Goal: Information Seeking & Learning: Learn about a topic

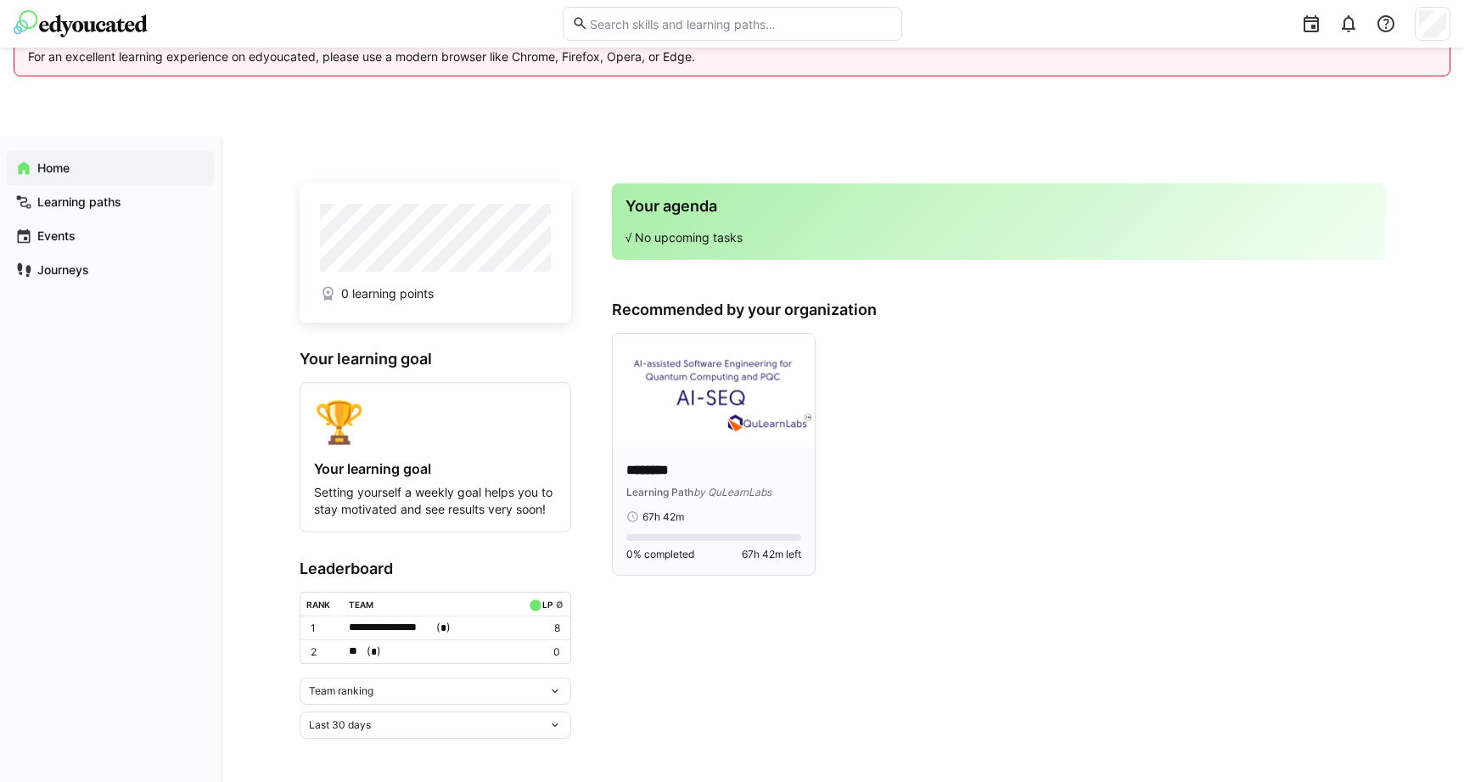
click at [684, 499] on div "******** Learning Path by QuLearnLabs 67h 42m" at bounding box center [713, 492] width 175 height 63
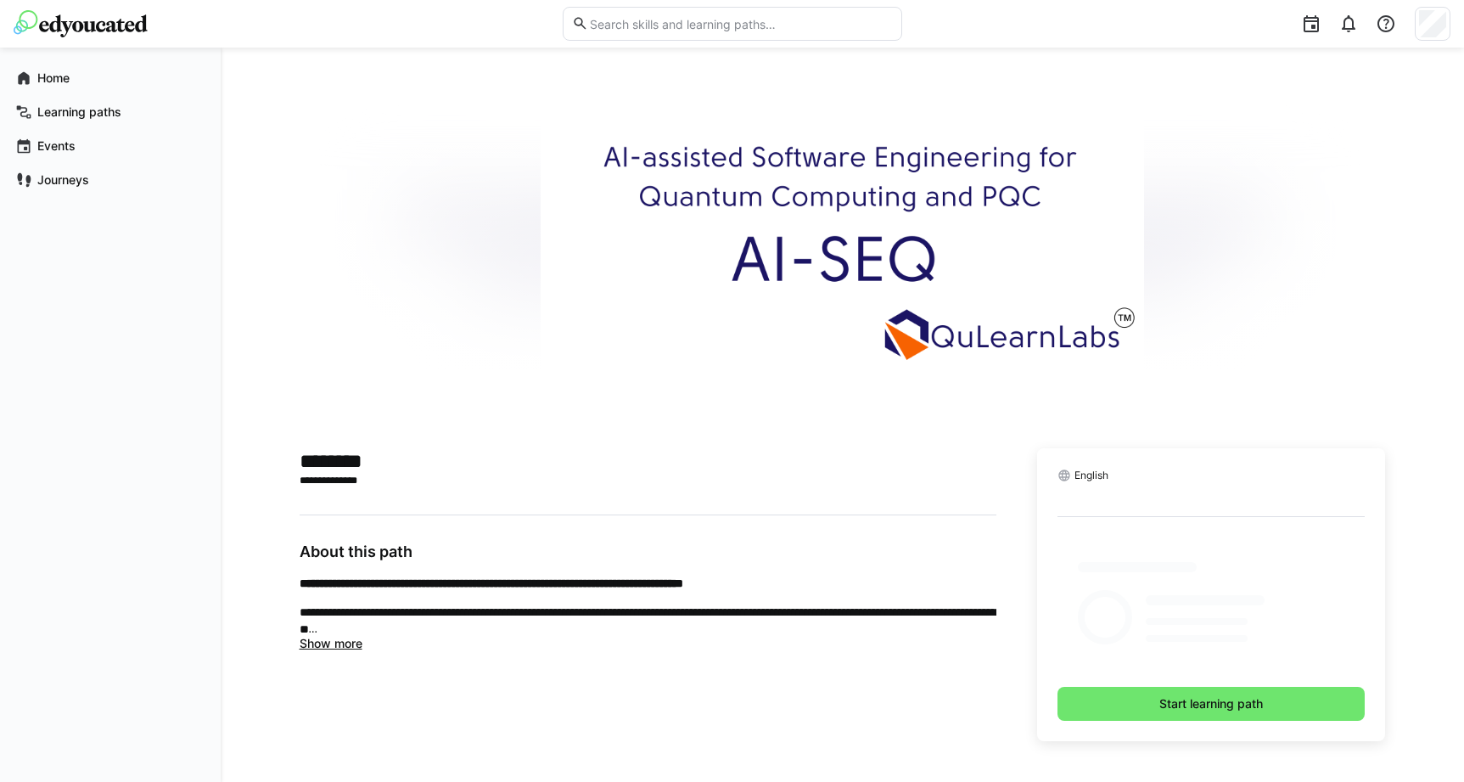
scroll to position [110, 0]
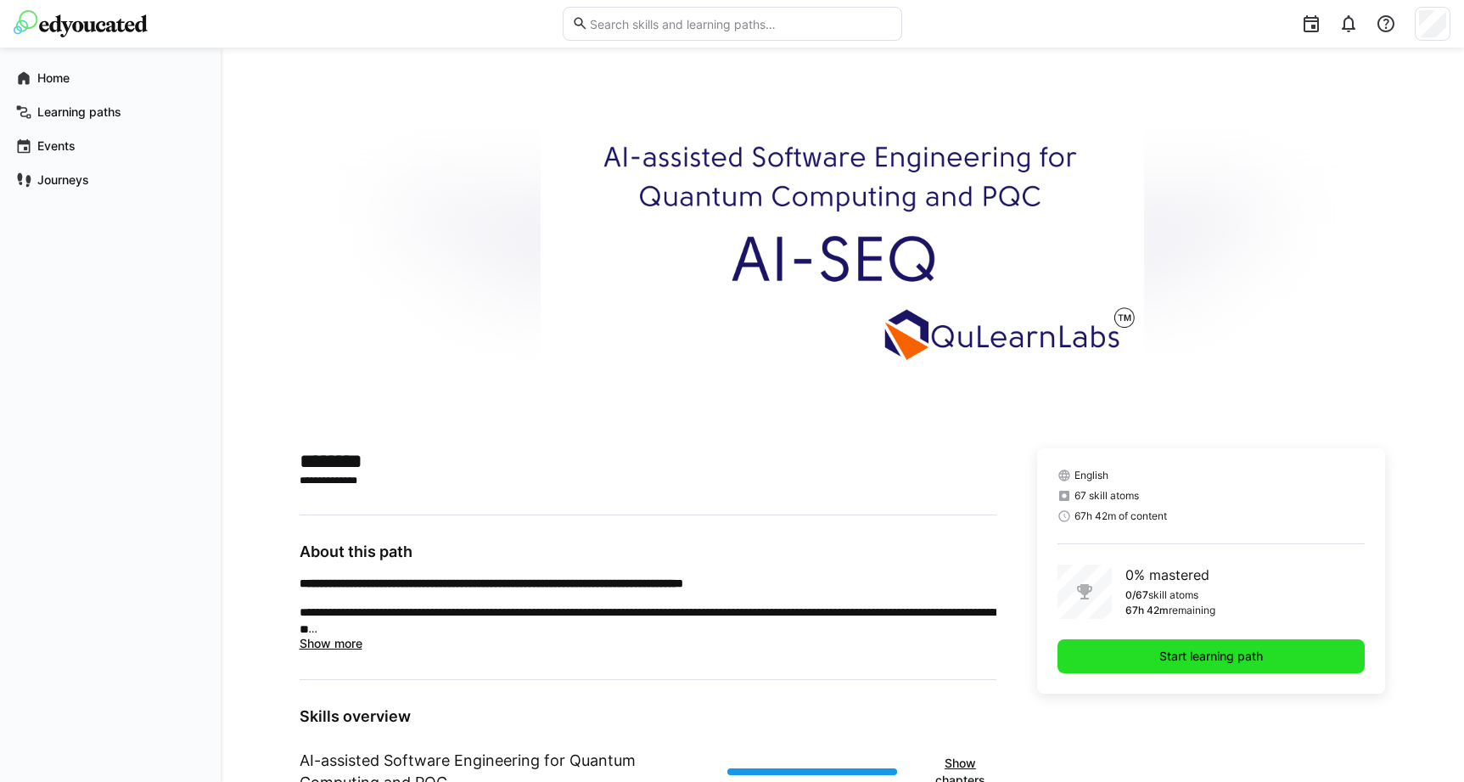
click at [1197, 658] on span "Start learning path" at bounding box center [1211, 656] width 109 height 17
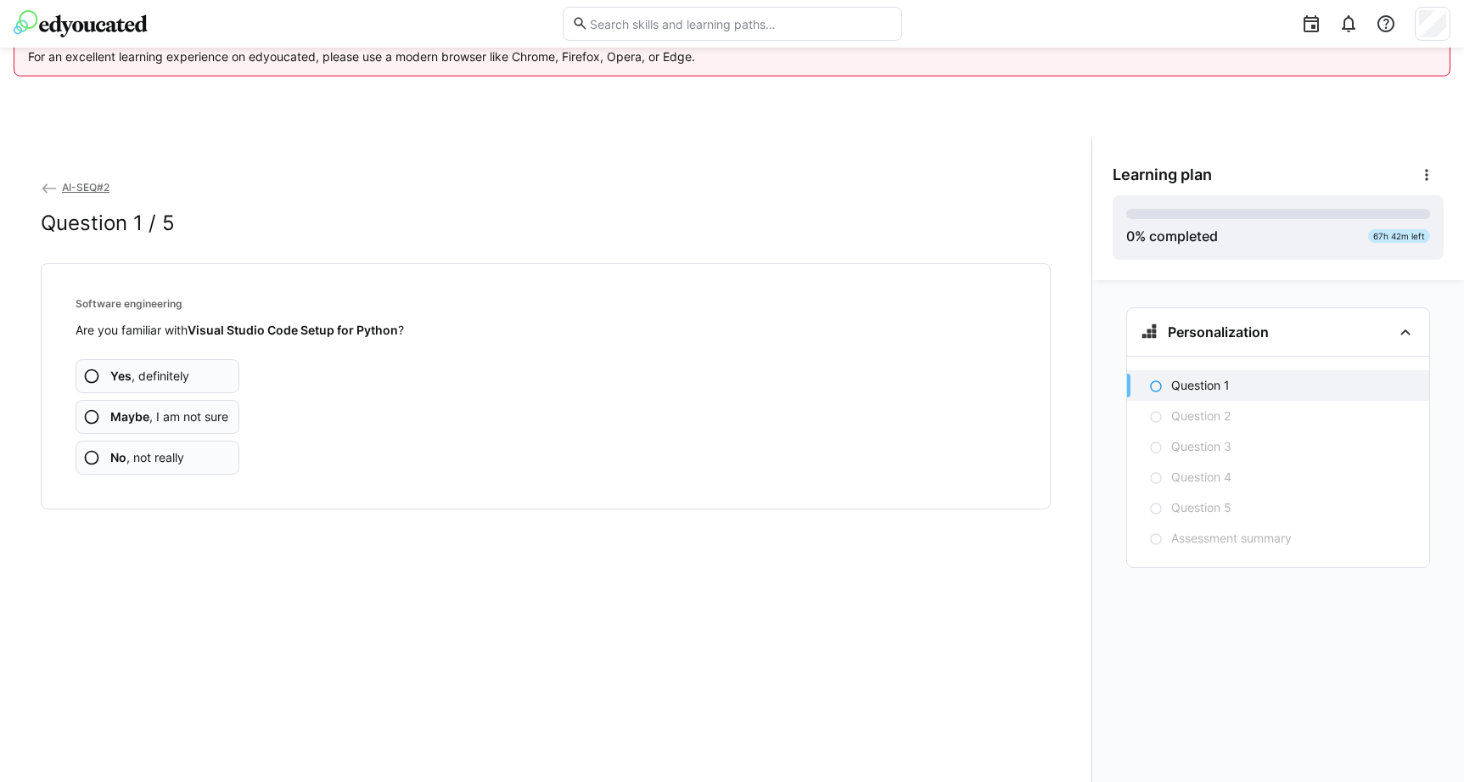
click at [93, 414] on eds-icon at bounding box center [91, 416] width 17 height 17
click at [92, 454] on eds-icon at bounding box center [91, 457] width 17 height 17
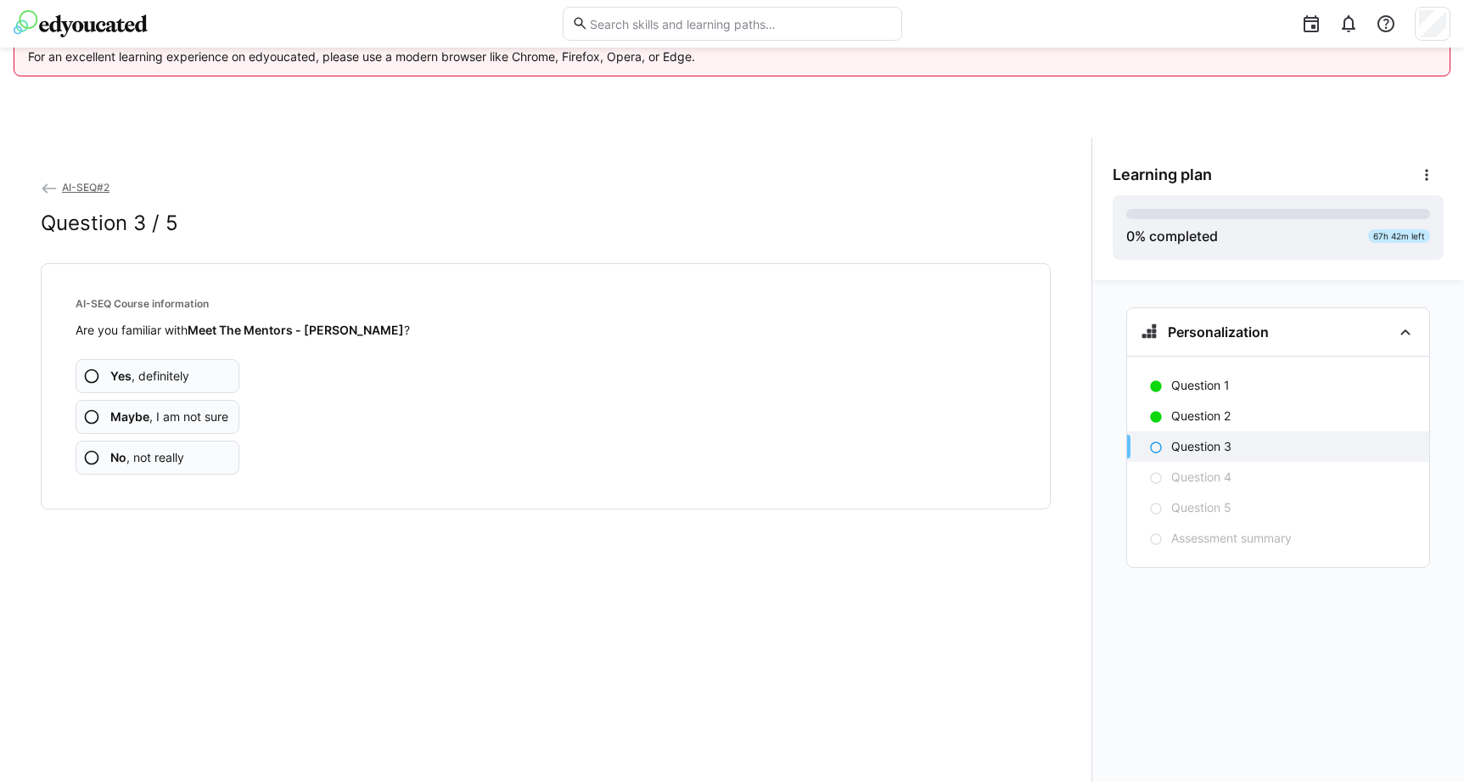
click at [92, 454] on eds-icon at bounding box center [91, 457] width 17 height 17
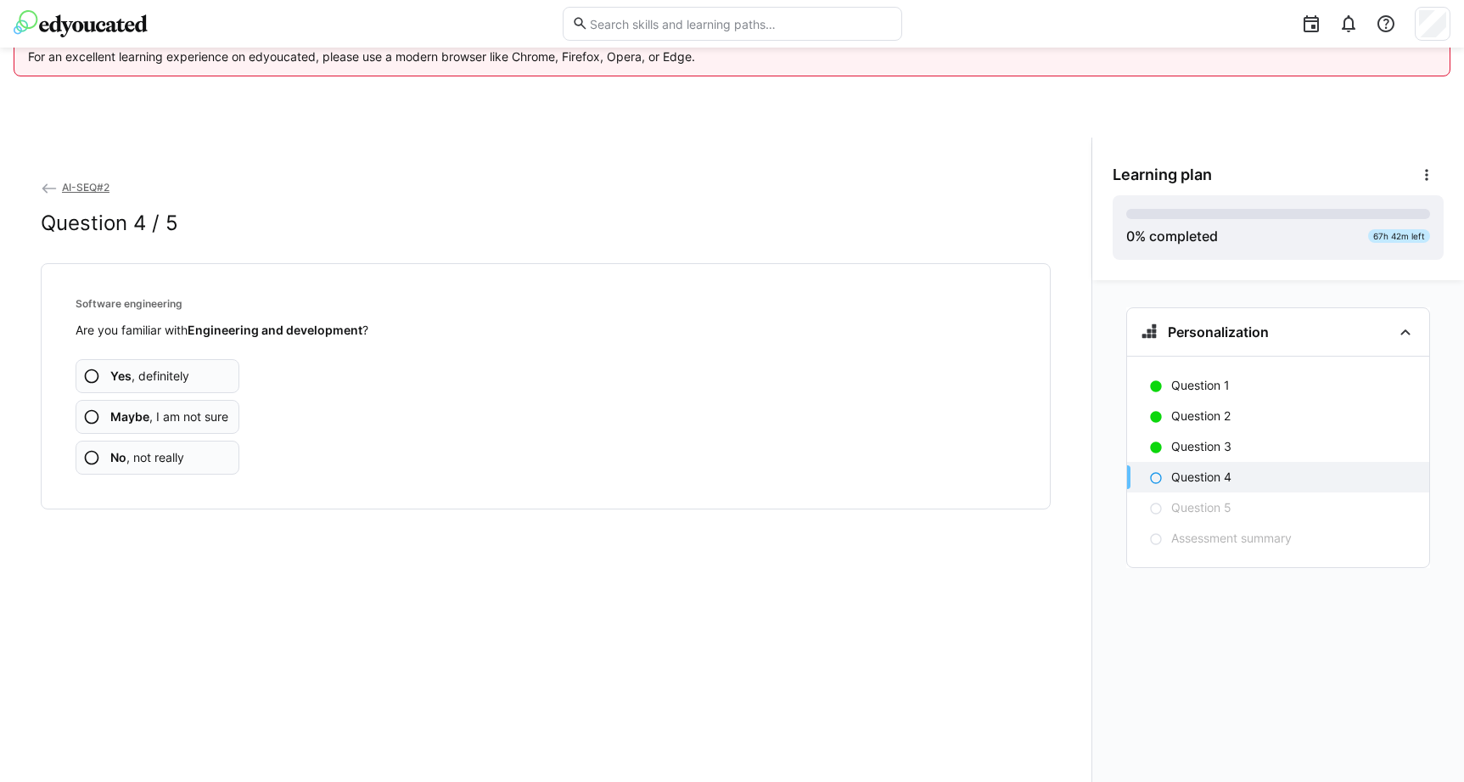
click at [93, 457] on eds-icon at bounding box center [91, 457] width 17 height 17
click at [93, 416] on eds-icon at bounding box center [91, 416] width 17 height 17
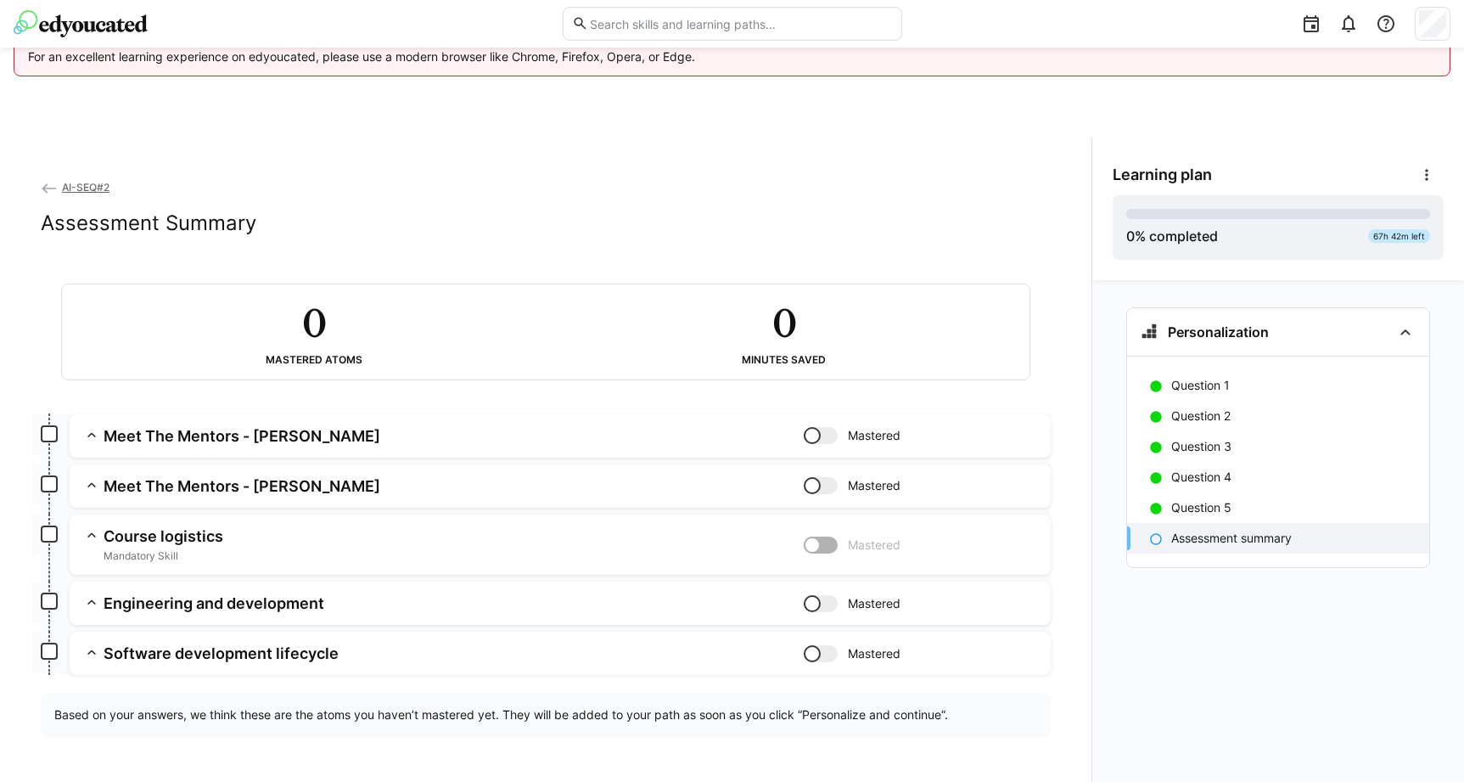
click at [137, 535] on h3 "Course logistics" at bounding box center [454, 536] width 700 height 20
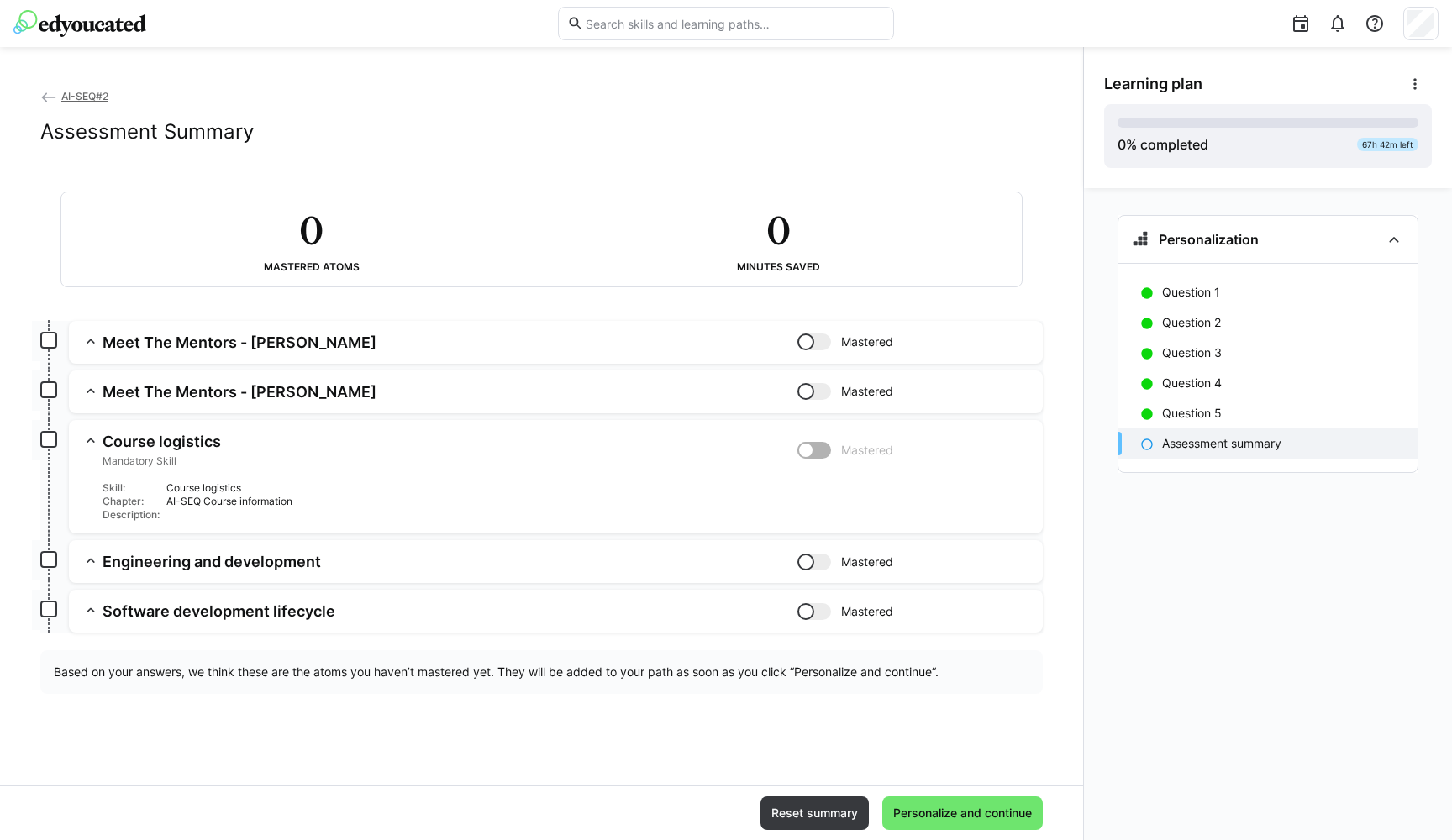
scroll to position [89, 0]
click at [821, 450] on div at bounding box center [815, 449] width 34 height 17
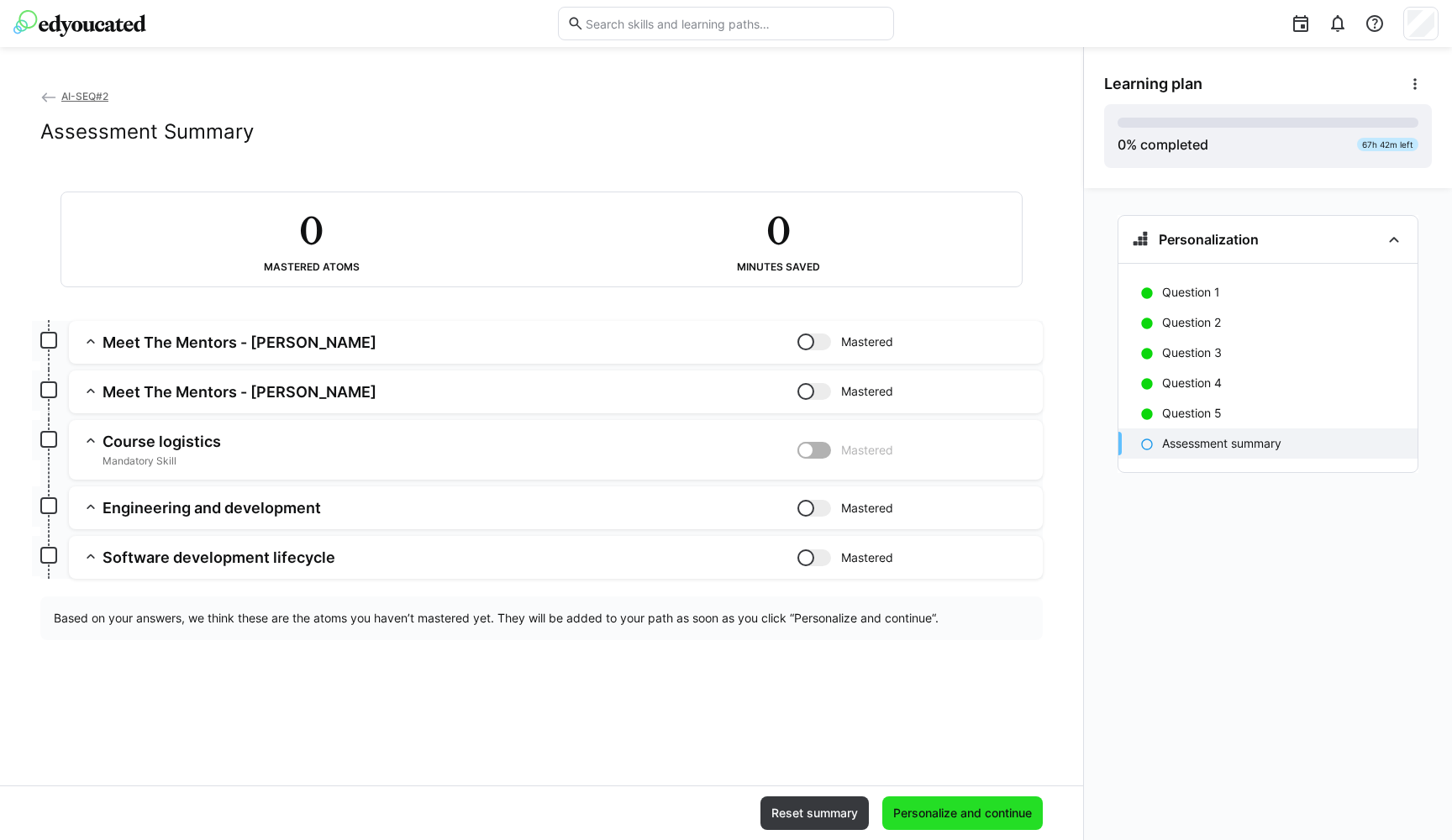
click at [947, 773] on span "Personalize and continue" at bounding box center [962, 812] width 144 height 17
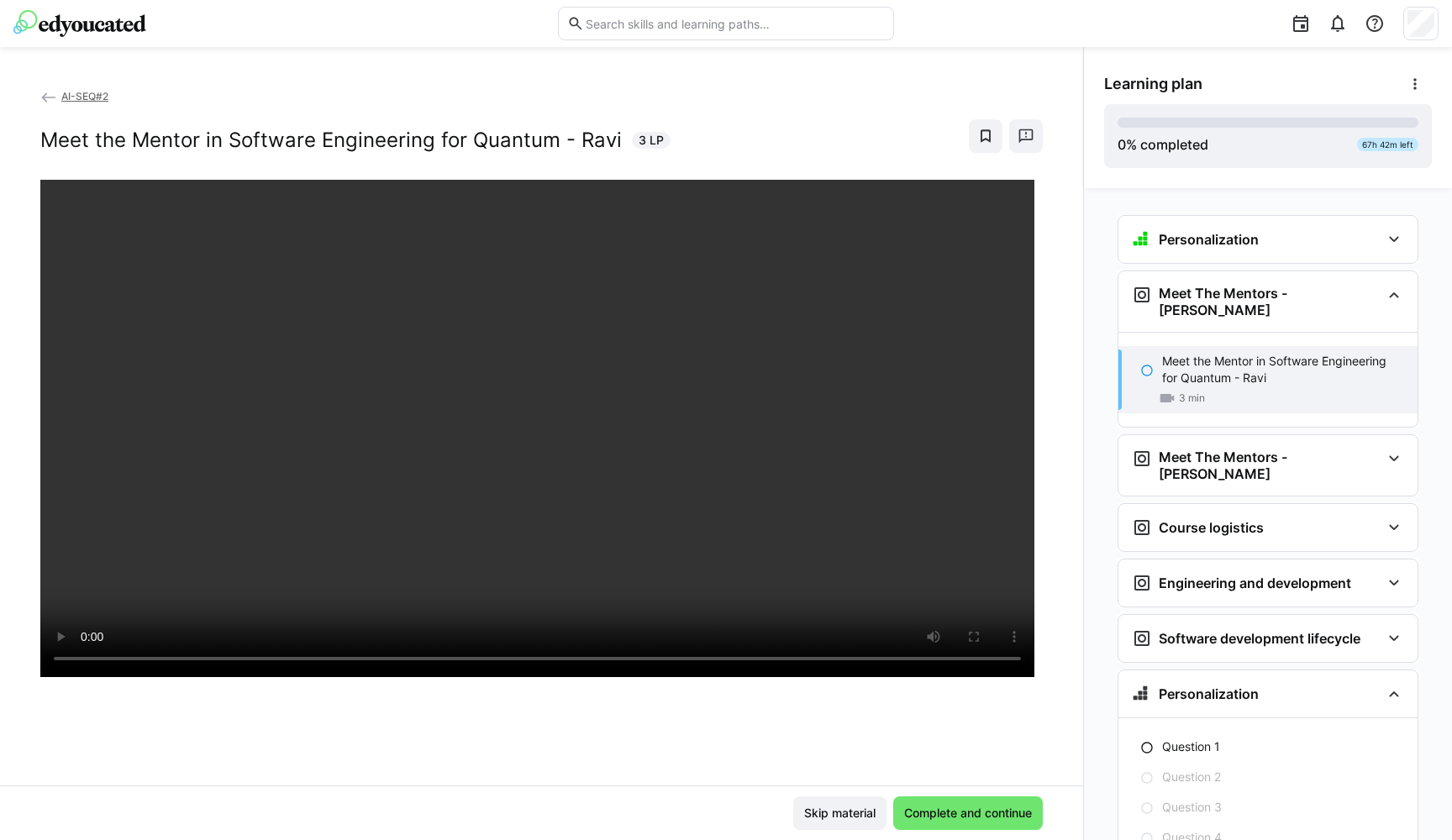
scroll to position [18, 0]
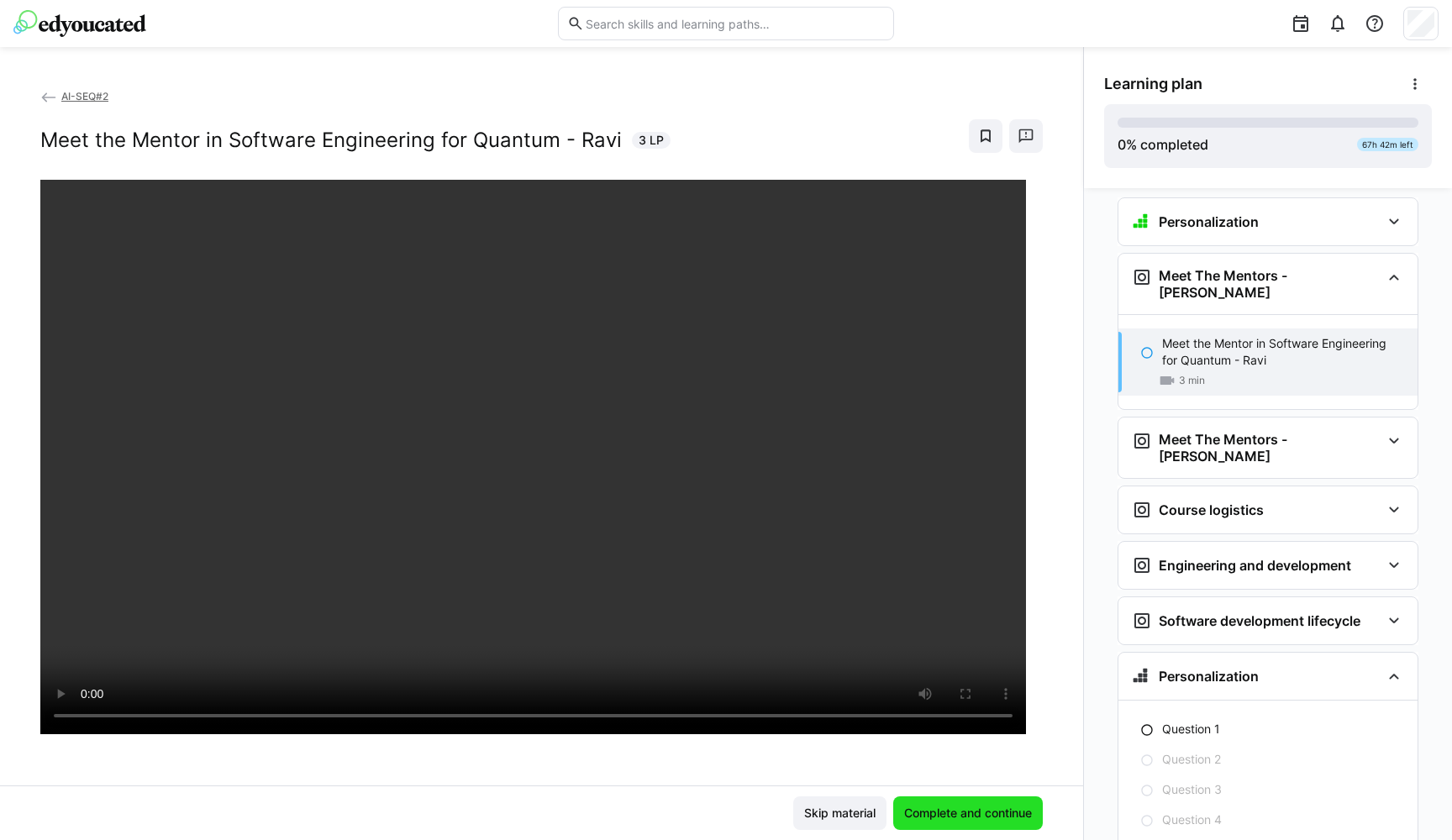
click at [942, 773] on span "Complete and continue" at bounding box center [968, 812] width 133 height 17
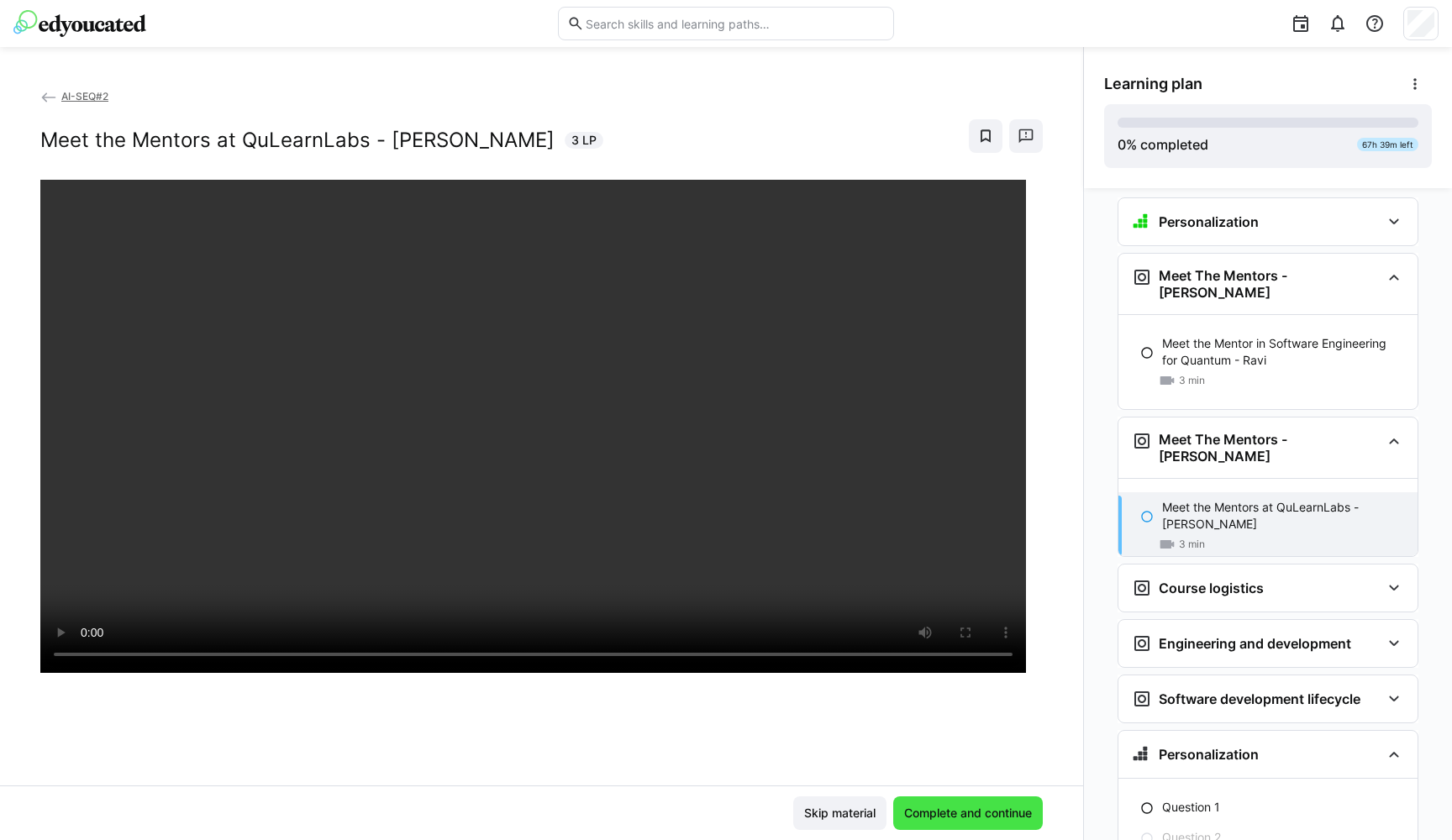
scroll to position [113, 0]
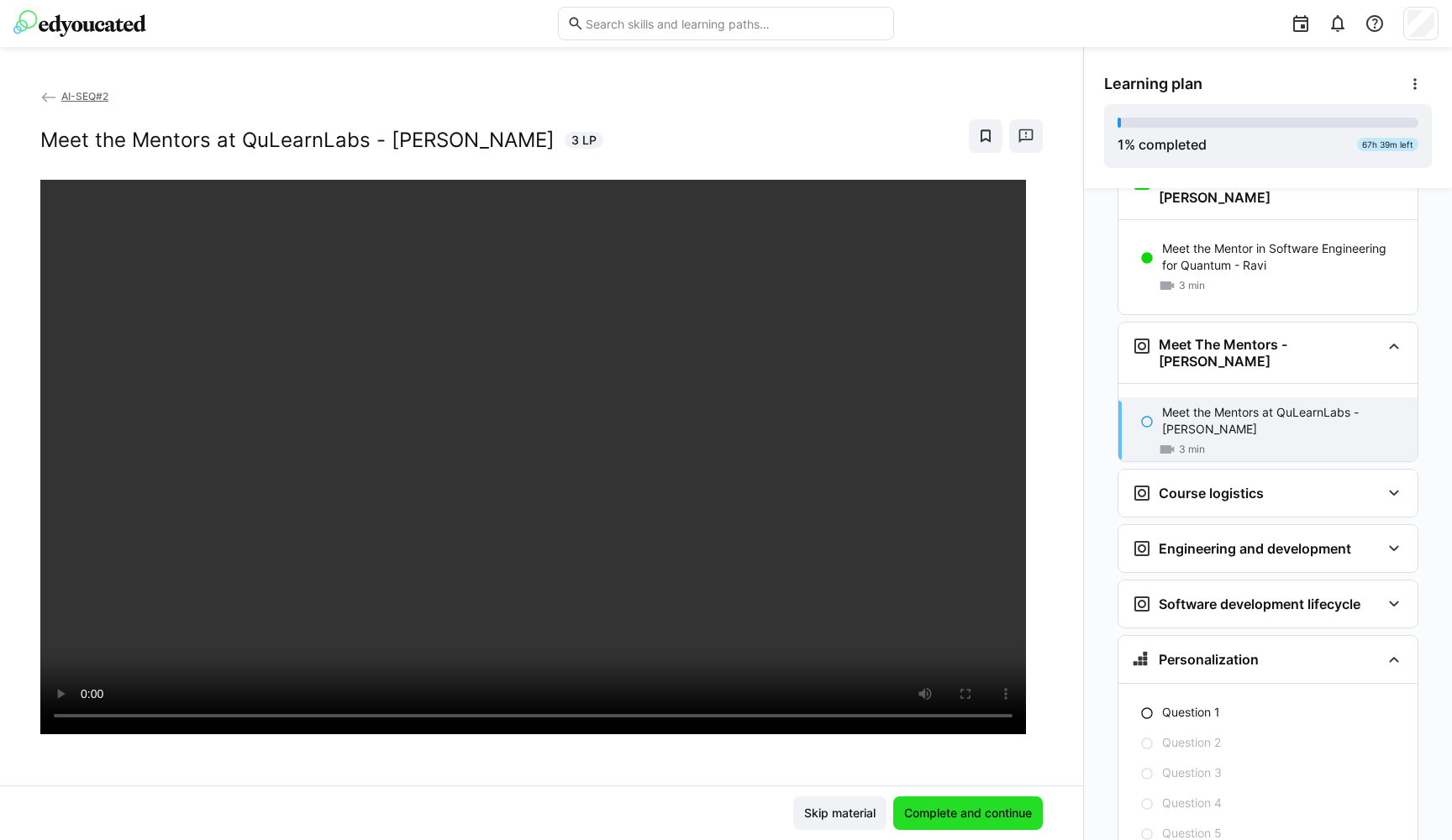
click at [959, 773] on span "Complete and continue" at bounding box center [968, 812] width 133 height 17
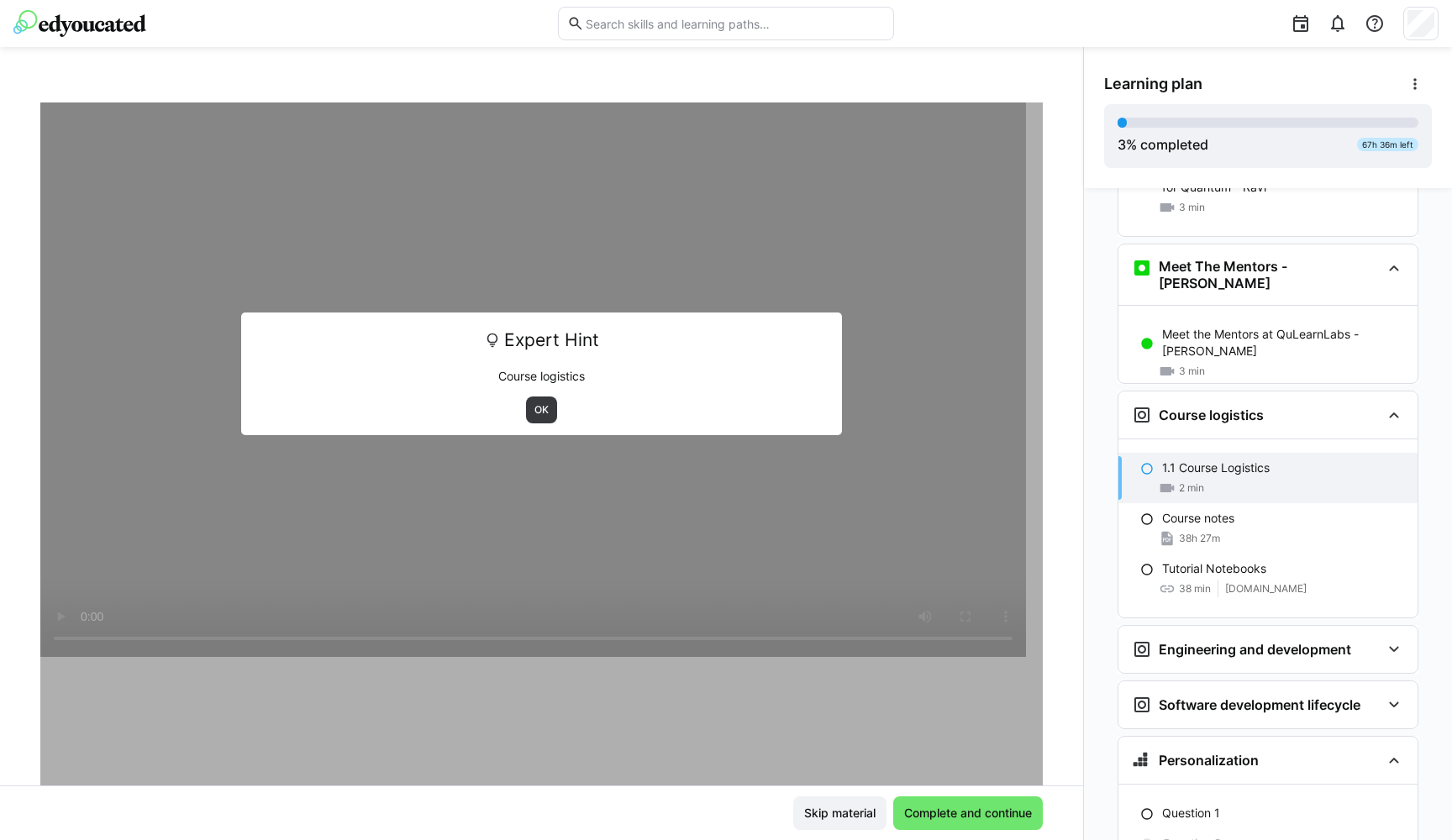
scroll to position [125, 0]
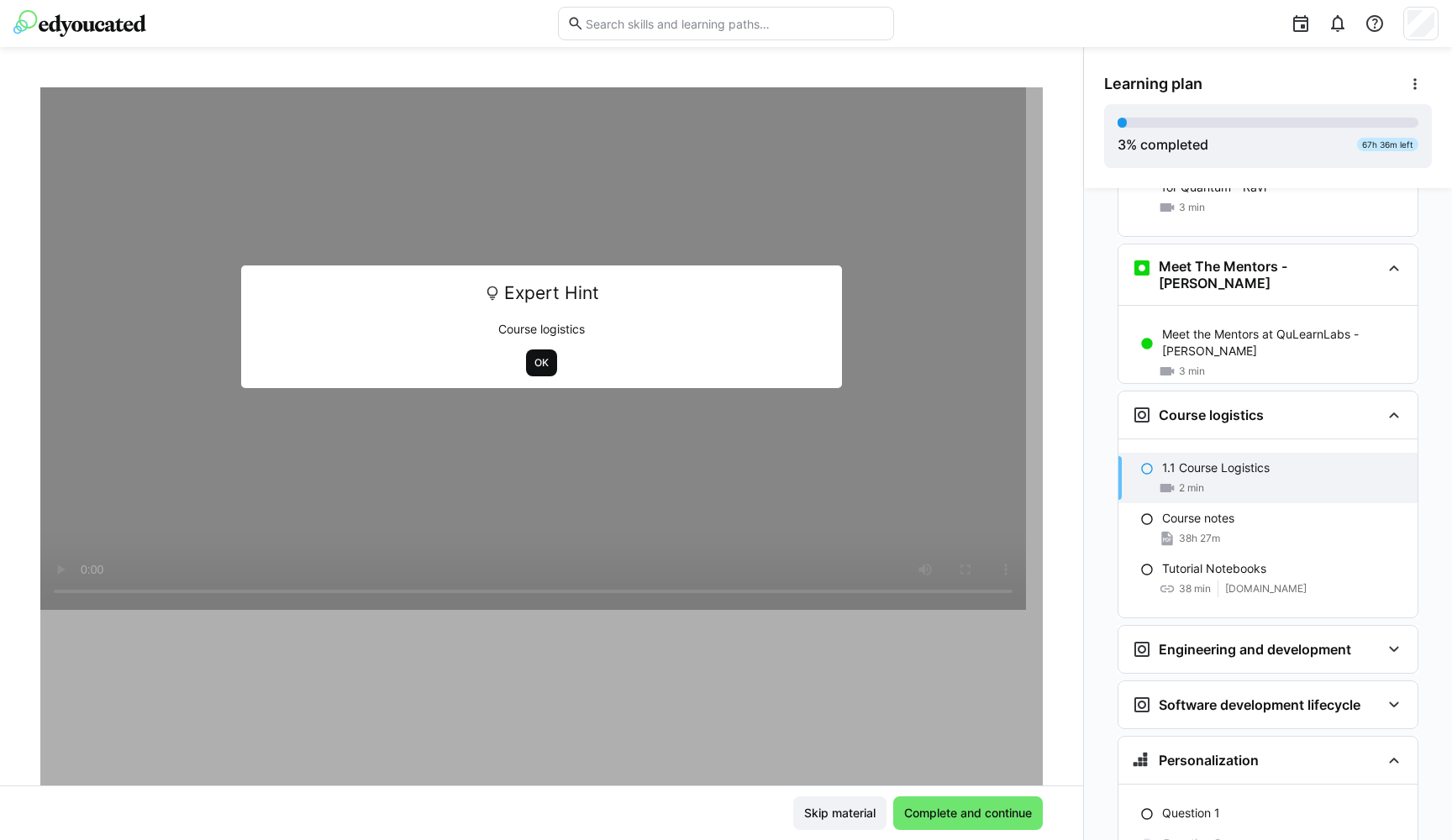
click at [535, 363] on span "OK" at bounding box center [541, 363] width 18 height 14
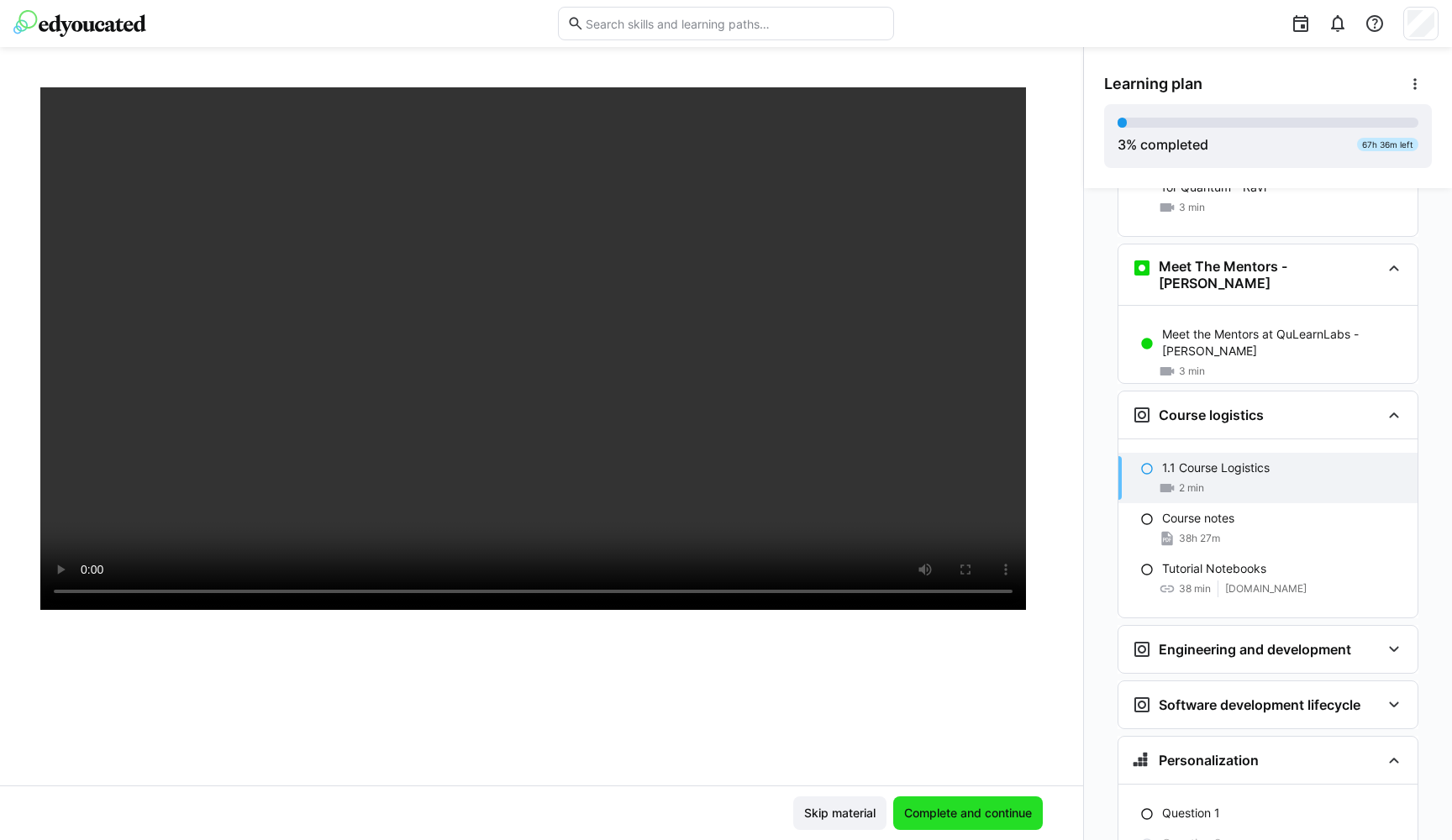
click at [968, 773] on span "Complete and continue" at bounding box center [968, 812] width 133 height 17
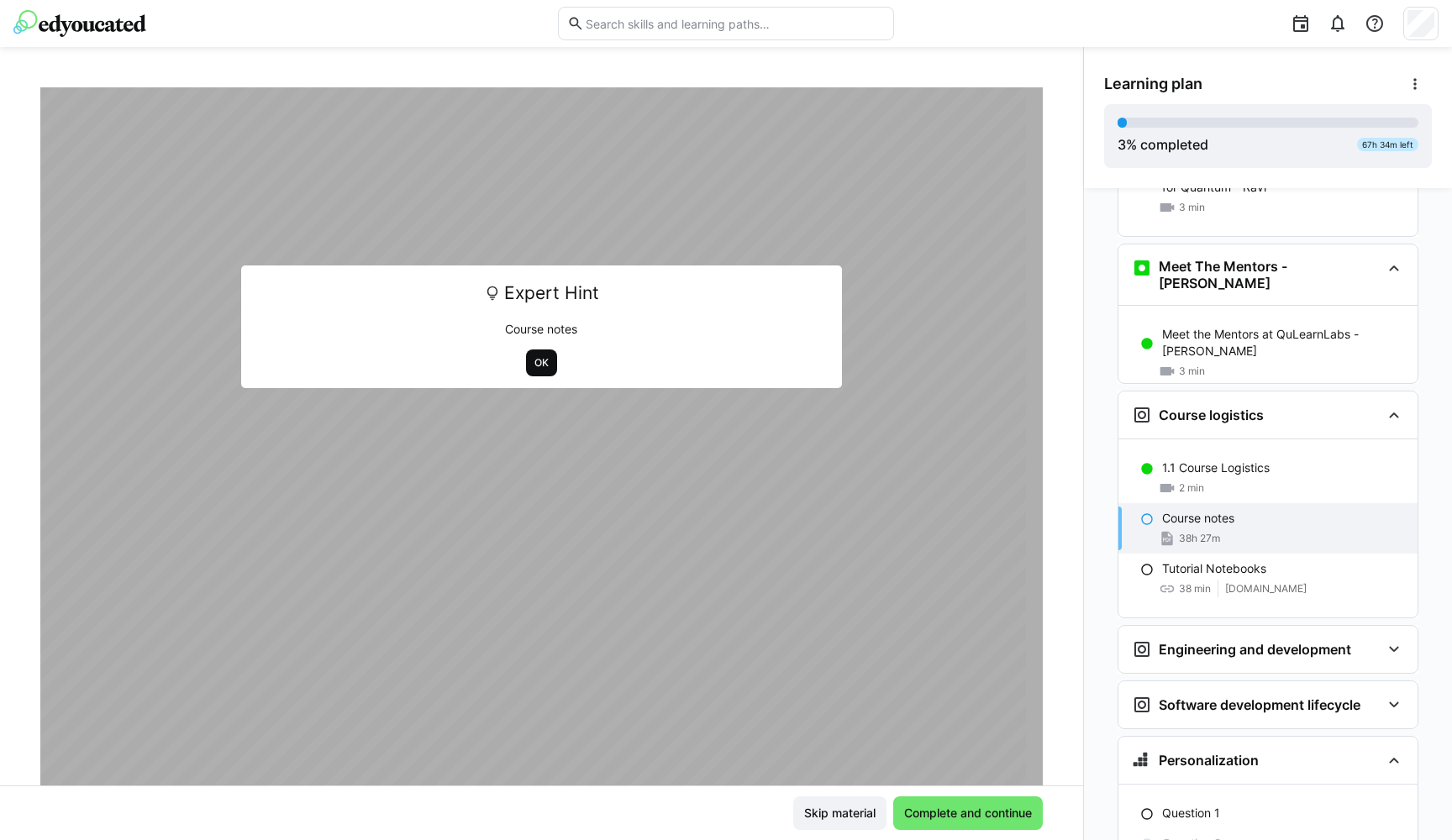
click at [532, 367] on span "OK" at bounding box center [541, 363] width 18 height 14
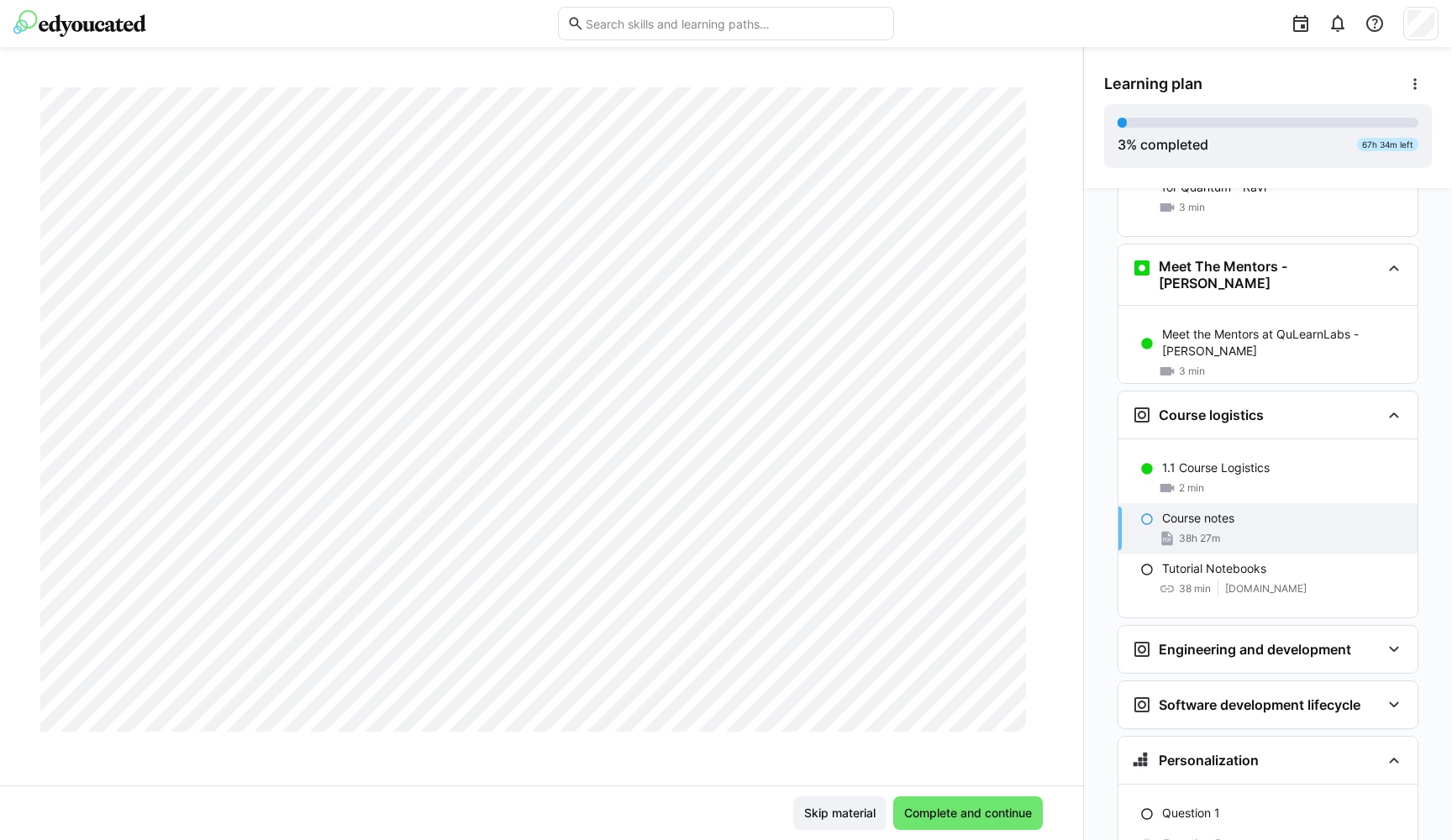
scroll to position [89, 0]
click at [939, 773] on span "Complete and continue" at bounding box center [968, 812] width 133 height 17
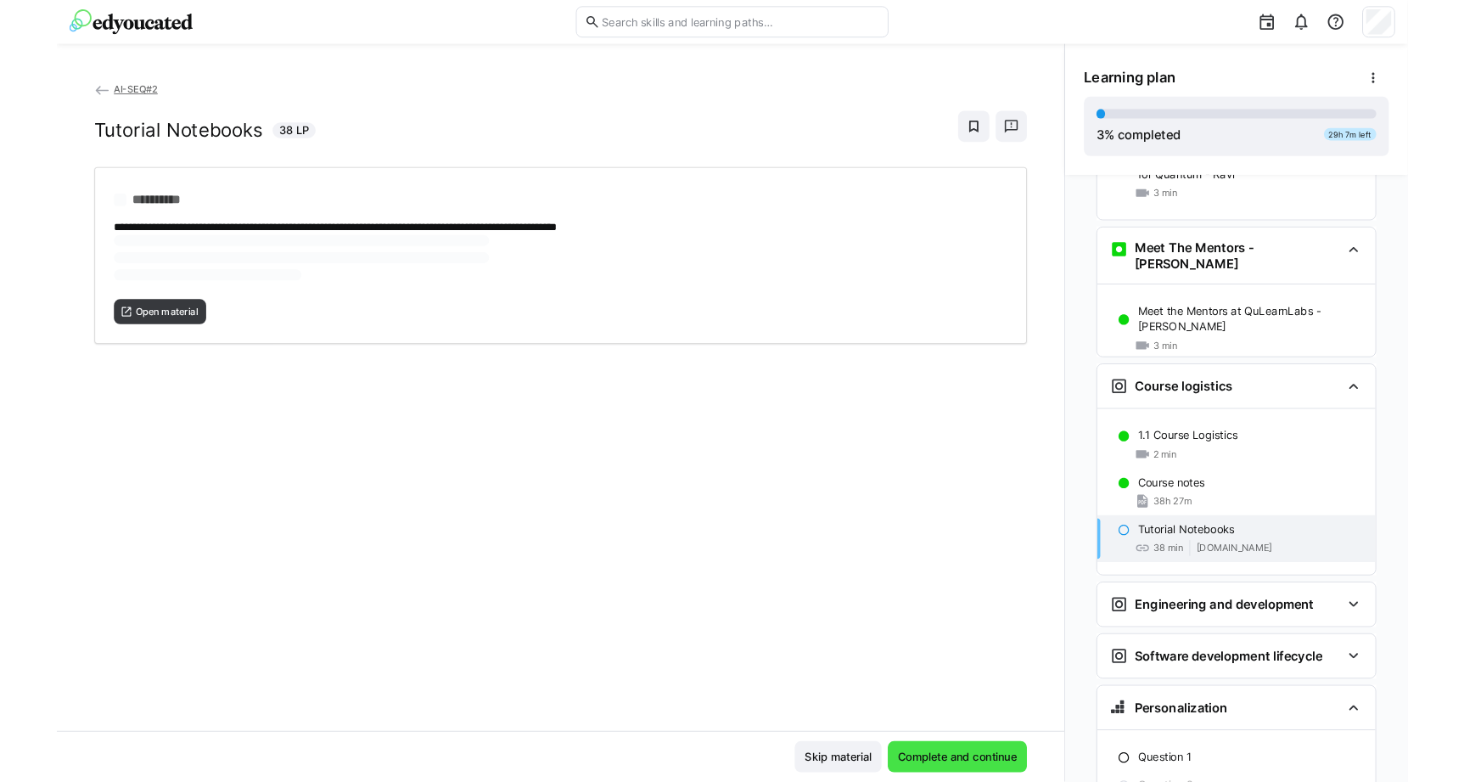
scroll to position [0, 0]
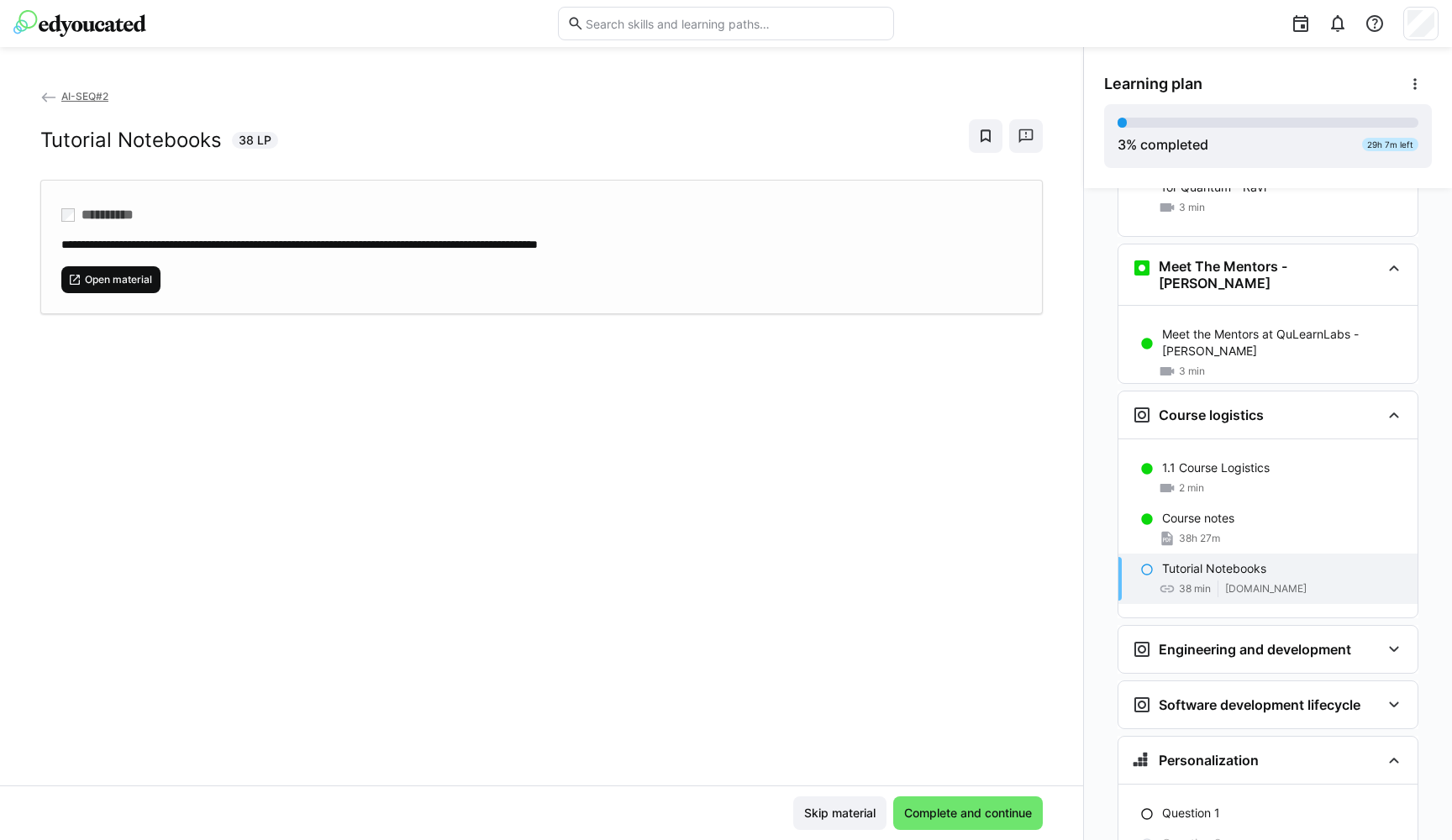
click at [117, 277] on span "Open material" at bounding box center [118, 280] width 70 height 14
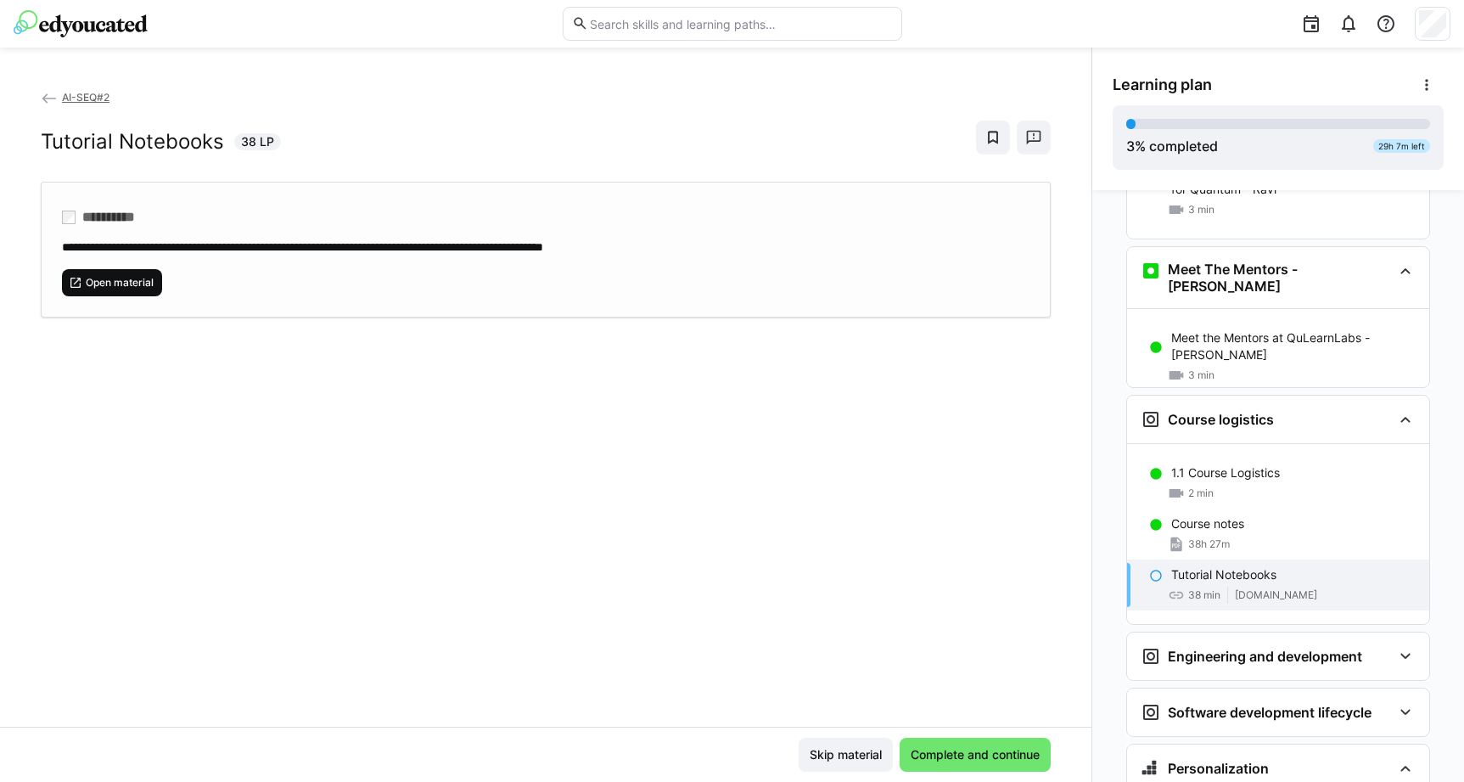
click at [138, 283] on span "Open material" at bounding box center [119, 283] width 71 height 14
click at [975, 753] on span "Complete and continue" at bounding box center [975, 754] width 134 height 17
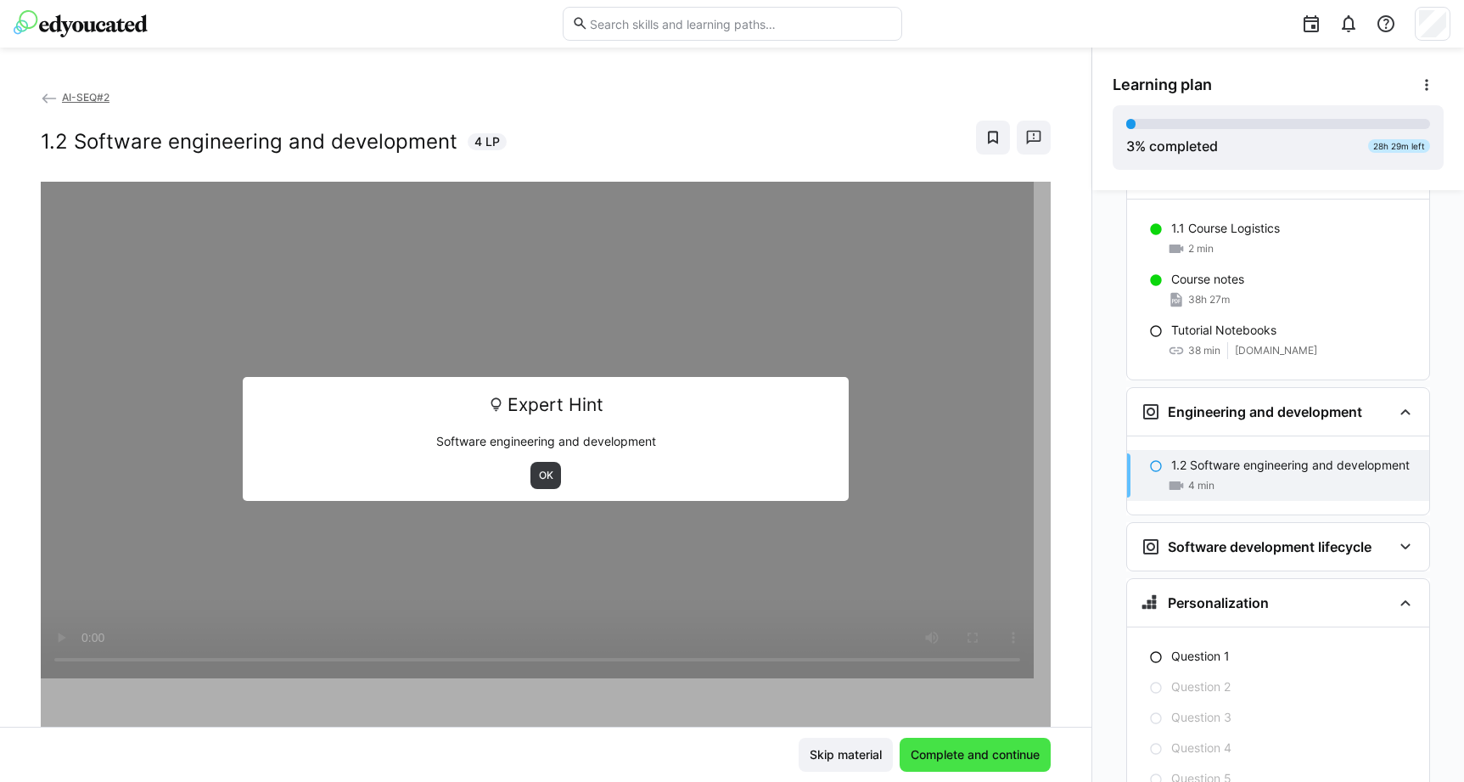
scroll to position [441, 0]
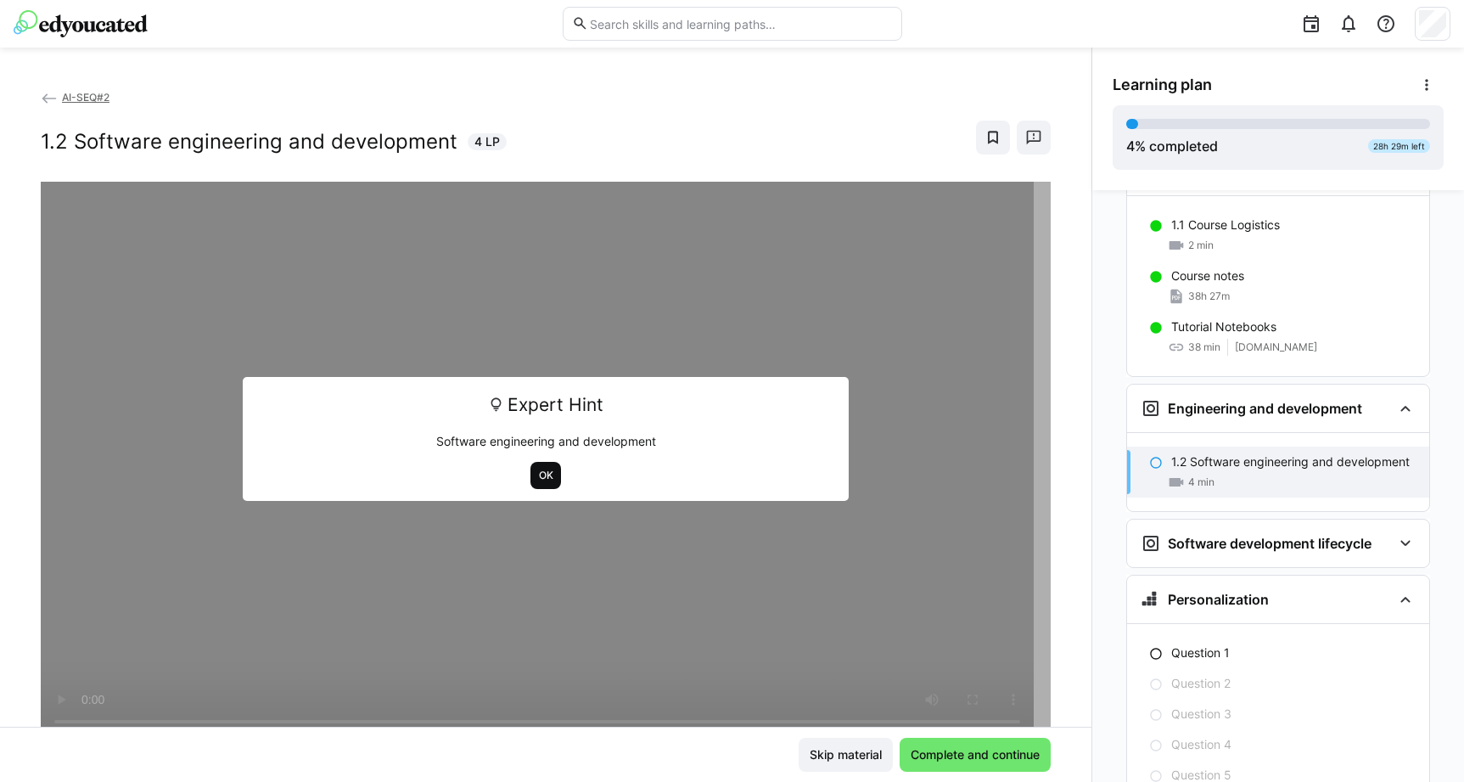
click at [537, 474] on span "OK" at bounding box center [546, 476] width 18 height 14
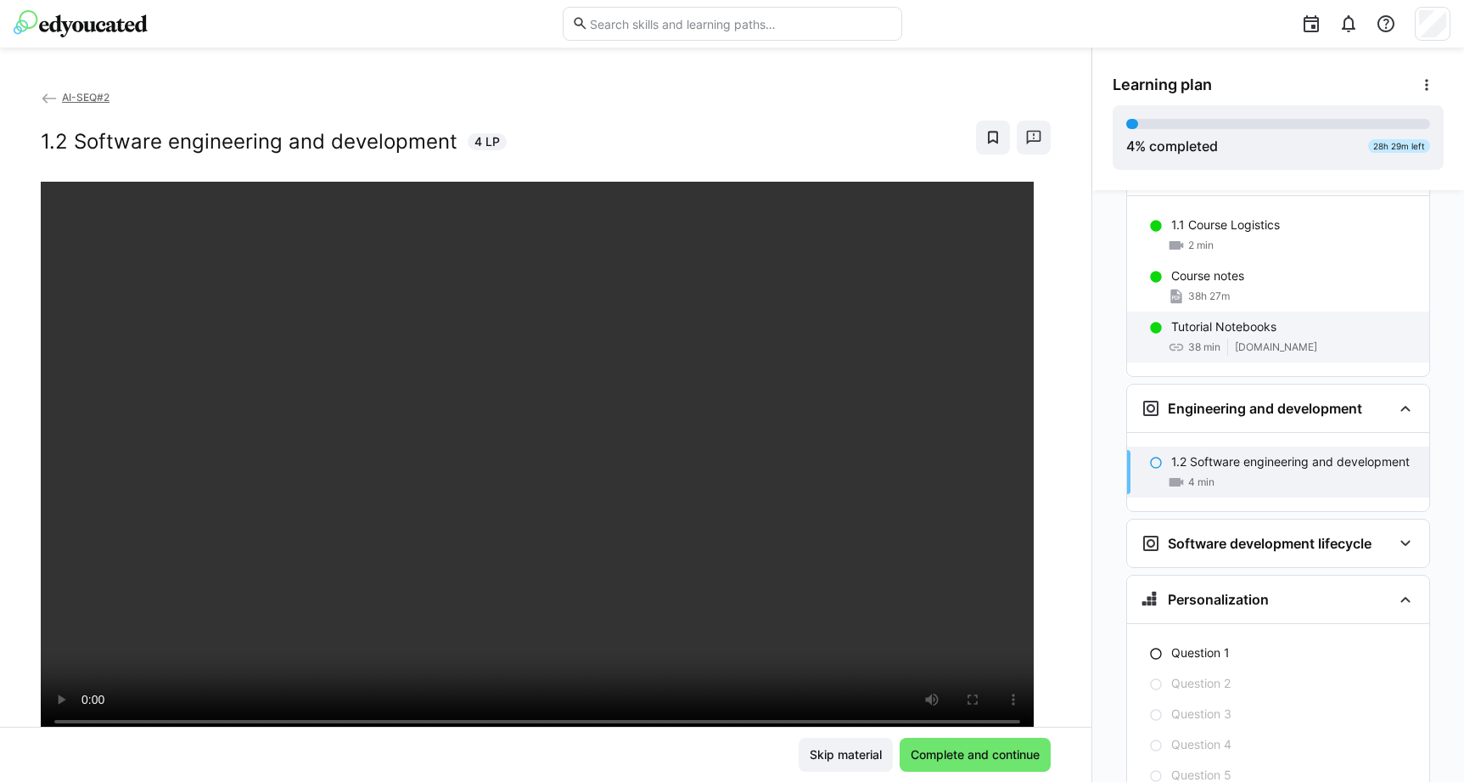
click at [1238, 318] on p "Tutorial Notebooks" at bounding box center [1223, 326] width 105 height 17
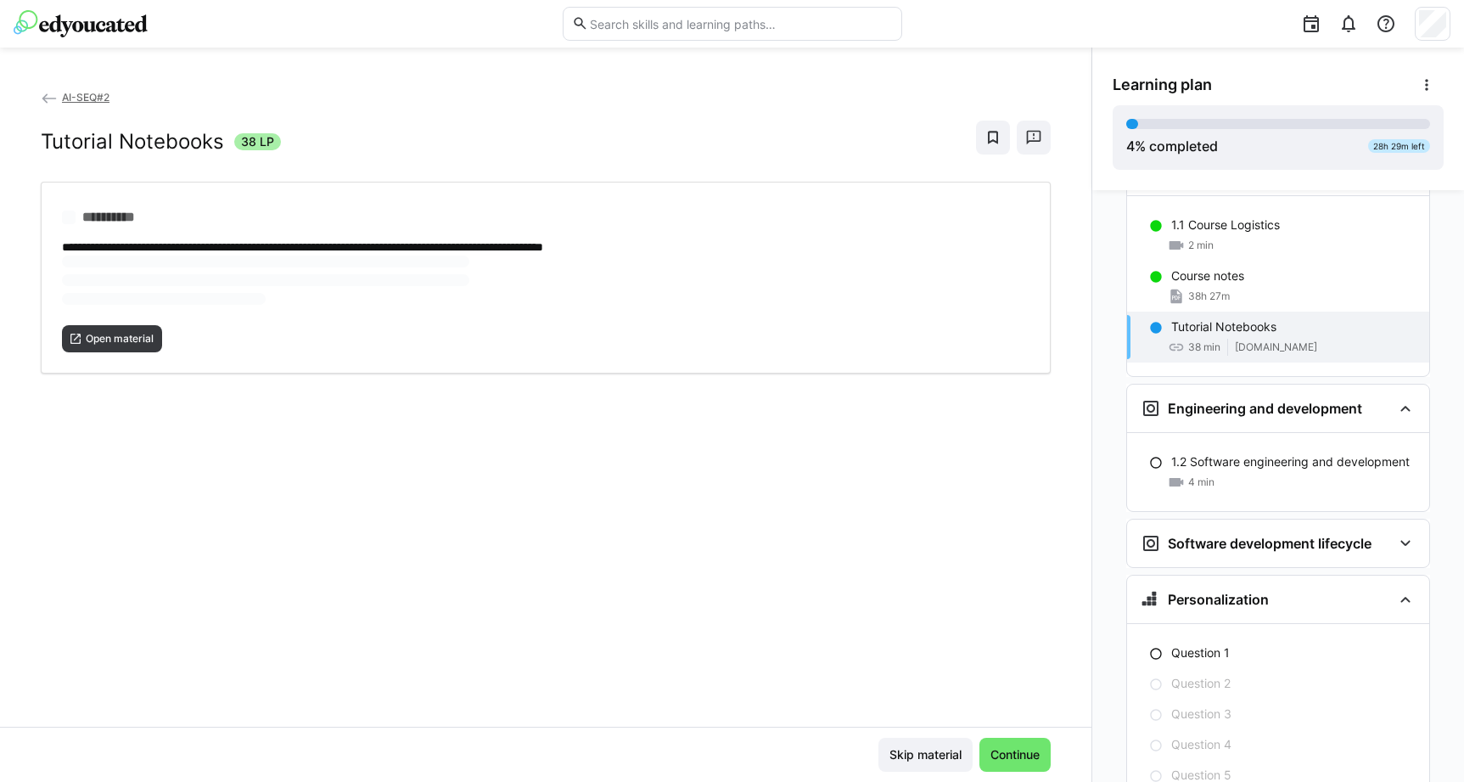
scroll to position [370, 0]
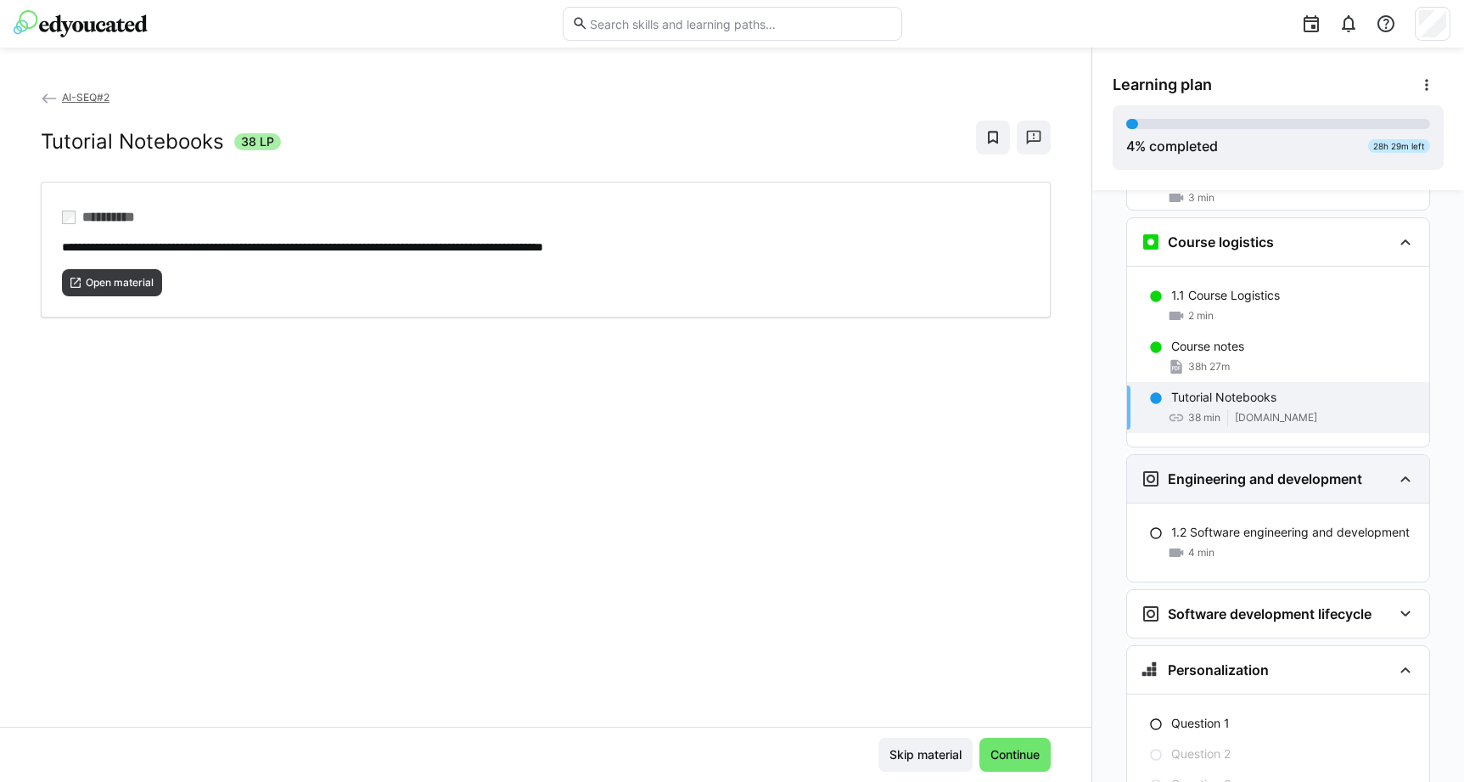
click at [1206, 469] on div "Engineering and development" at bounding box center [1252, 479] width 222 height 20
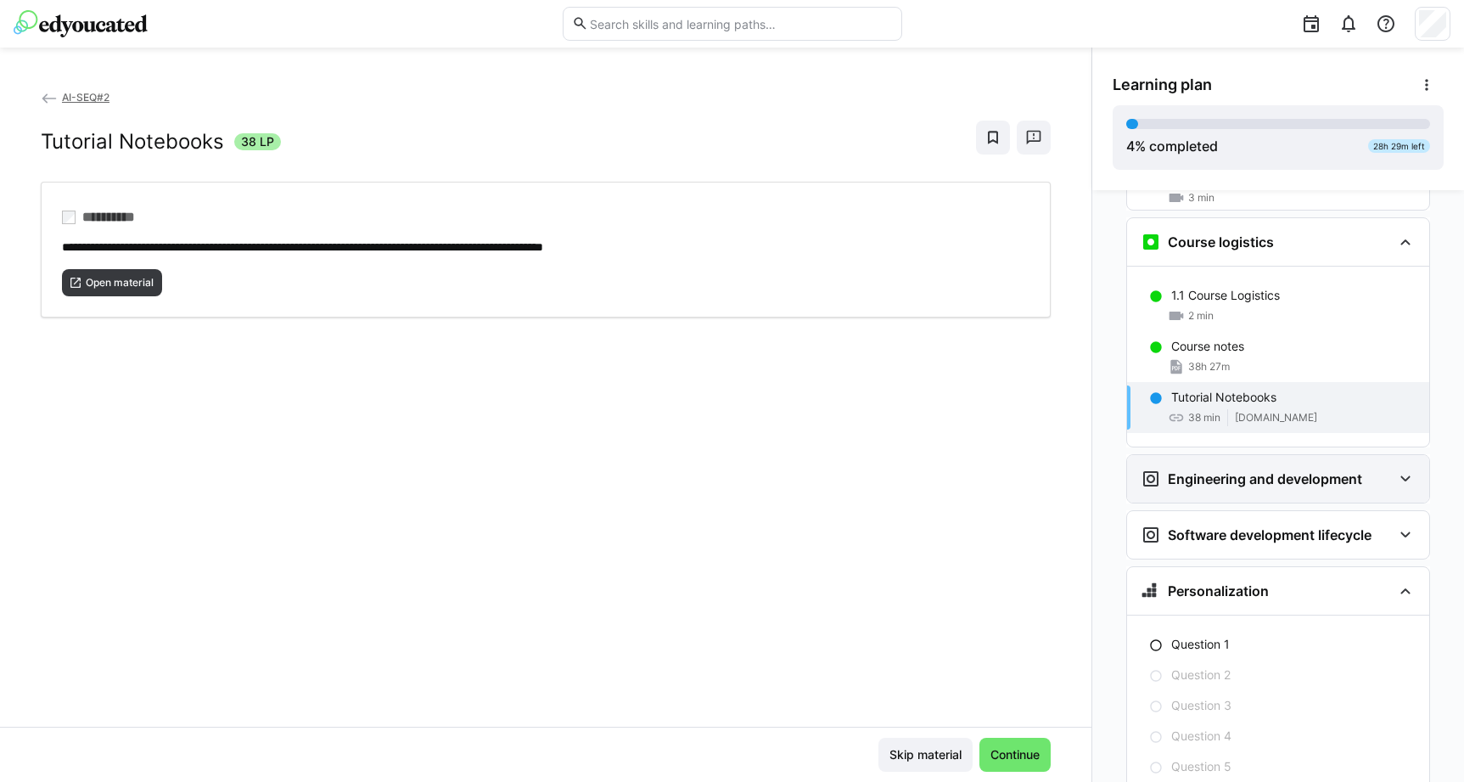
click at [1206, 469] on div "Engineering and development" at bounding box center [1252, 479] width 222 height 20
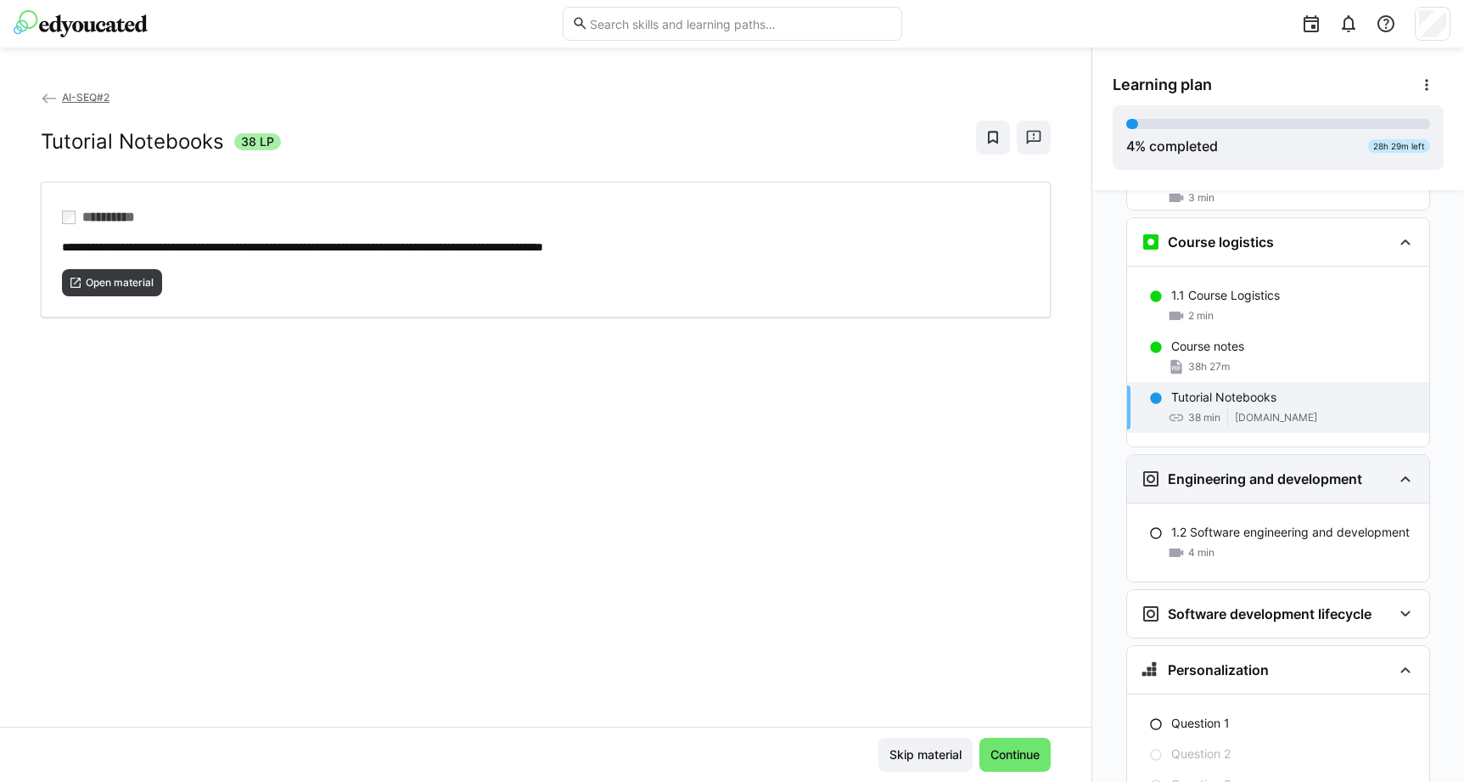
click at [1206, 469] on div "Engineering and development" at bounding box center [1252, 479] width 222 height 20
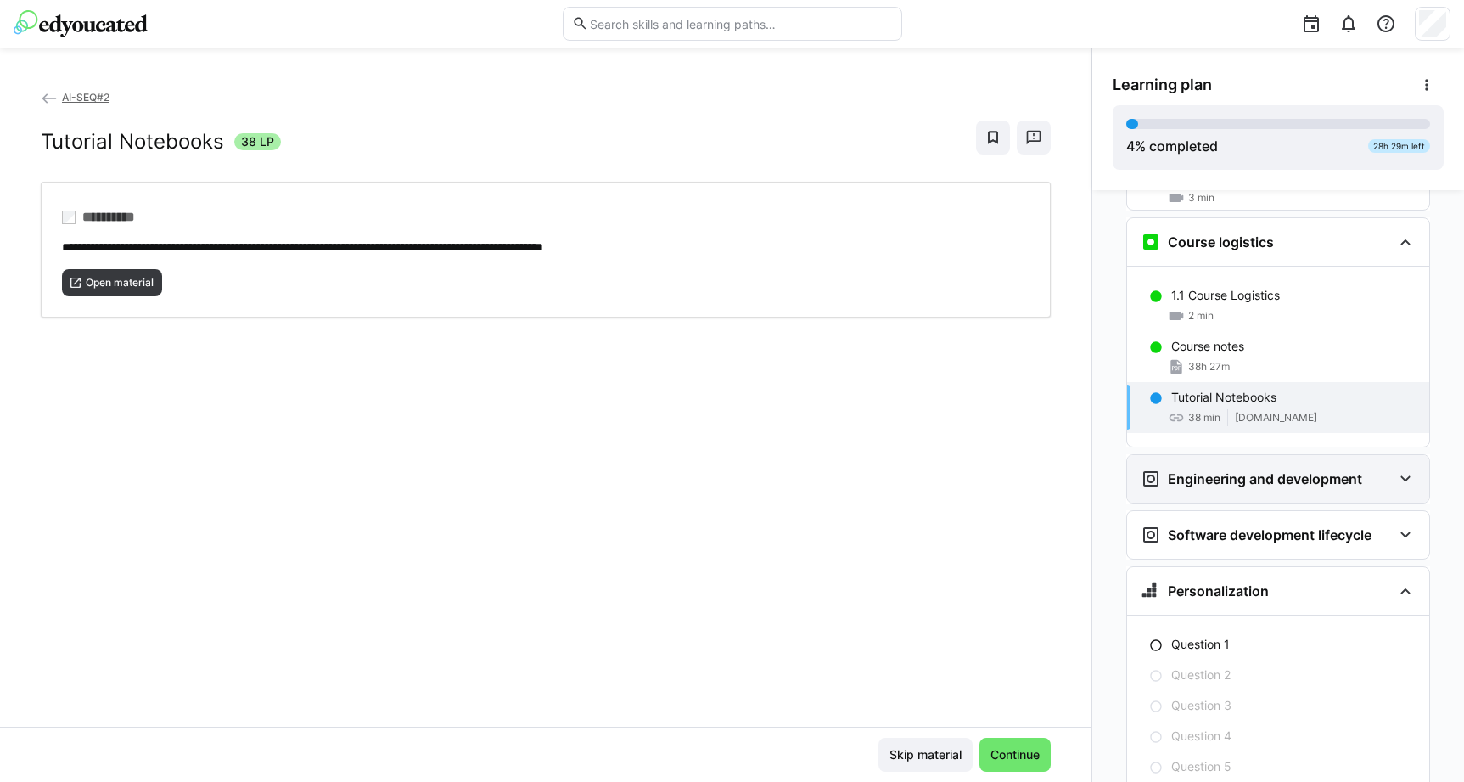
click at [1206, 469] on div "Engineering and development" at bounding box center [1252, 479] width 222 height 20
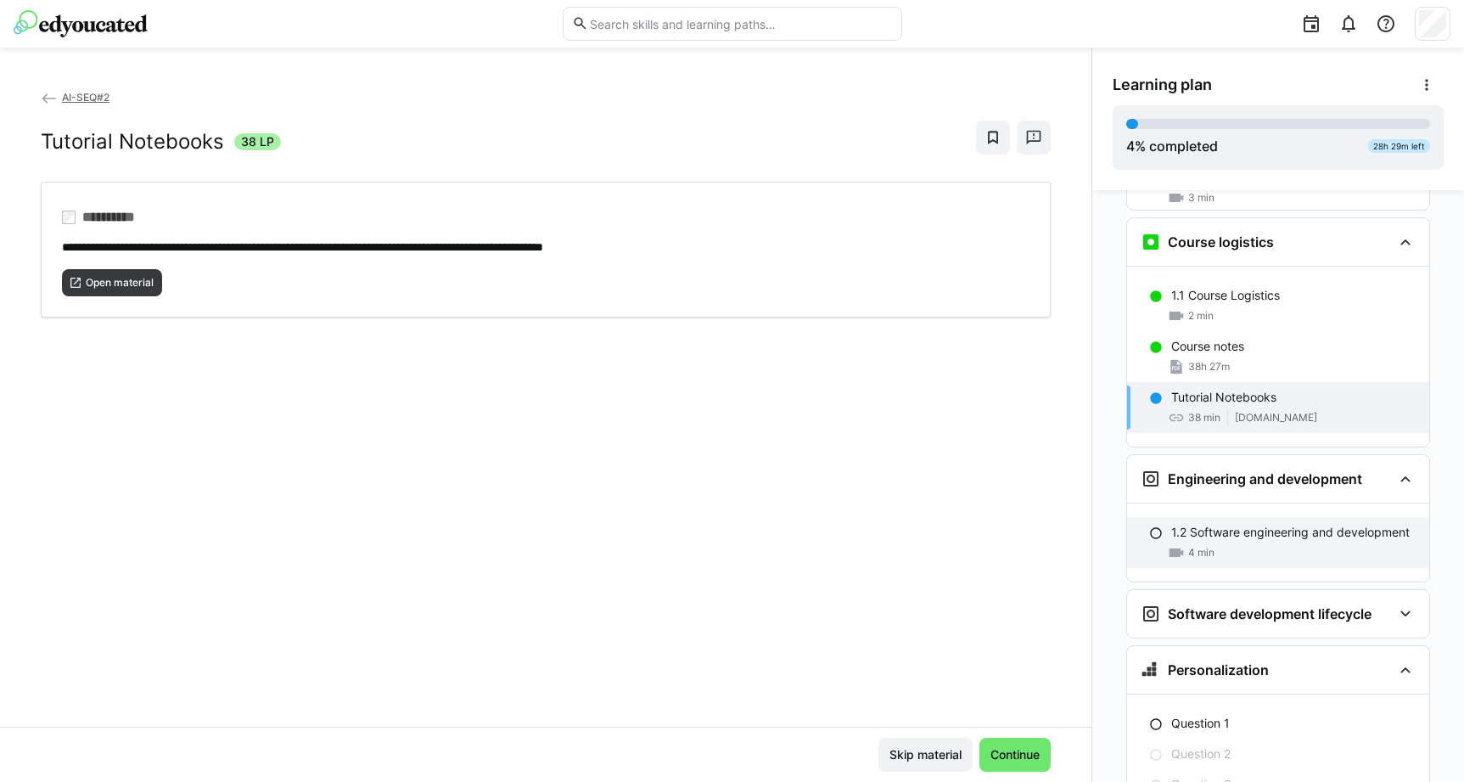
click at [1206, 524] on p "1.2 Software engineering and development" at bounding box center [1290, 532] width 239 height 17
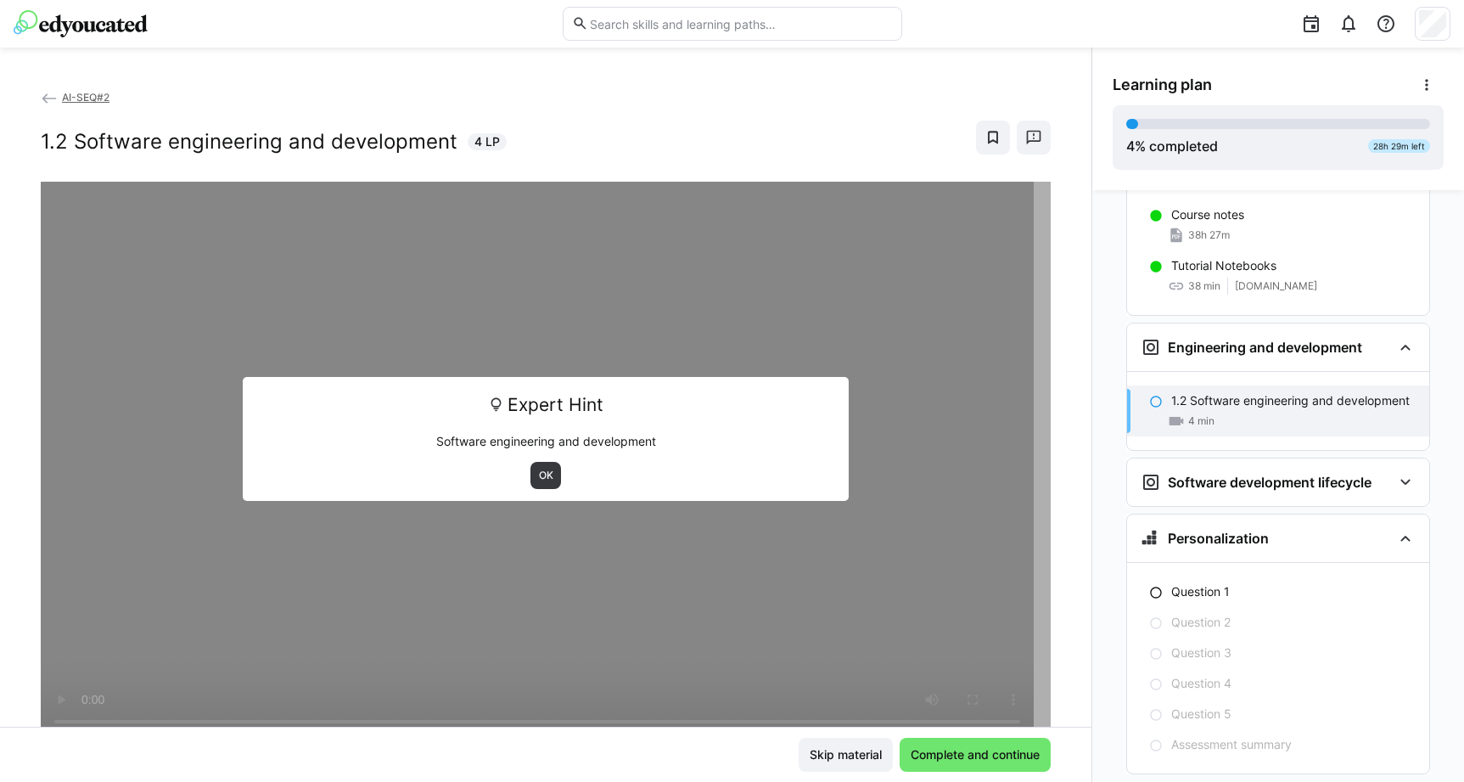
scroll to position [519, 0]
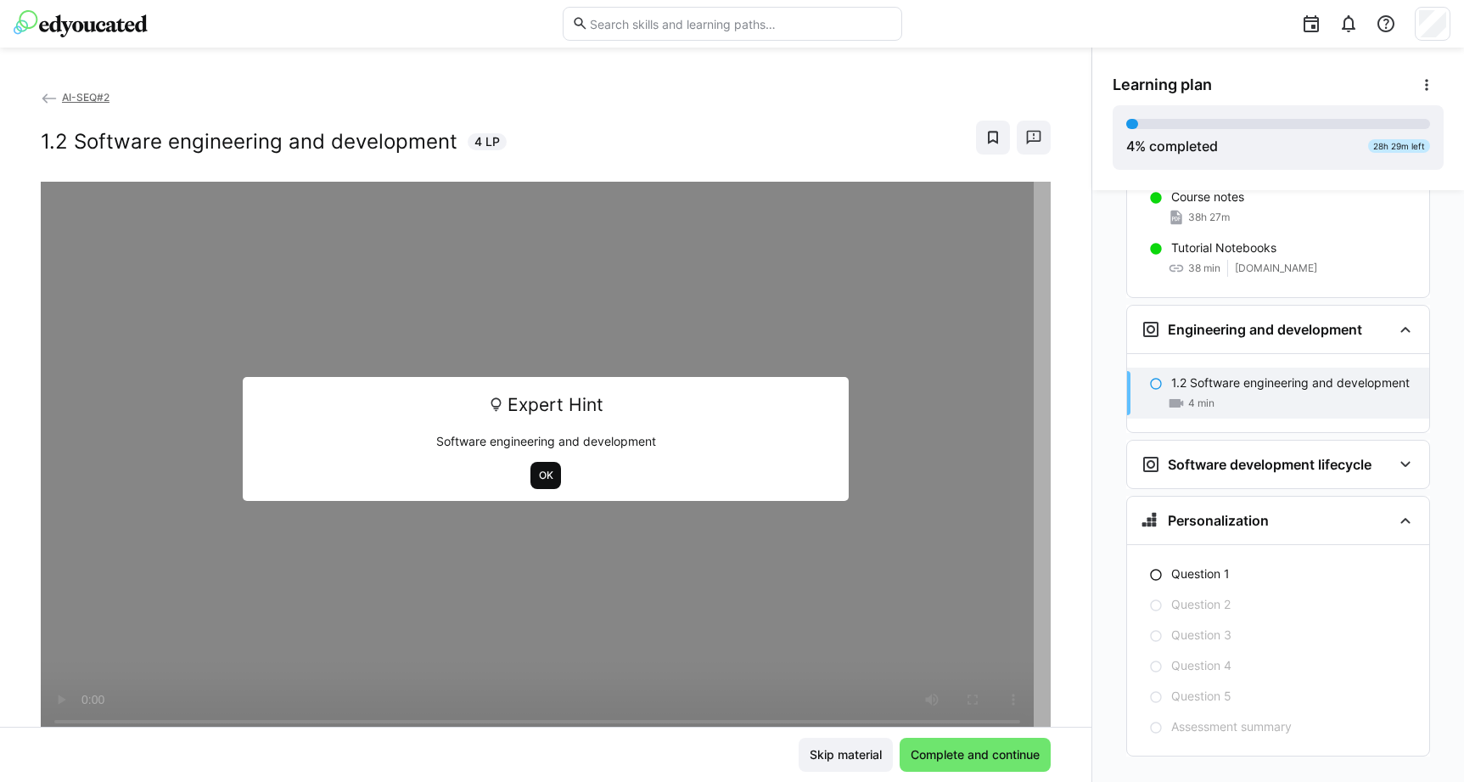
click at [537, 480] on span "OK" at bounding box center [546, 476] width 18 height 14
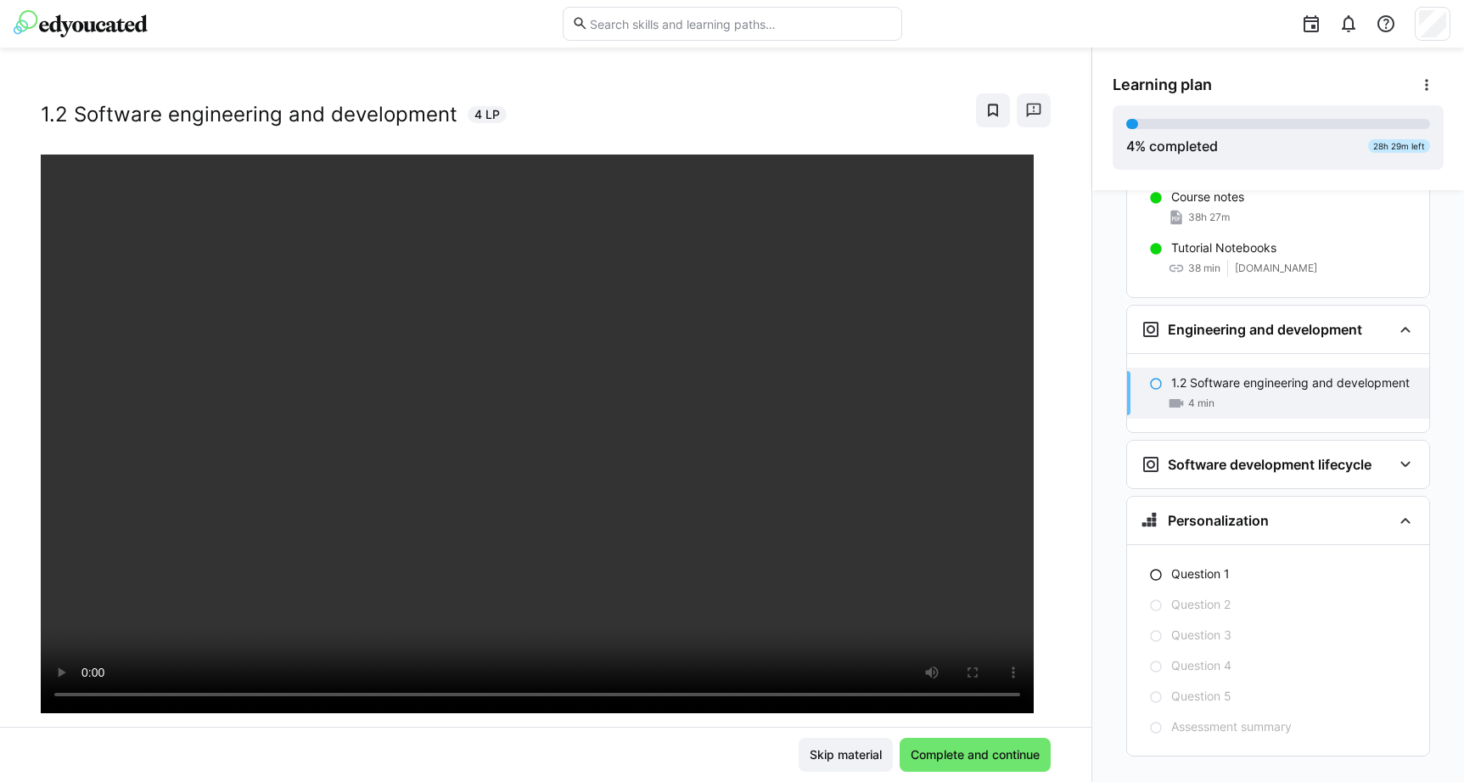
scroll to position [19, 0]
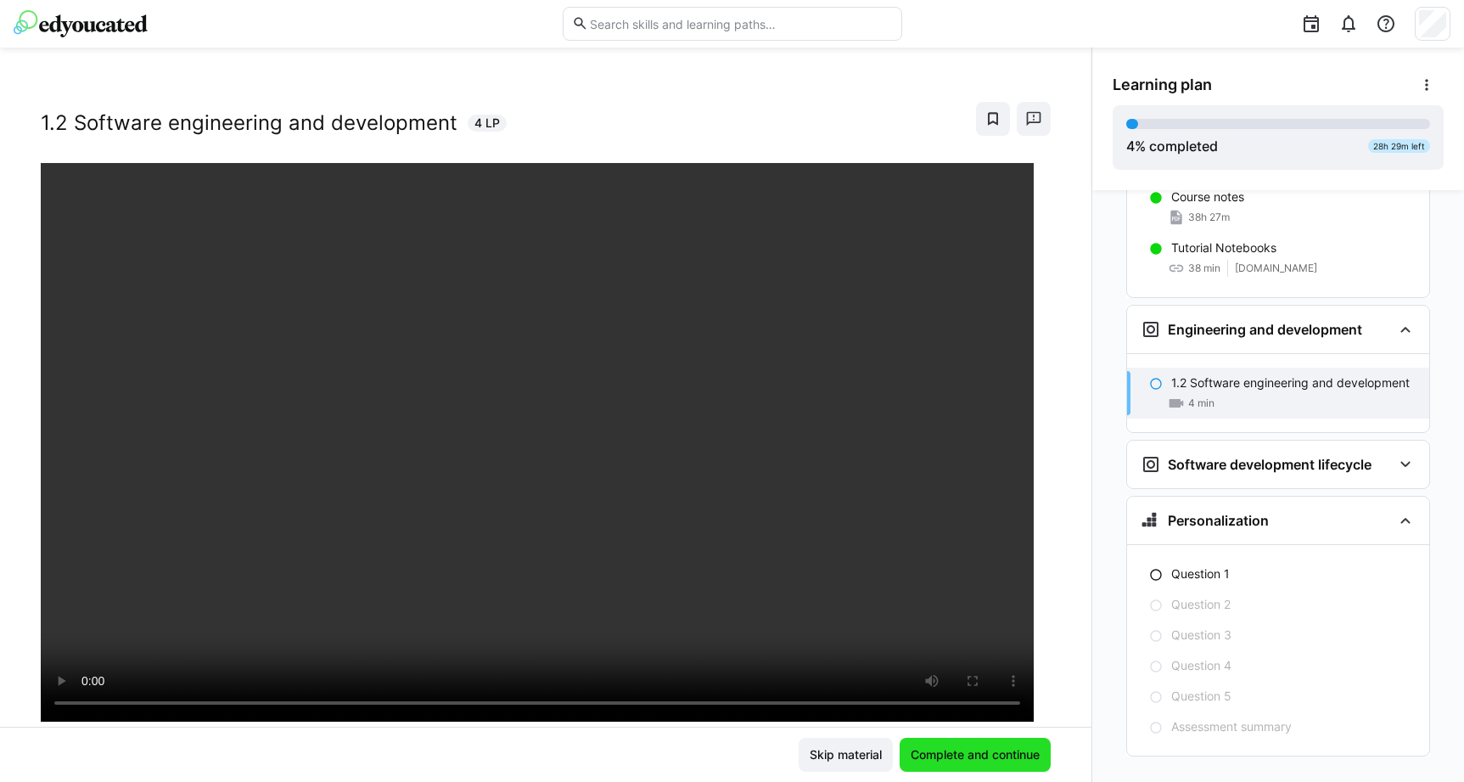
click at [953, 757] on span "Complete and continue" at bounding box center [975, 754] width 134 height 17
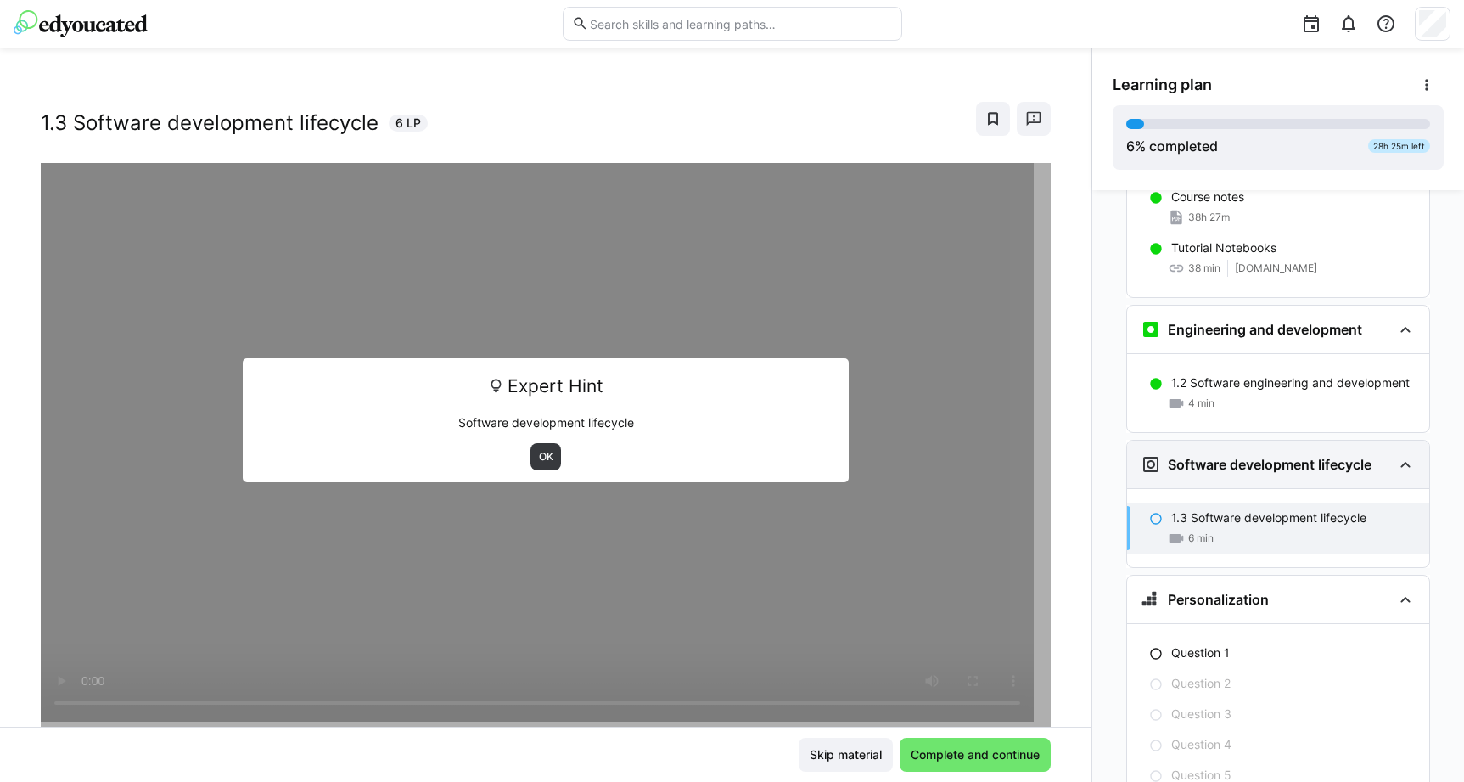
click at [1217, 456] on h3 "Software development lifecycle" at bounding box center [1270, 464] width 204 height 17
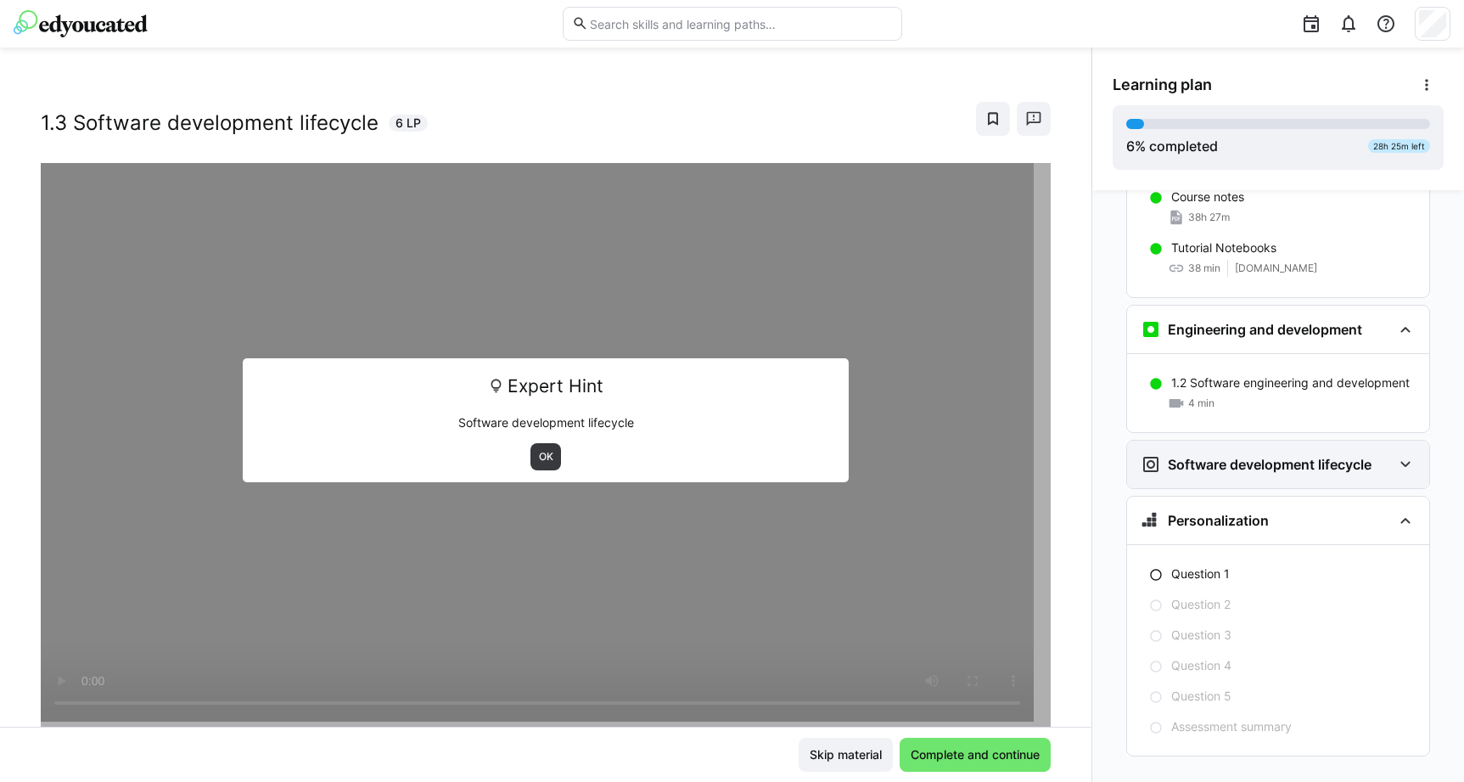
click at [1209, 456] on h3 "Software development lifecycle" at bounding box center [1270, 464] width 204 height 17
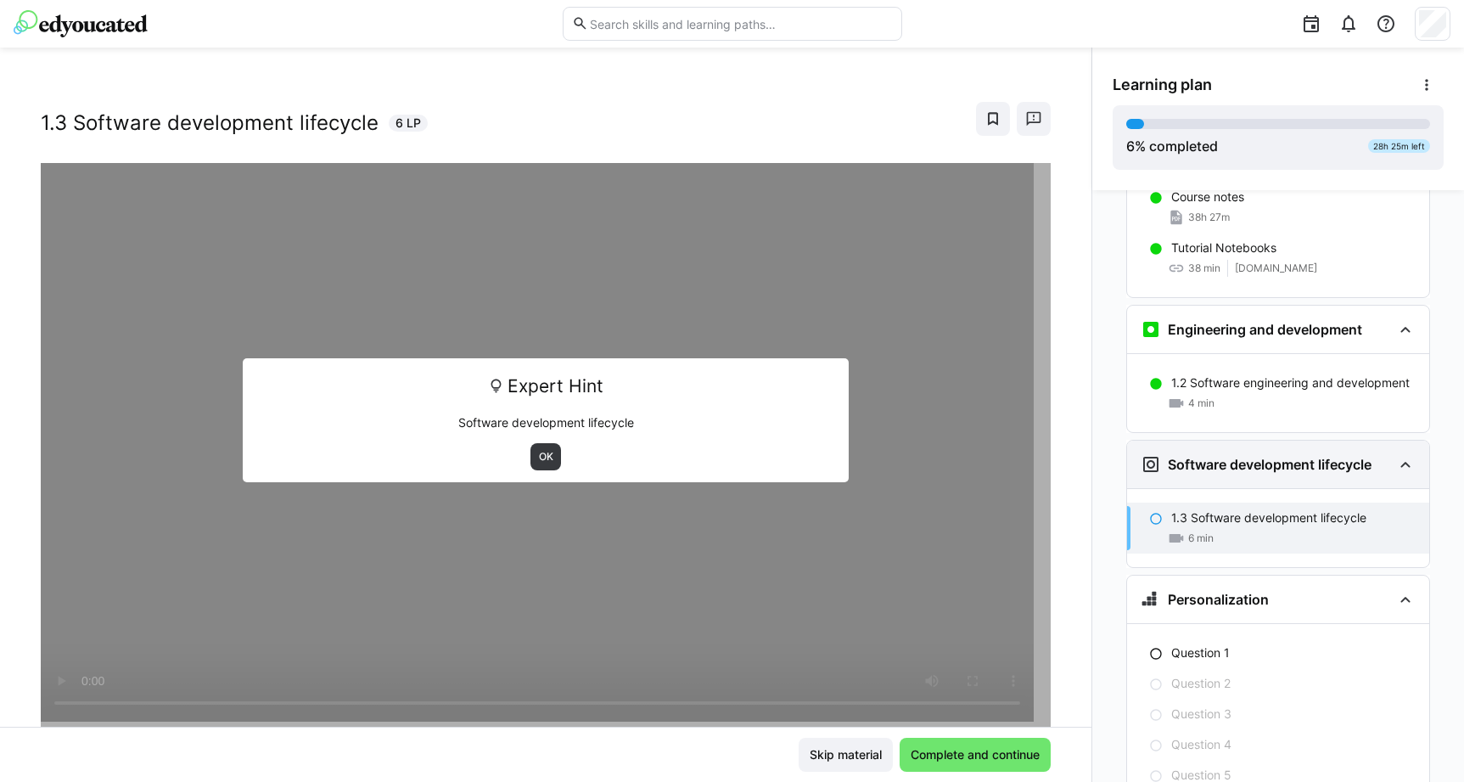
click at [1319, 456] on h3 "Software development lifecycle" at bounding box center [1270, 464] width 204 height 17
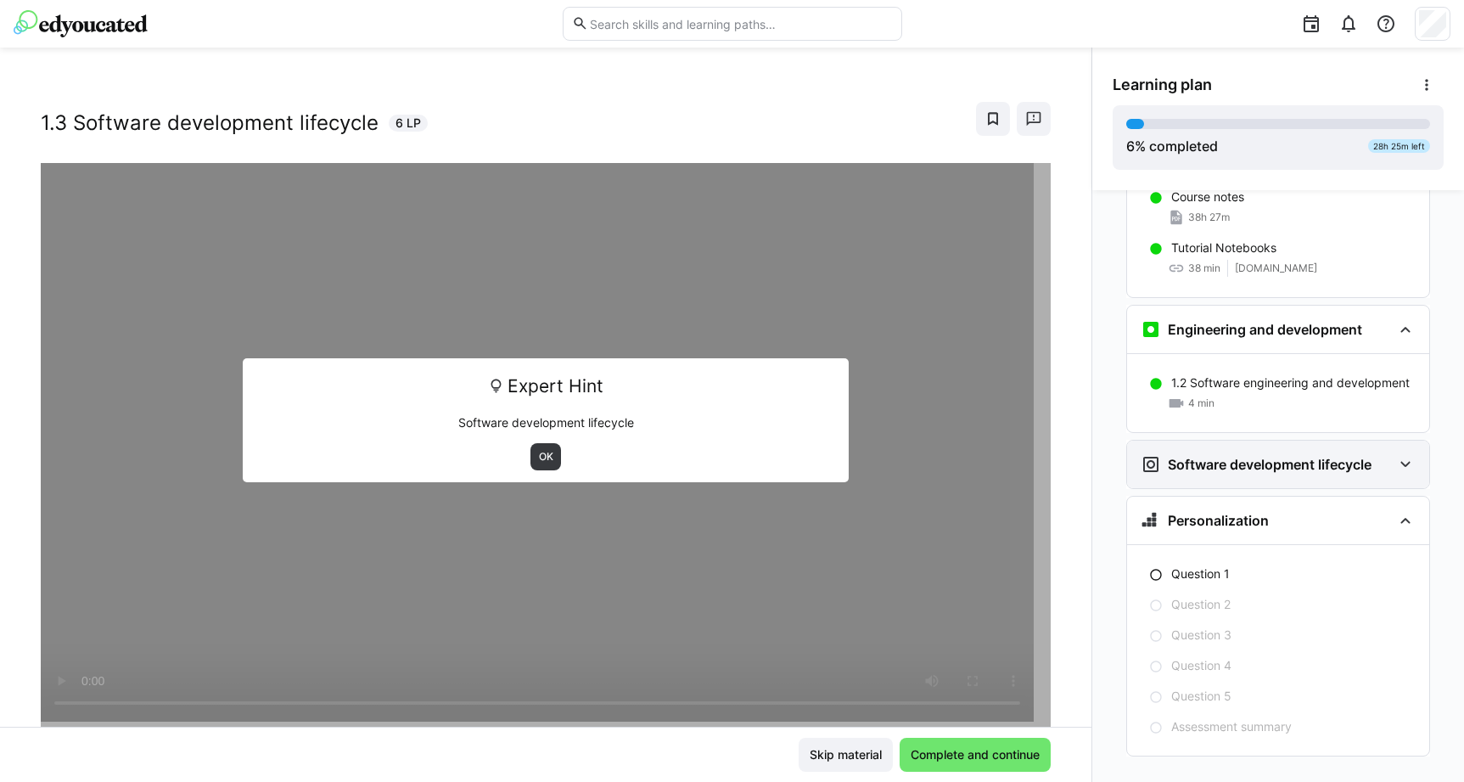
click at [1319, 456] on h3 "Software development lifecycle" at bounding box center [1270, 464] width 204 height 17
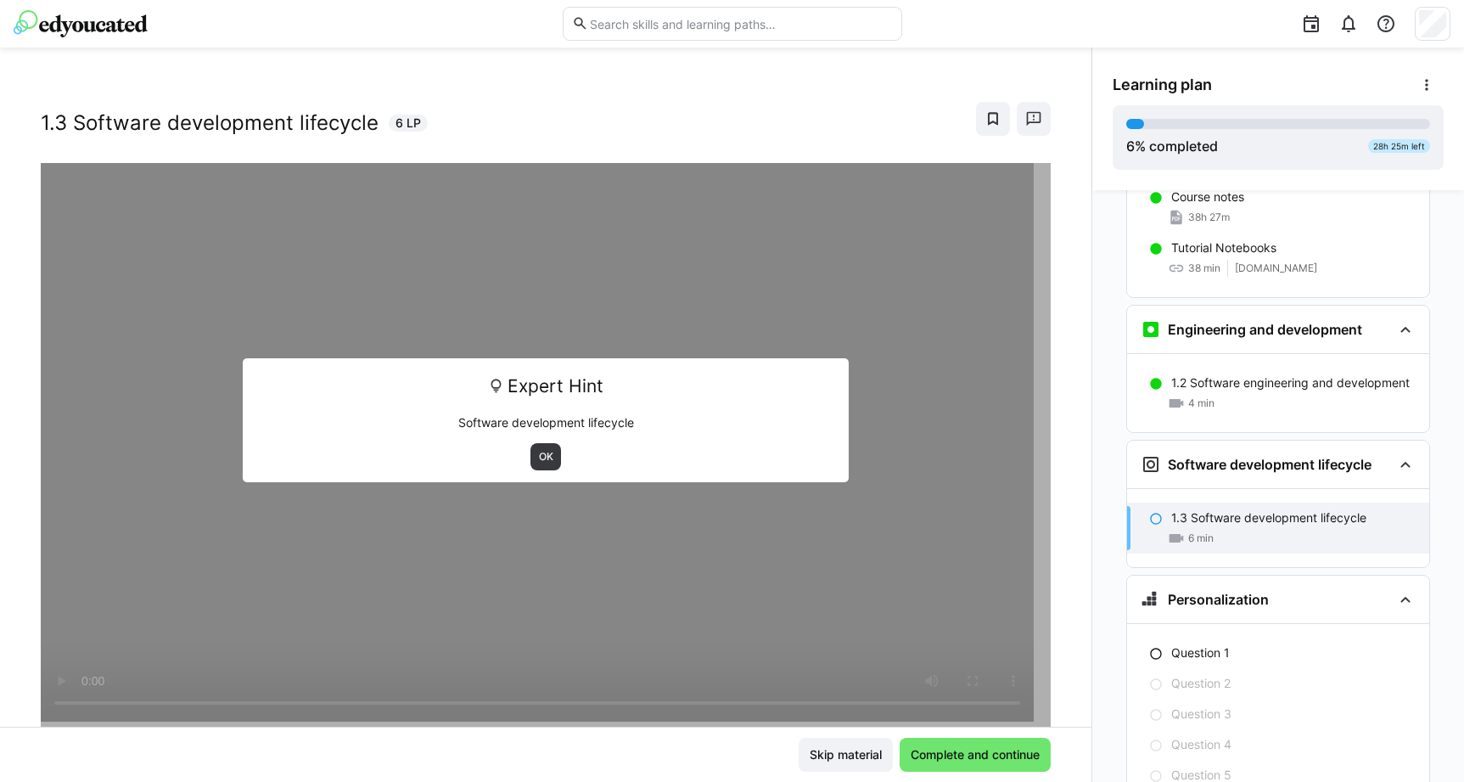
click at [1220, 530] on div "6 min" at bounding box center [1293, 538] width 244 height 17
click at [530, 449] on span "OK" at bounding box center [545, 456] width 31 height 27
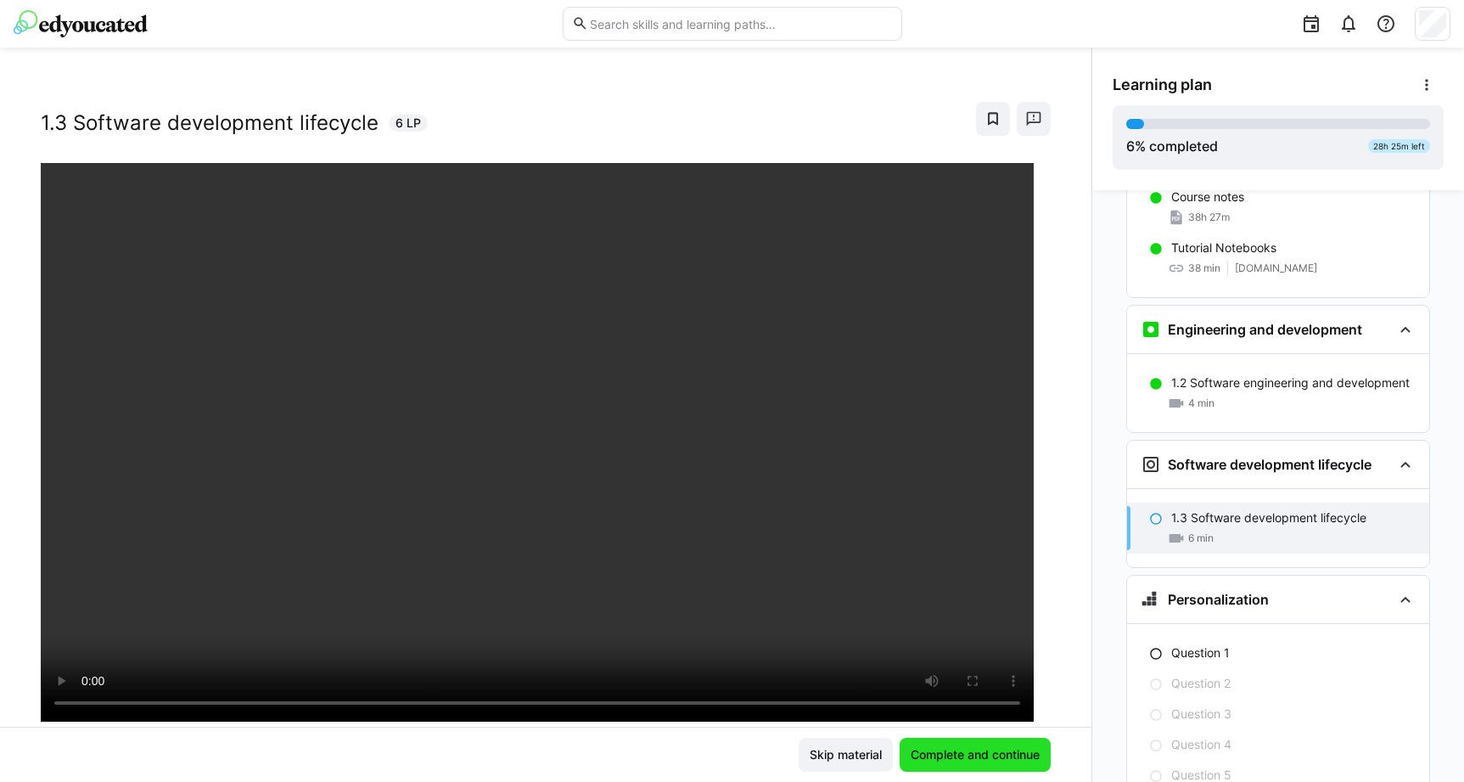
click at [991, 756] on span "Complete and continue" at bounding box center [975, 754] width 134 height 17
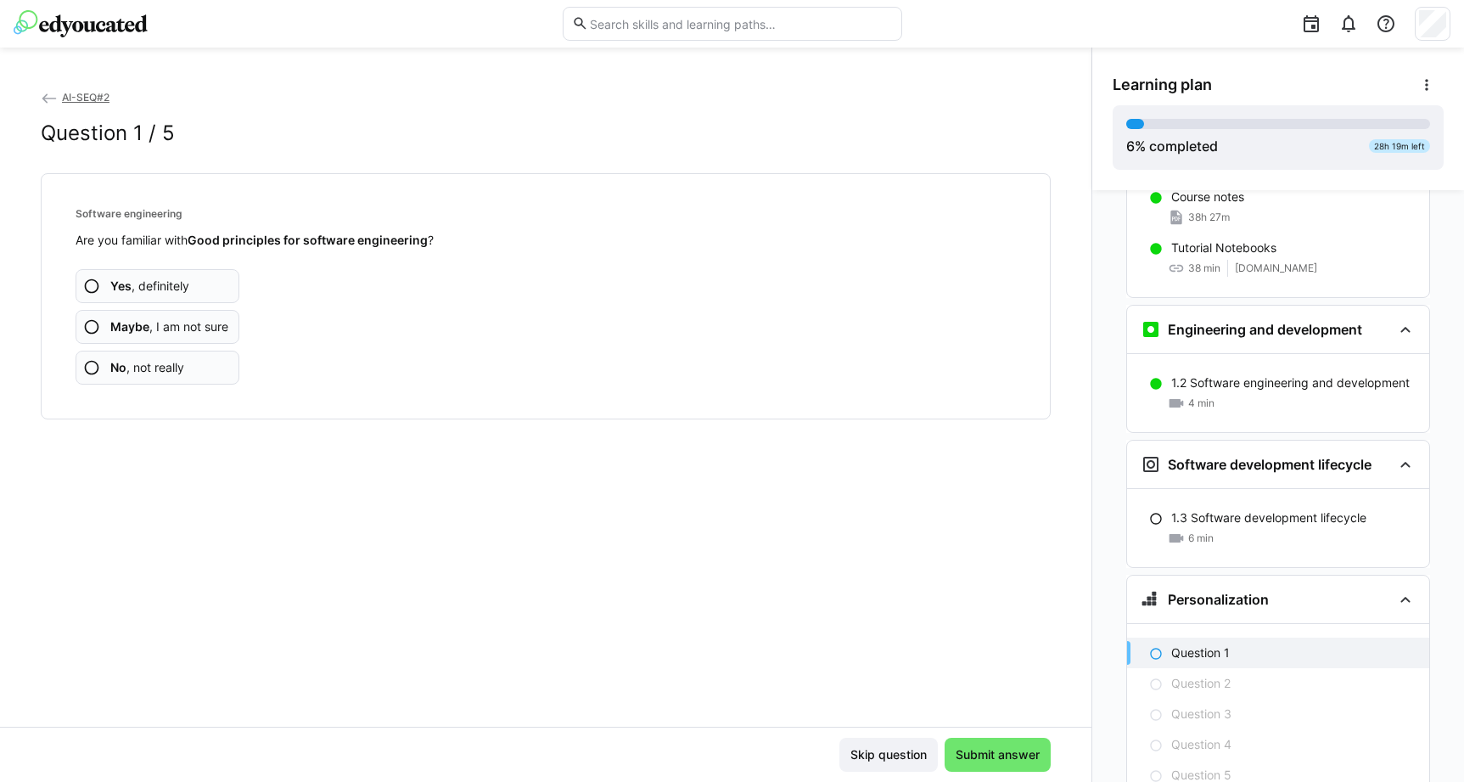
scroll to position [598, 0]
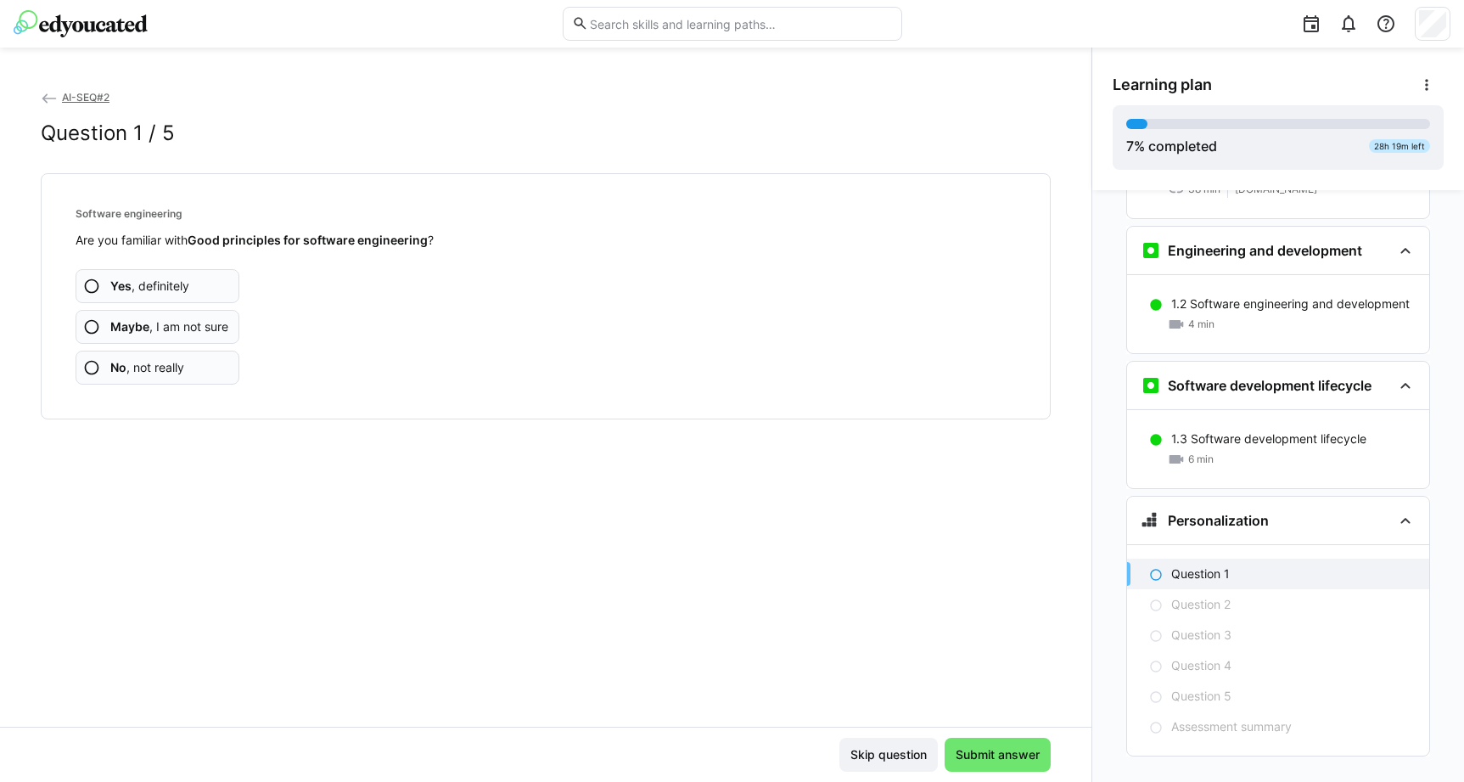
click at [92, 324] on eds-icon at bounding box center [91, 326] width 17 height 17
click at [92, 326] on eds-icon at bounding box center [91, 326] width 17 height 17
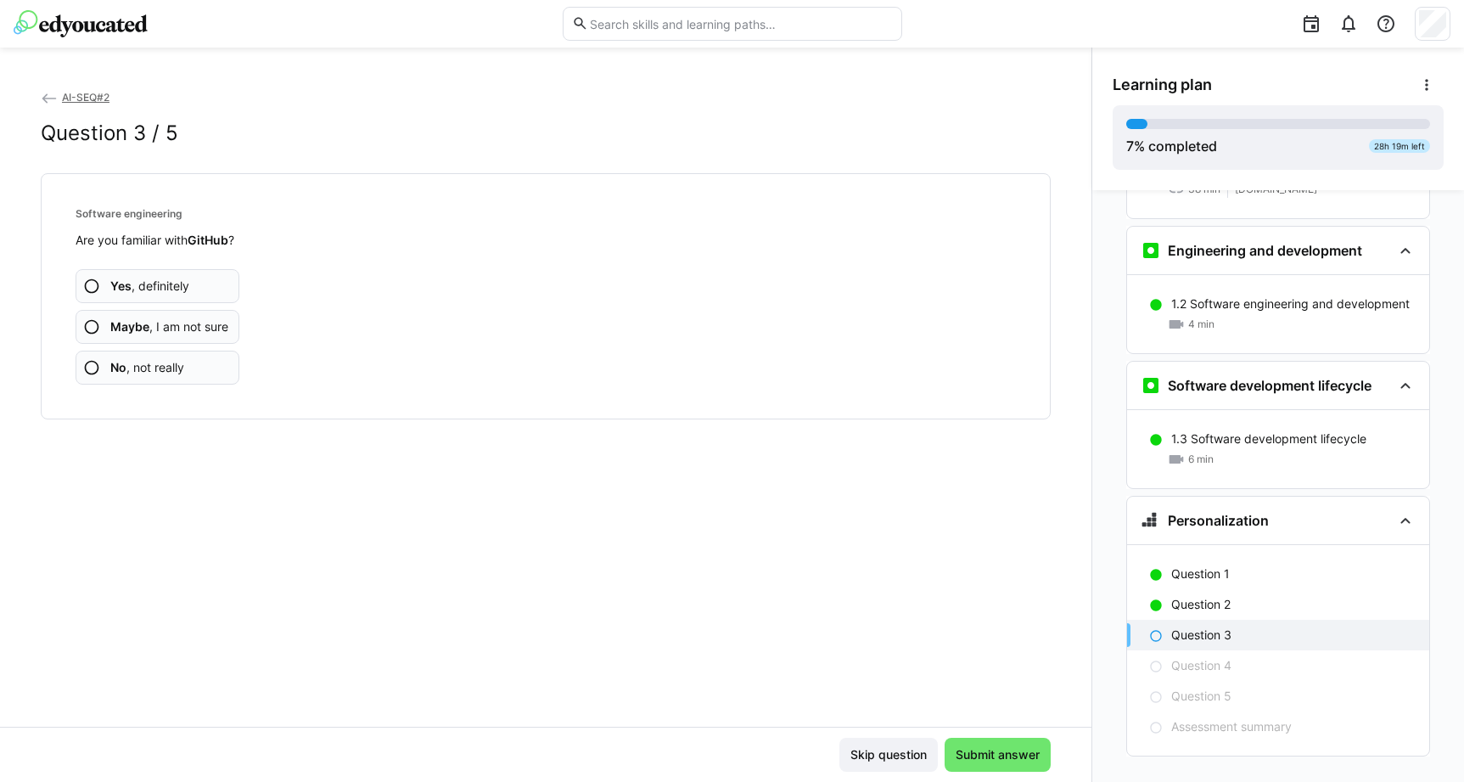
click at [93, 328] on eds-icon at bounding box center [91, 326] width 17 height 17
click at [94, 327] on eds-icon at bounding box center [91, 326] width 17 height 17
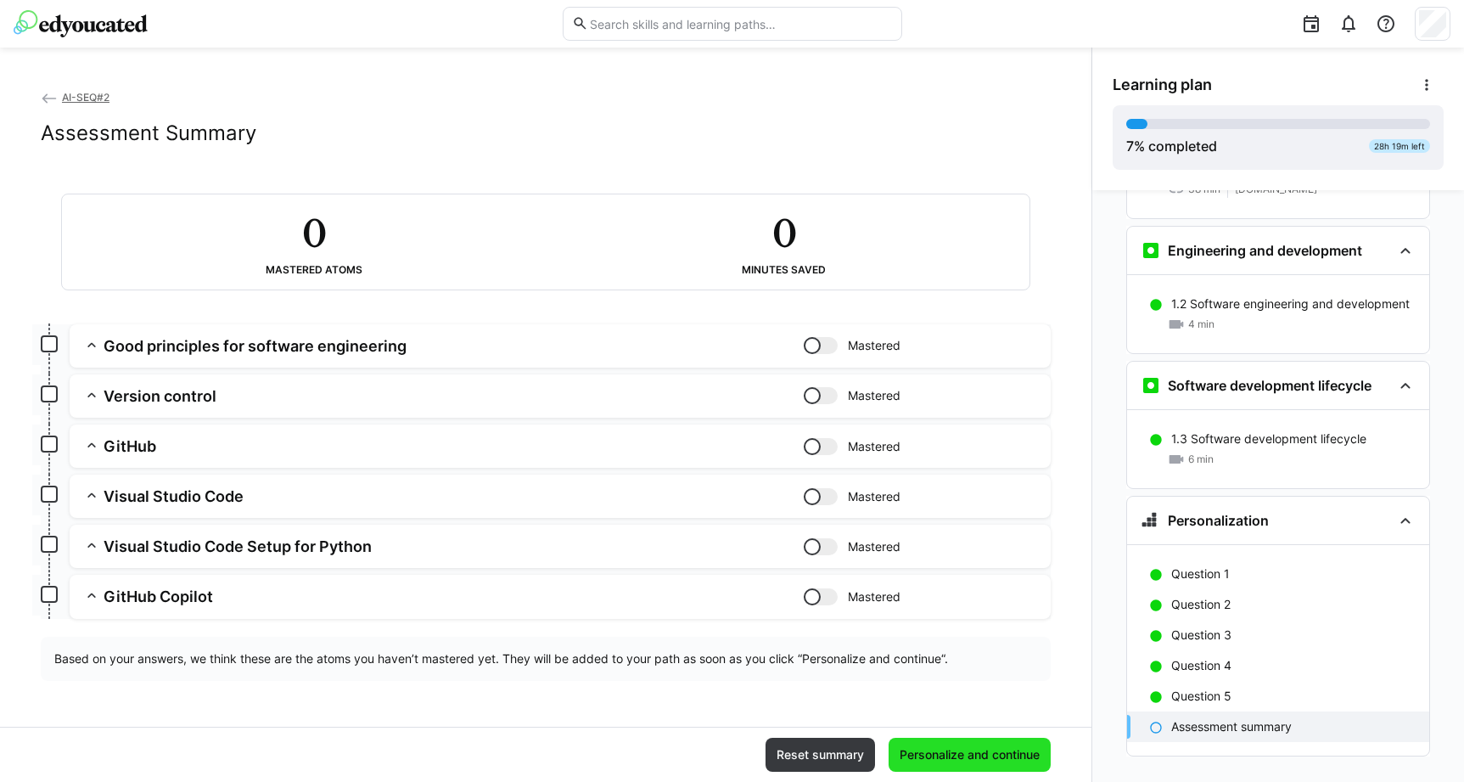
click at [930, 754] on span "Personalize and continue" at bounding box center [969, 754] width 145 height 17
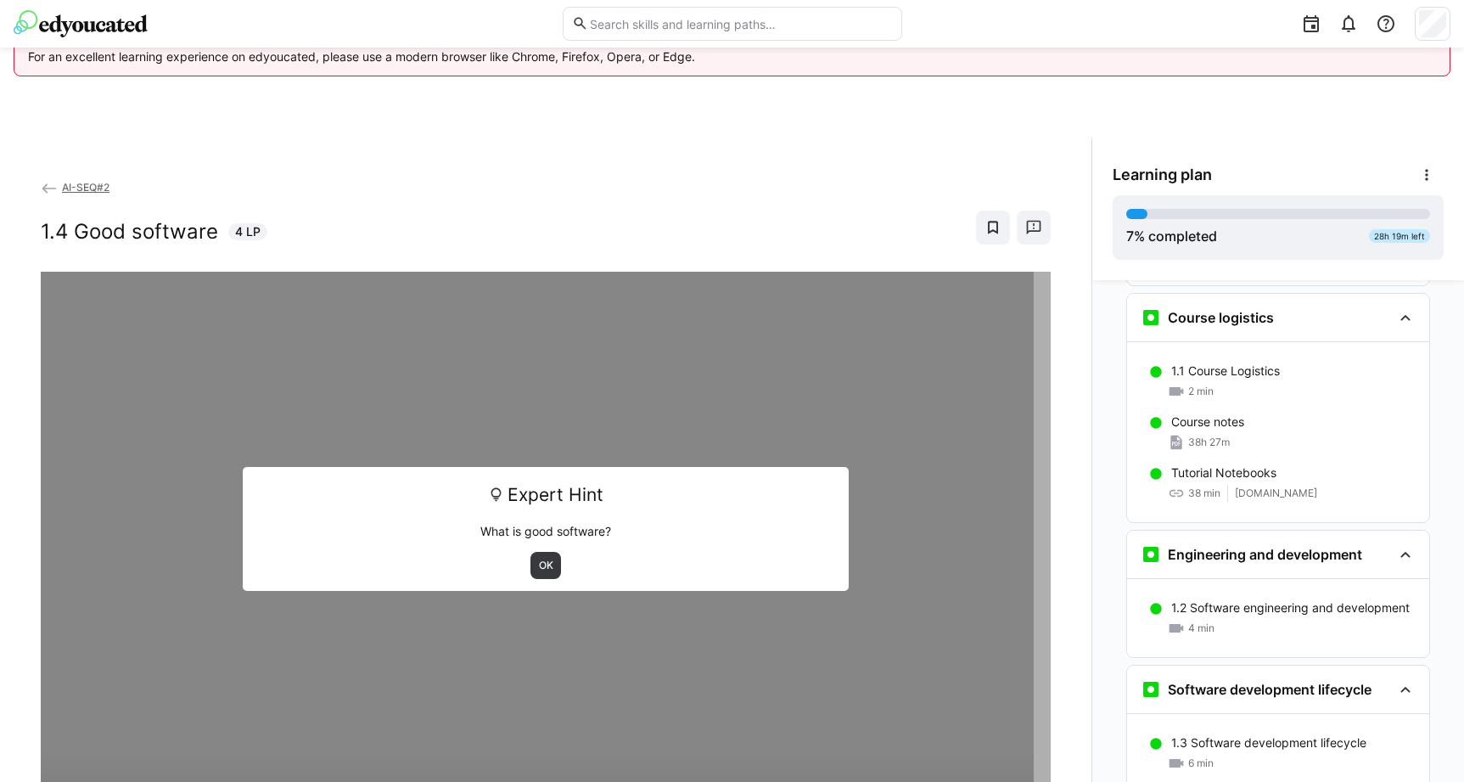
scroll to position [340, 0]
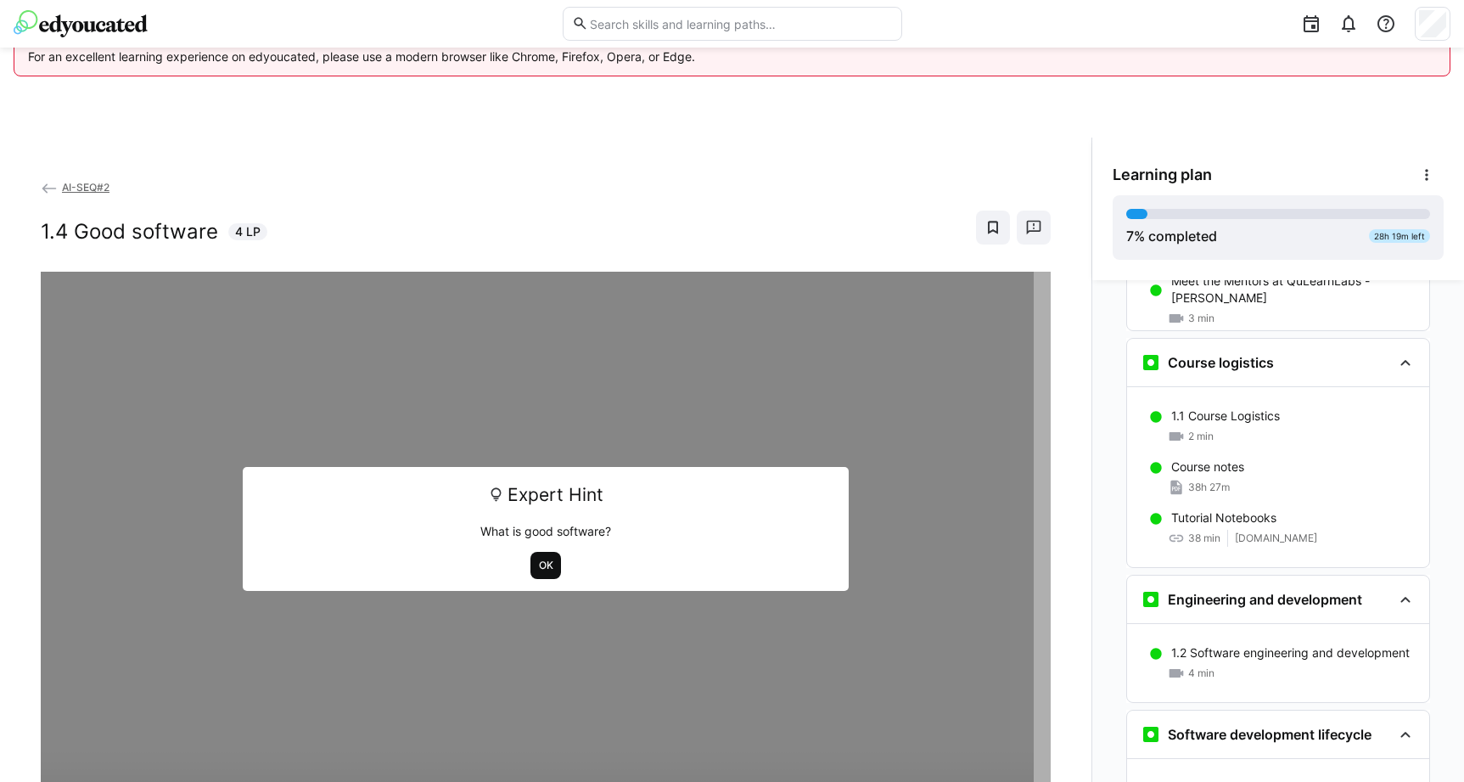
click at [538, 568] on span "OK" at bounding box center [546, 566] width 18 height 14
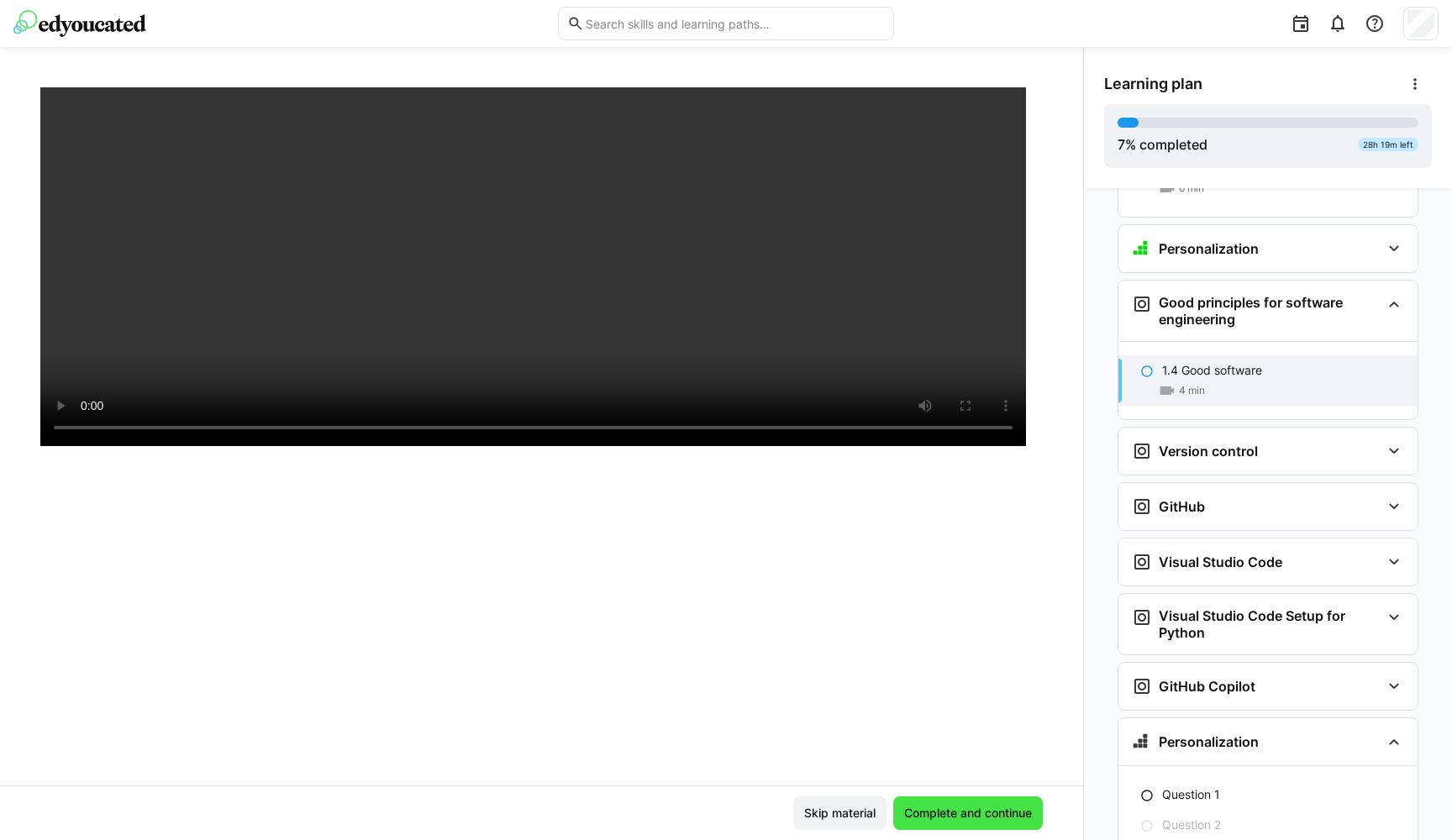
scroll to position [89, 0]
click at [949, 773] on span "Complete and continue" at bounding box center [968, 812] width 133 height 17
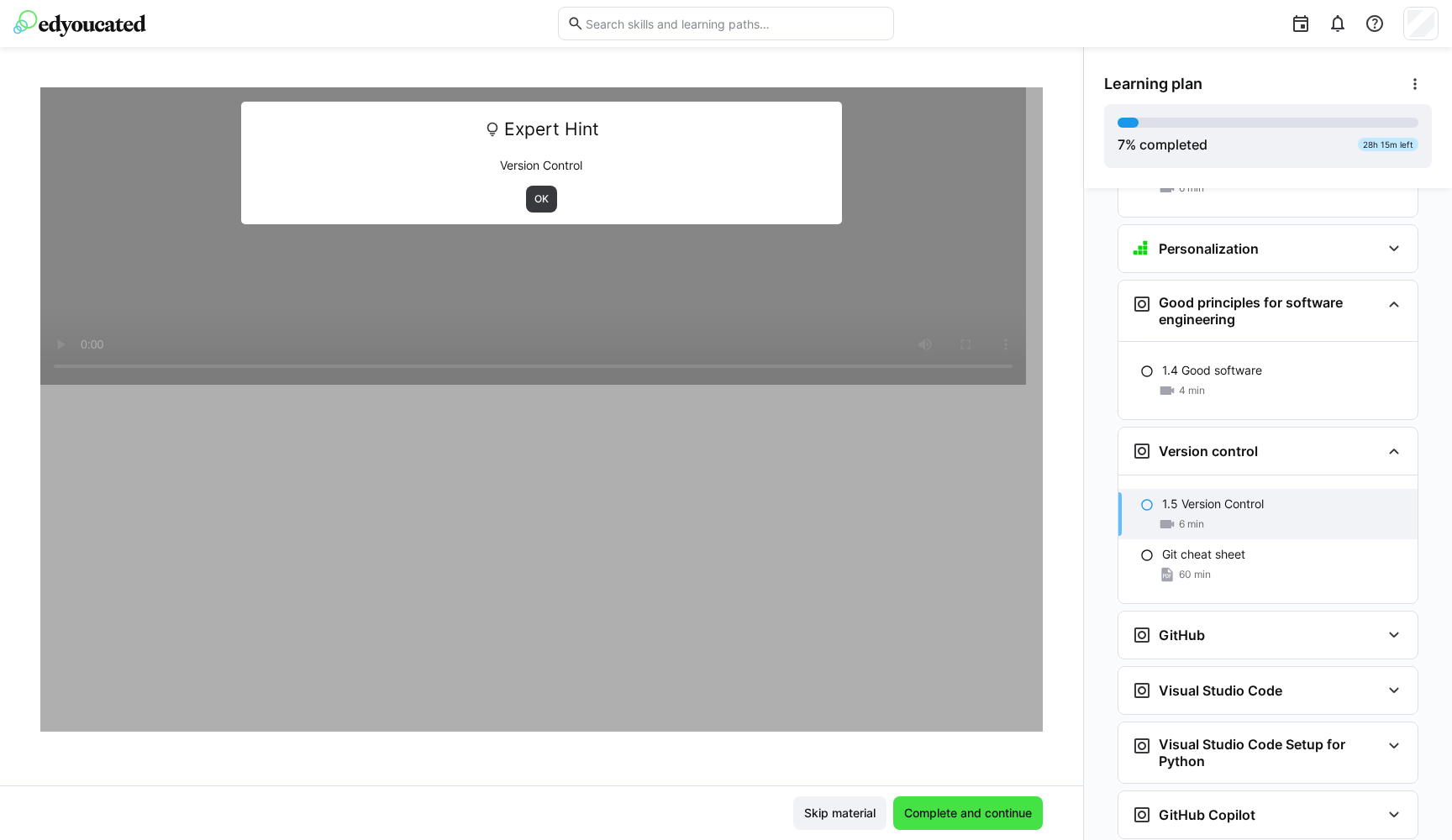
scroll to position [1019, 0]
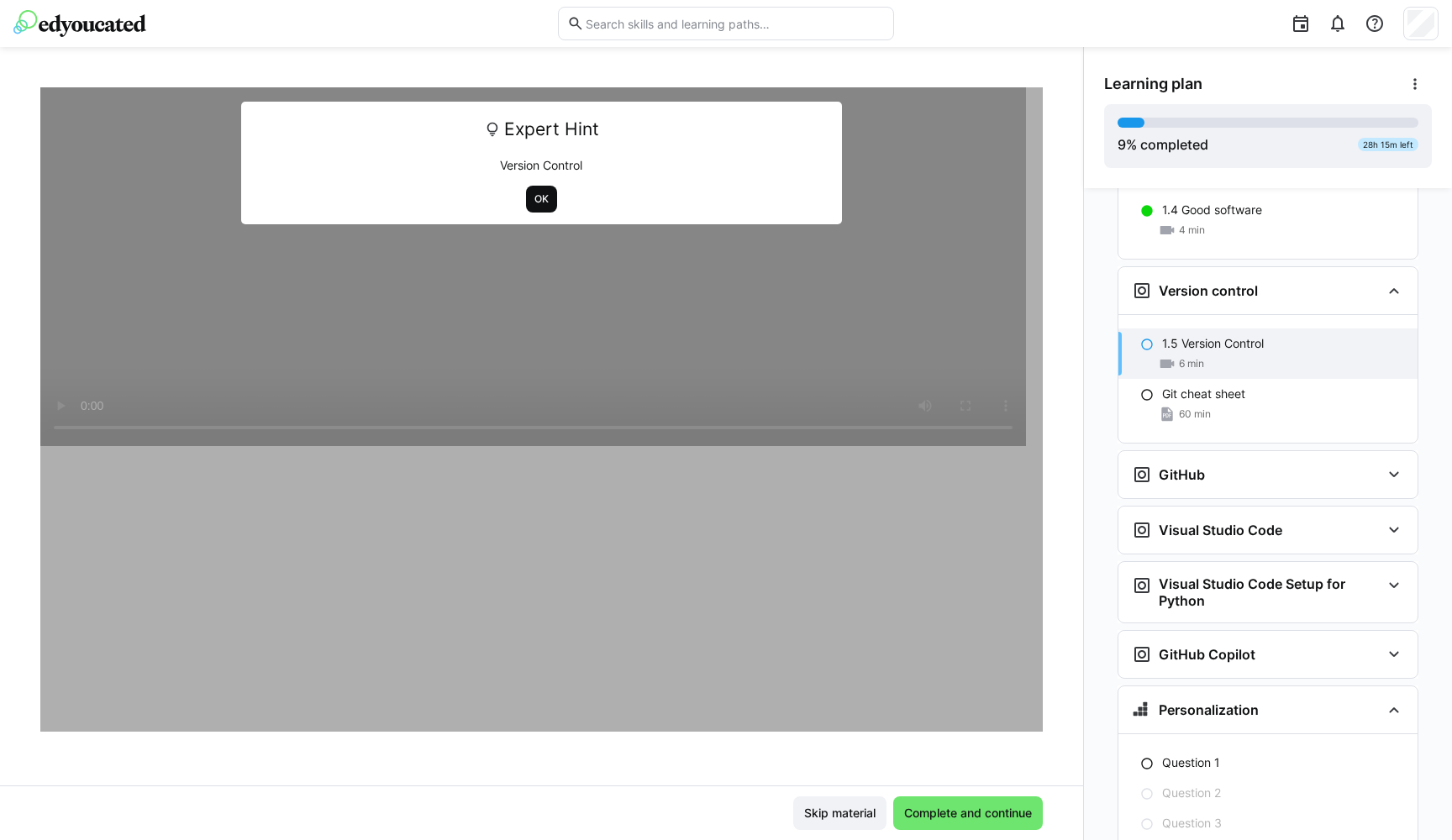
click at [536, 201] on span "OK" at bounding box center [541, 199] width 18 height 14
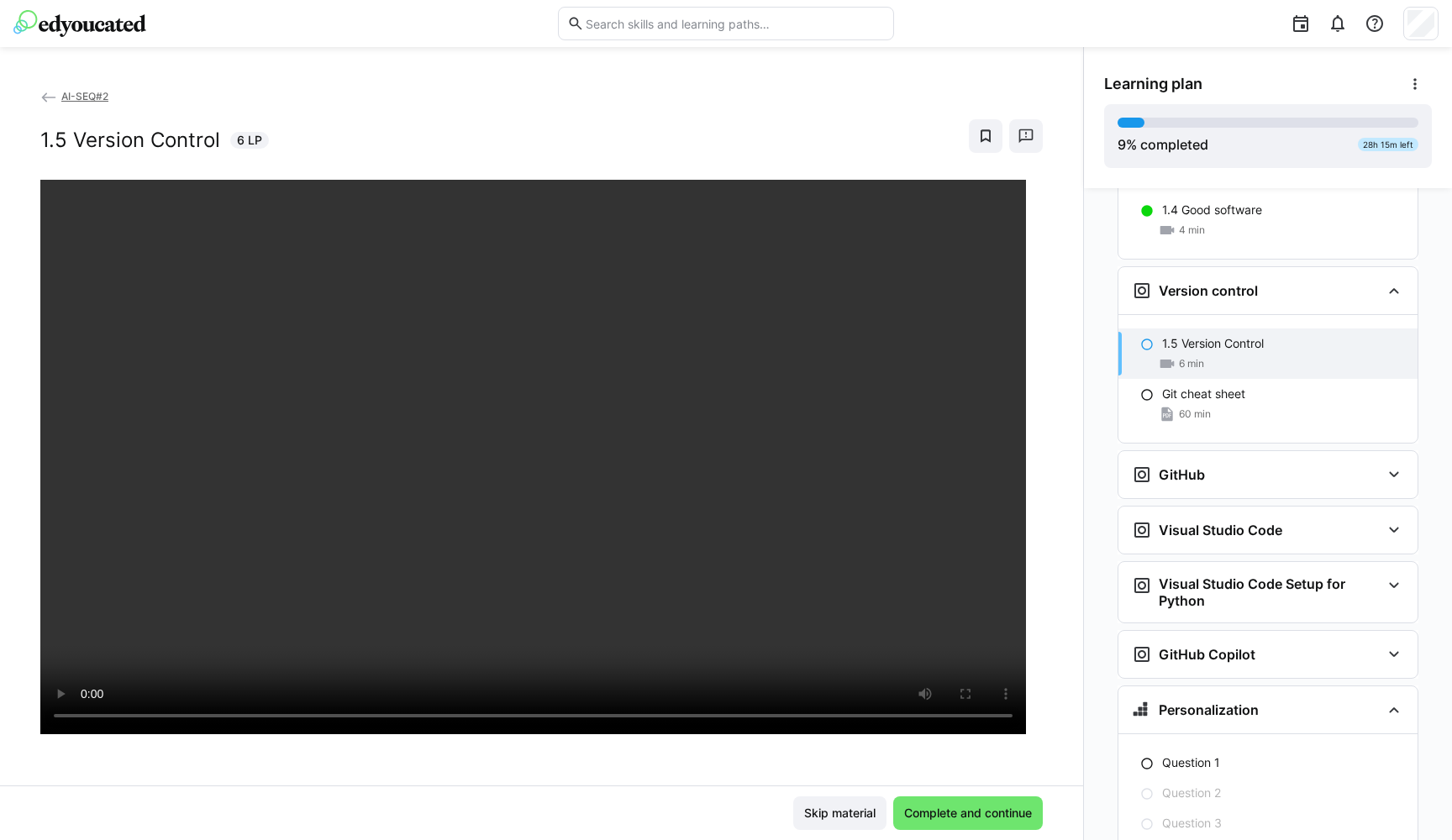
scroll to position [0, 0]
click at [977, 773] on span "Complete and continue" at bounding box center [968, 812] width 133 height 17
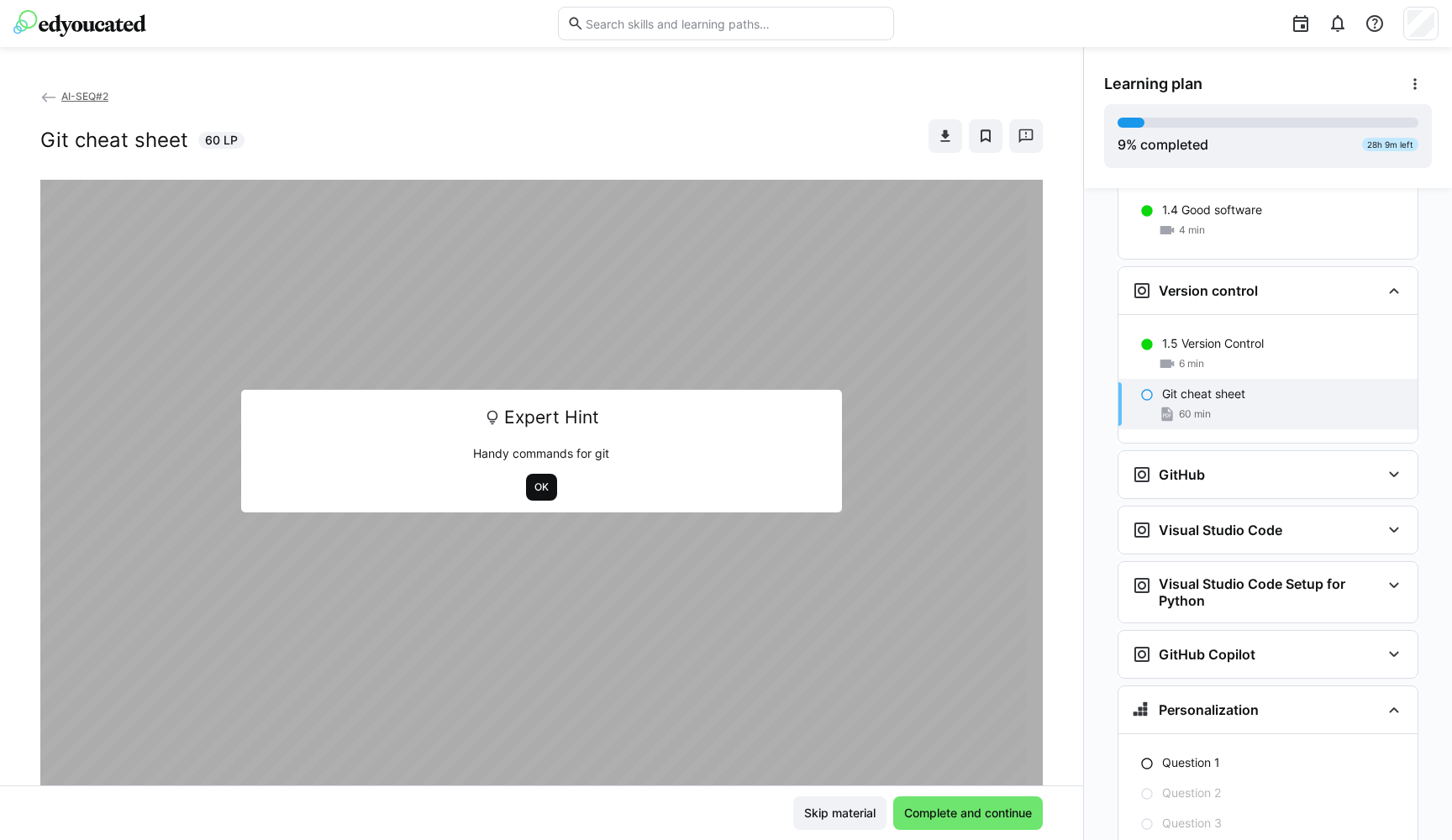
click at [532, 489] on span "OK" at bounding box center [541, 488] width 18 height 14
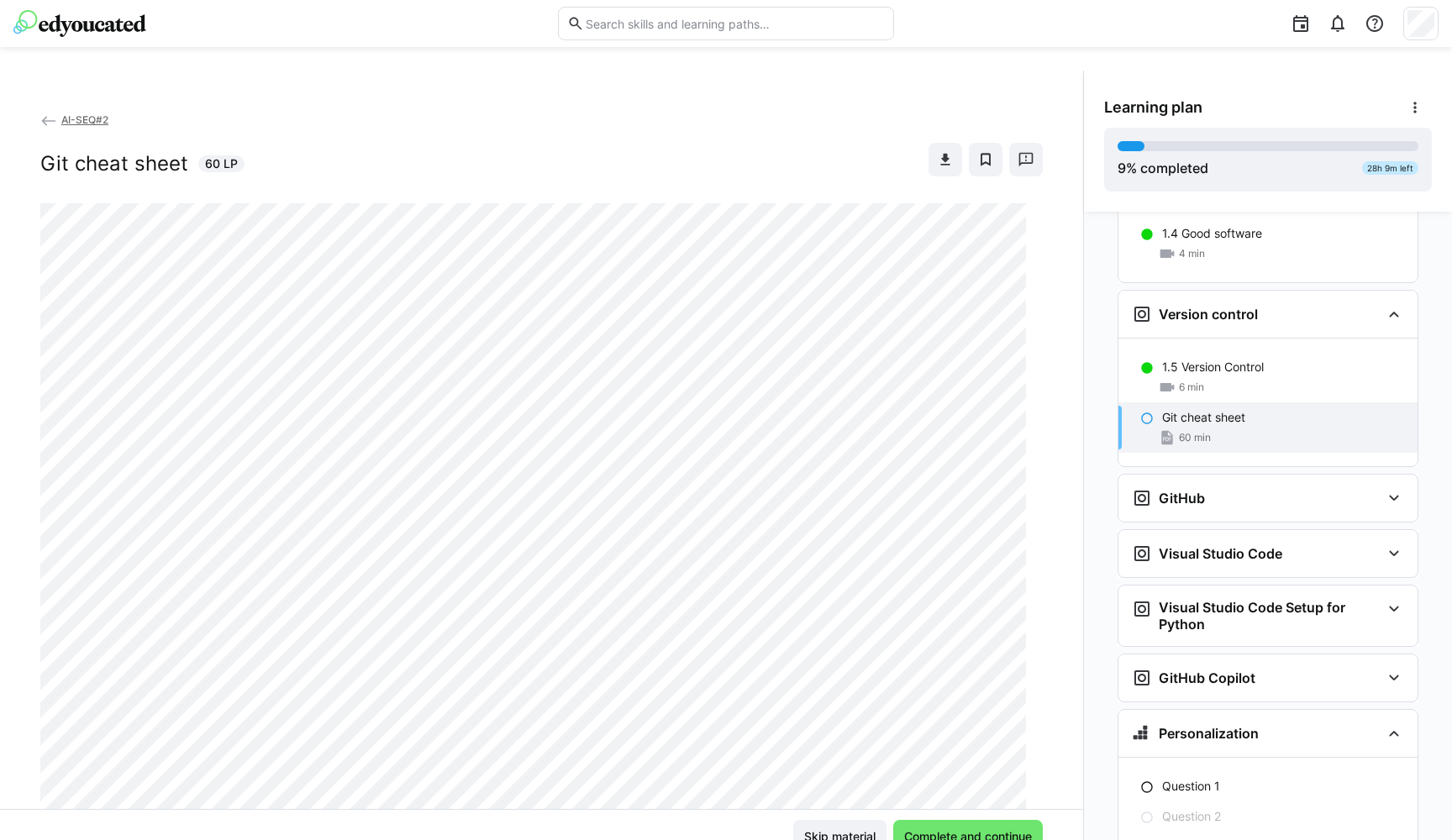
scroll to position [71, 0]
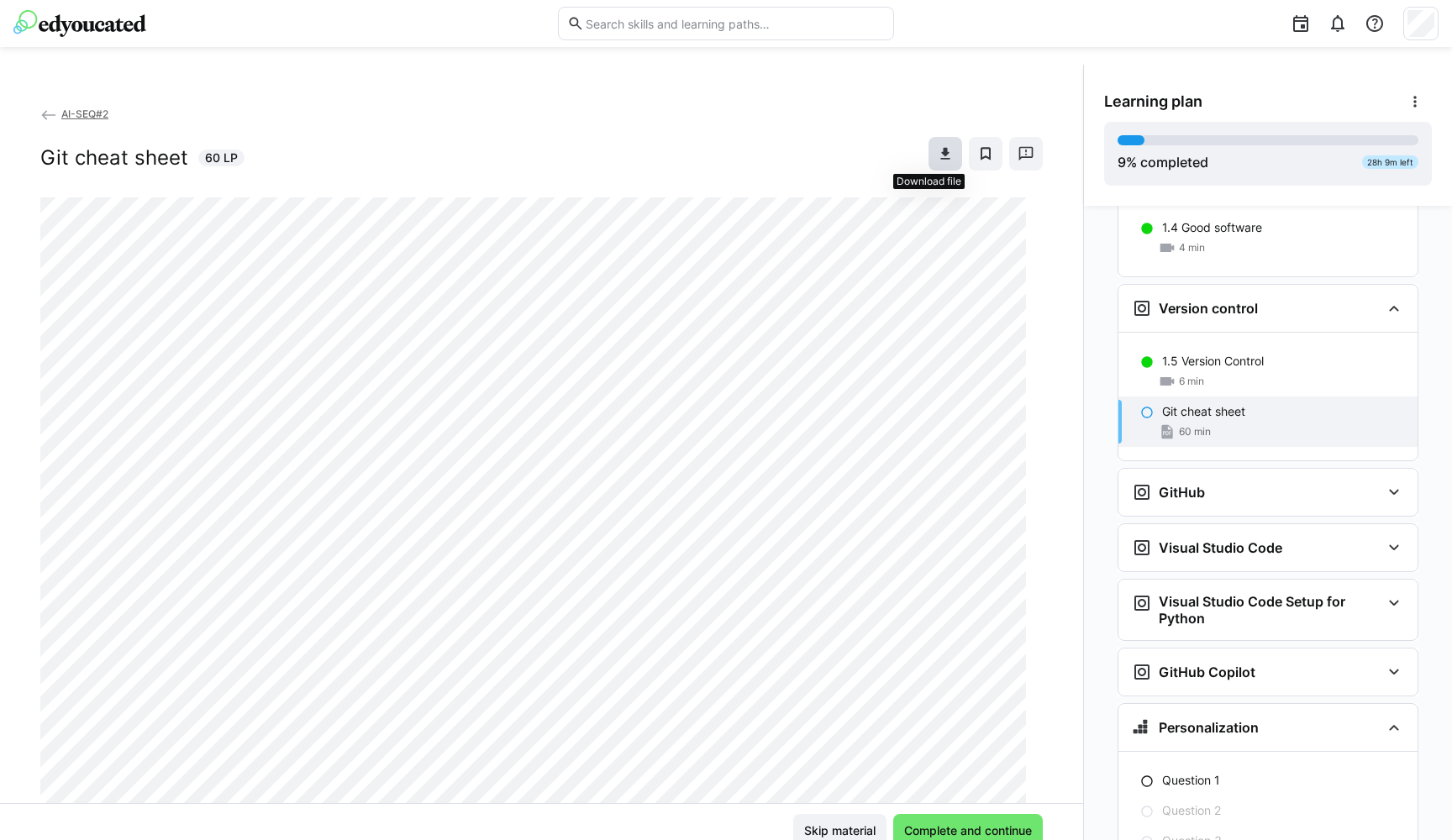
click at [936, 151] on eds-icon at bounding box center [944, 153] width 17 height 17
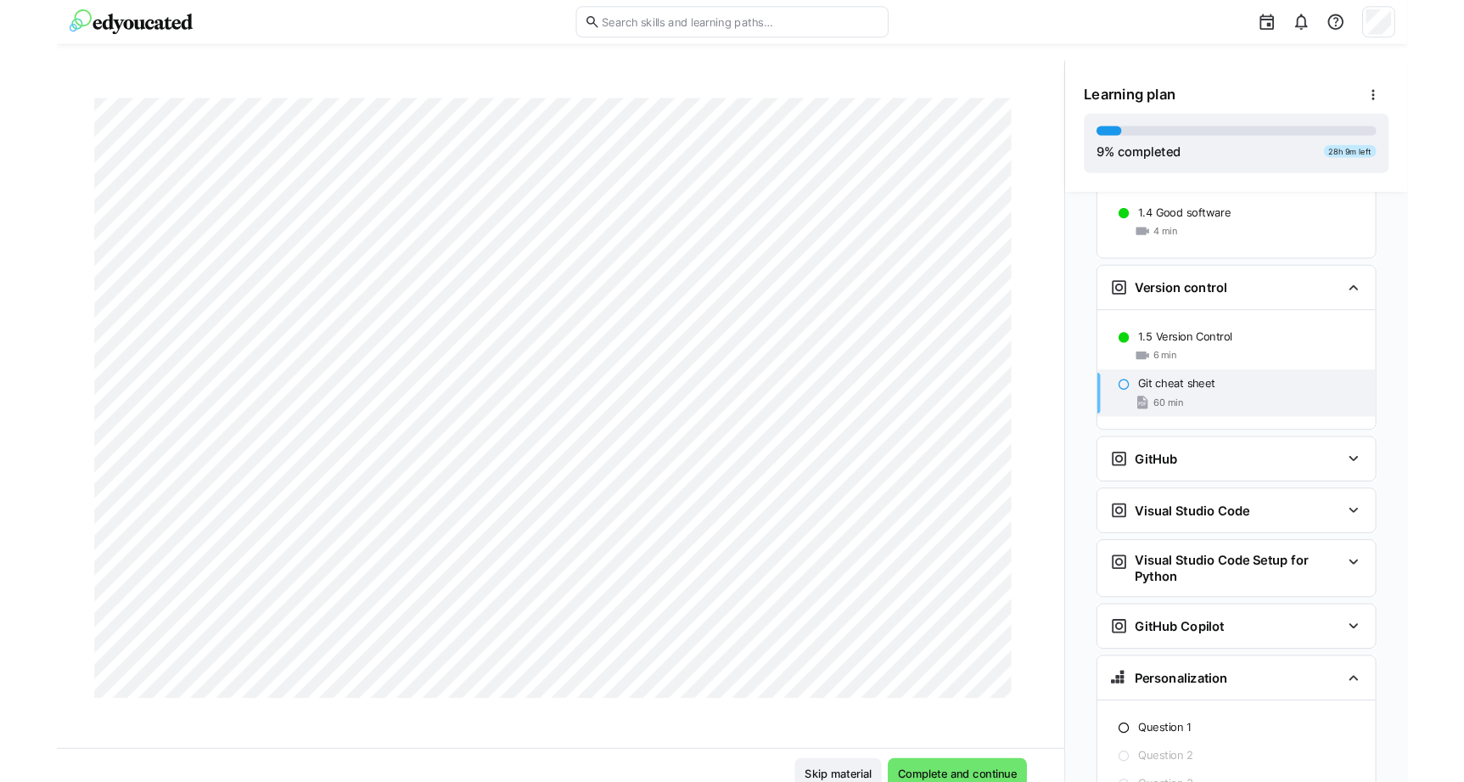
scroll to position [1982, 0]
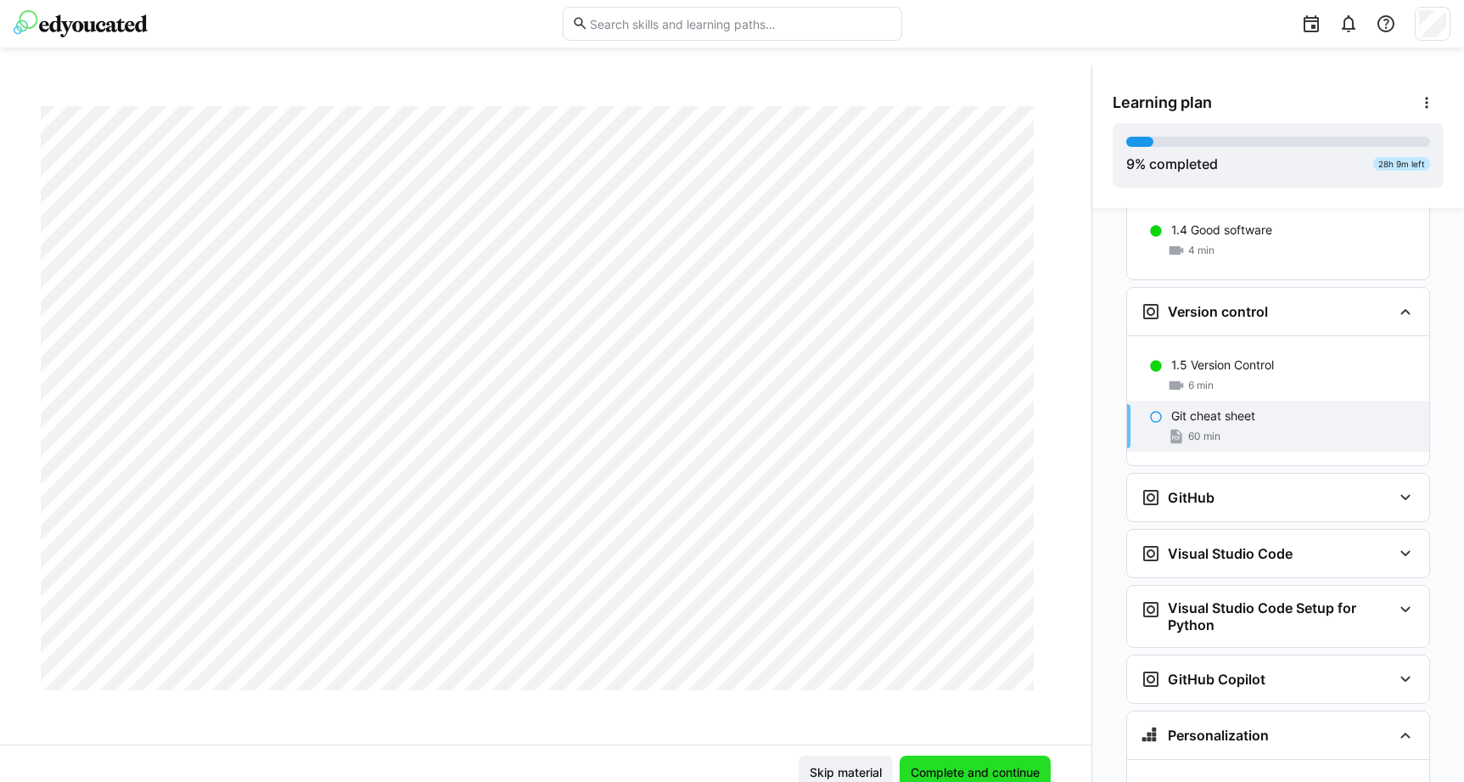
click at [980, 769] on span "Complete and continue" at bounding box center [975, 772] width 134 height 17
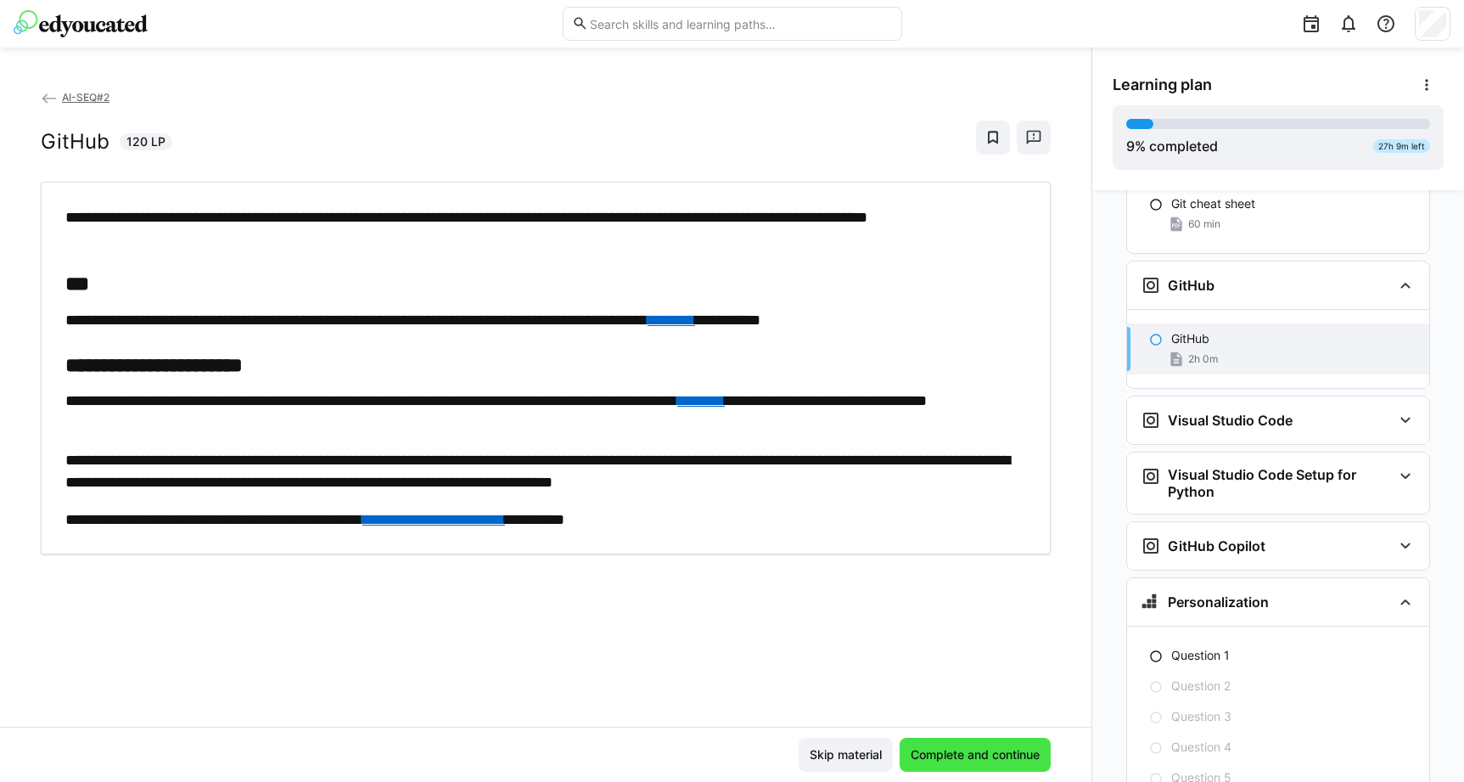
scroll to position [1227, 0]
click at [695, 323] on link "********" at bounding box center [672, 319] width 48 height 15
click at [725, 399] on link "********" at bounding box center [701, 400] width 48 height 15
click at [505, 520] on link "**********" at bounding box center [433, 519] width 143 height 15
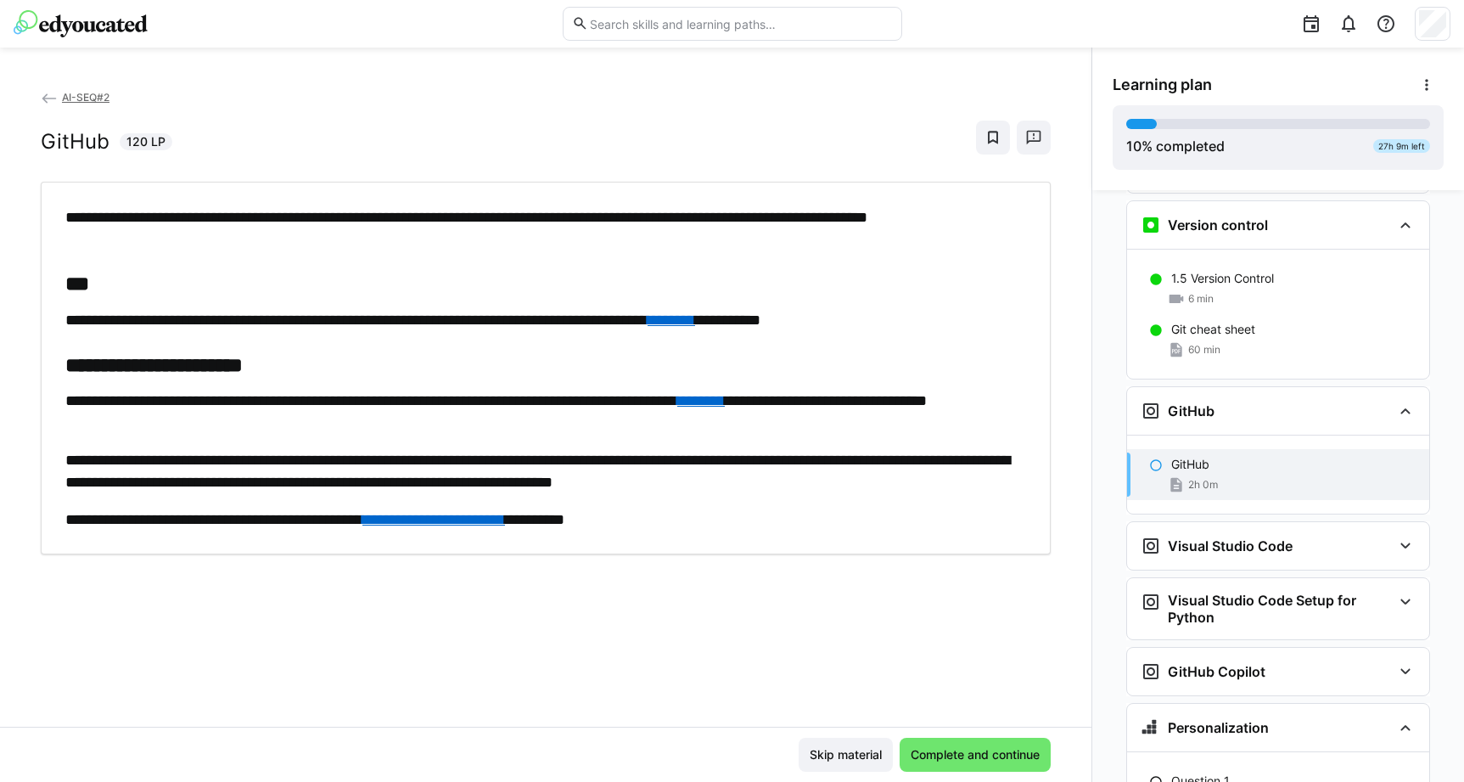
scroll to position [90, 0]
click at [963, 756] on span "Complete and continue" at bounding box center [975, 754] width 134 height 17
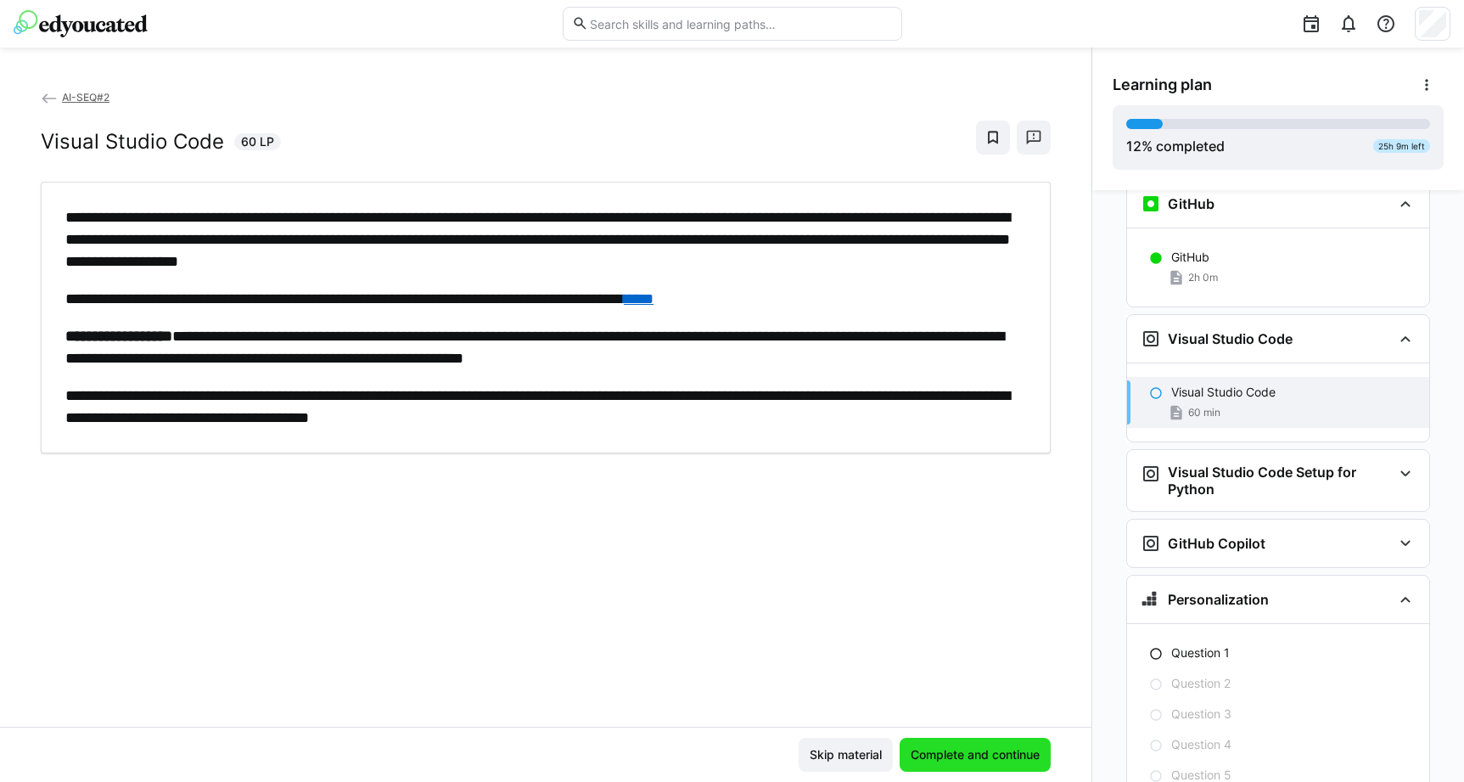
click at [955, 752] on span "Complete and continue" at bounding box center [975, 754] width 134 height 17
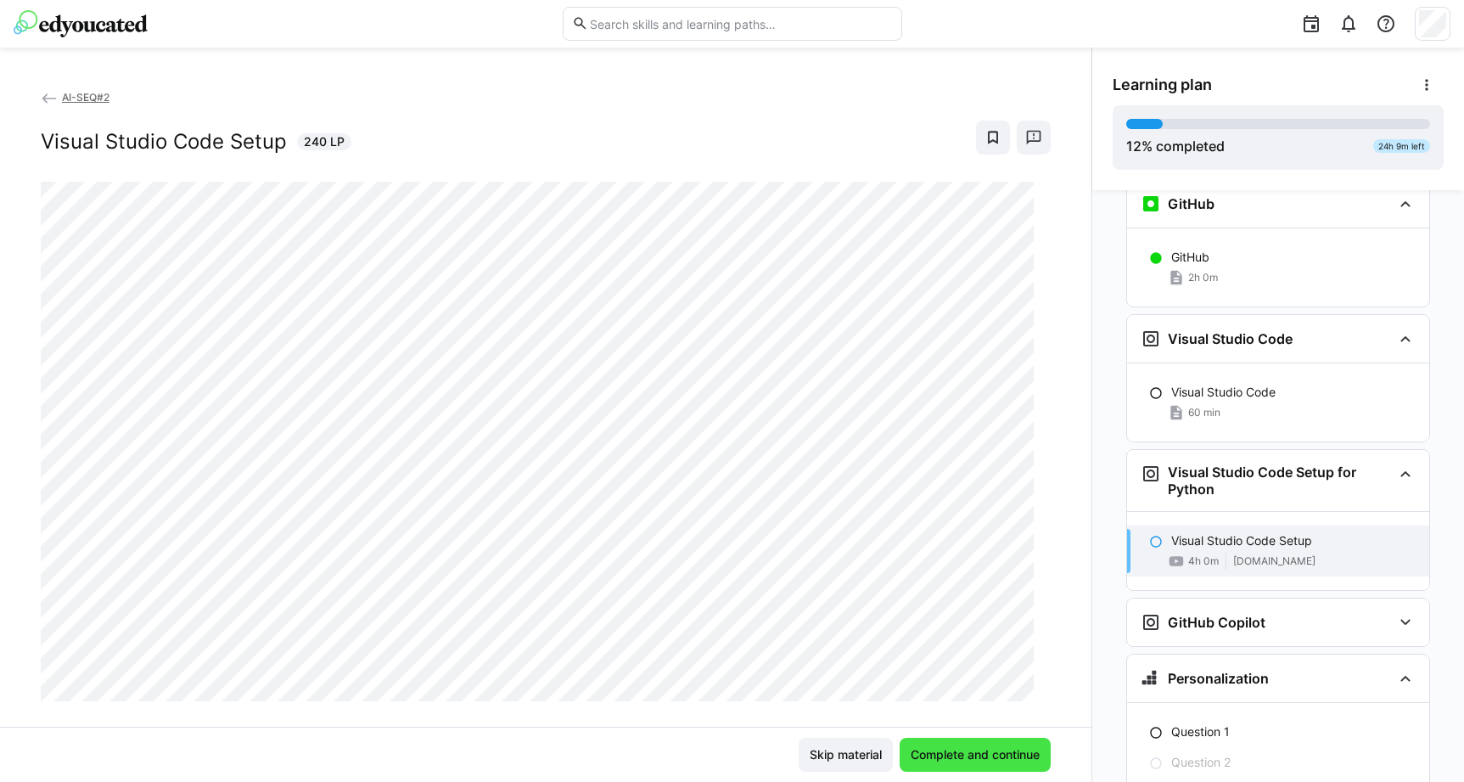
scroll to position [1384, 0]
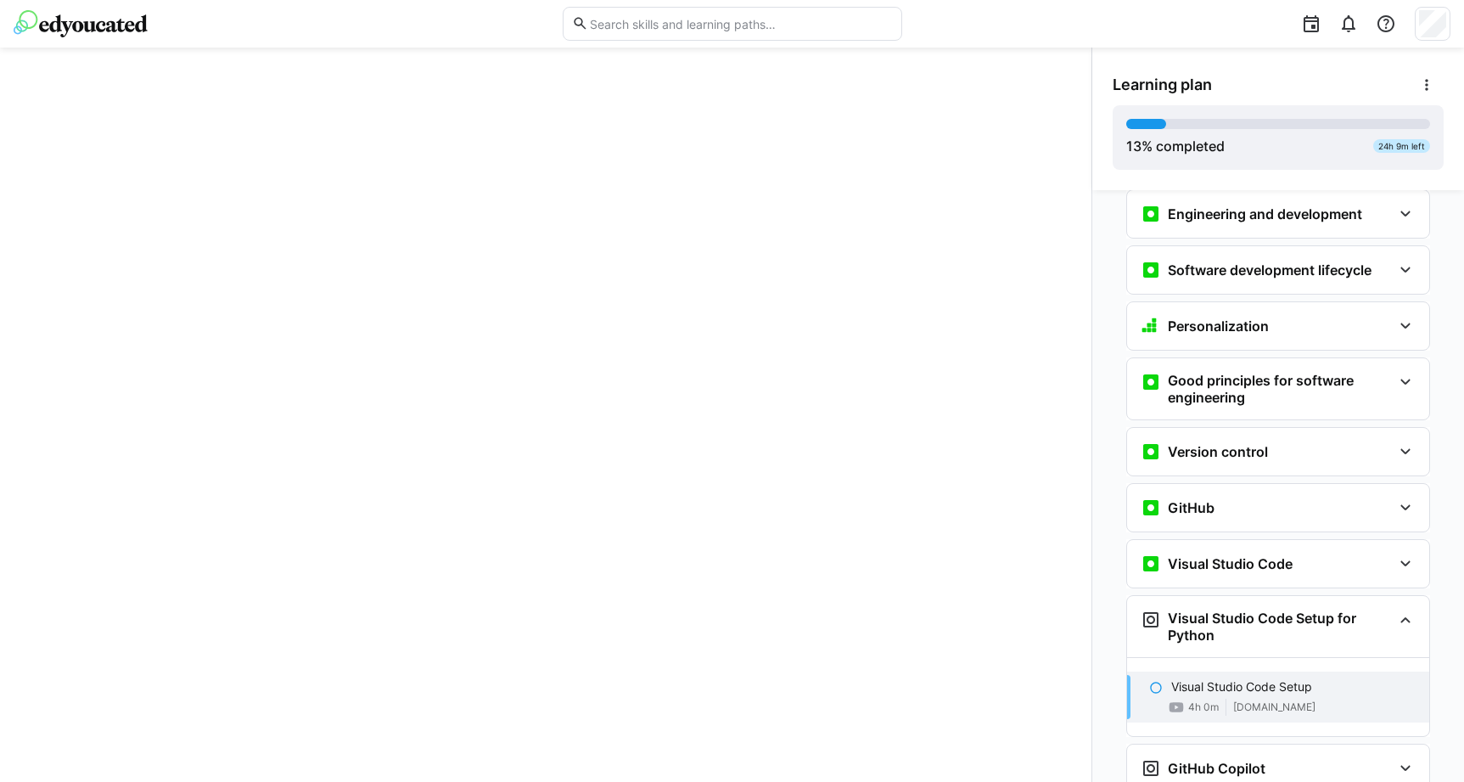
scroll to position [293, 0]
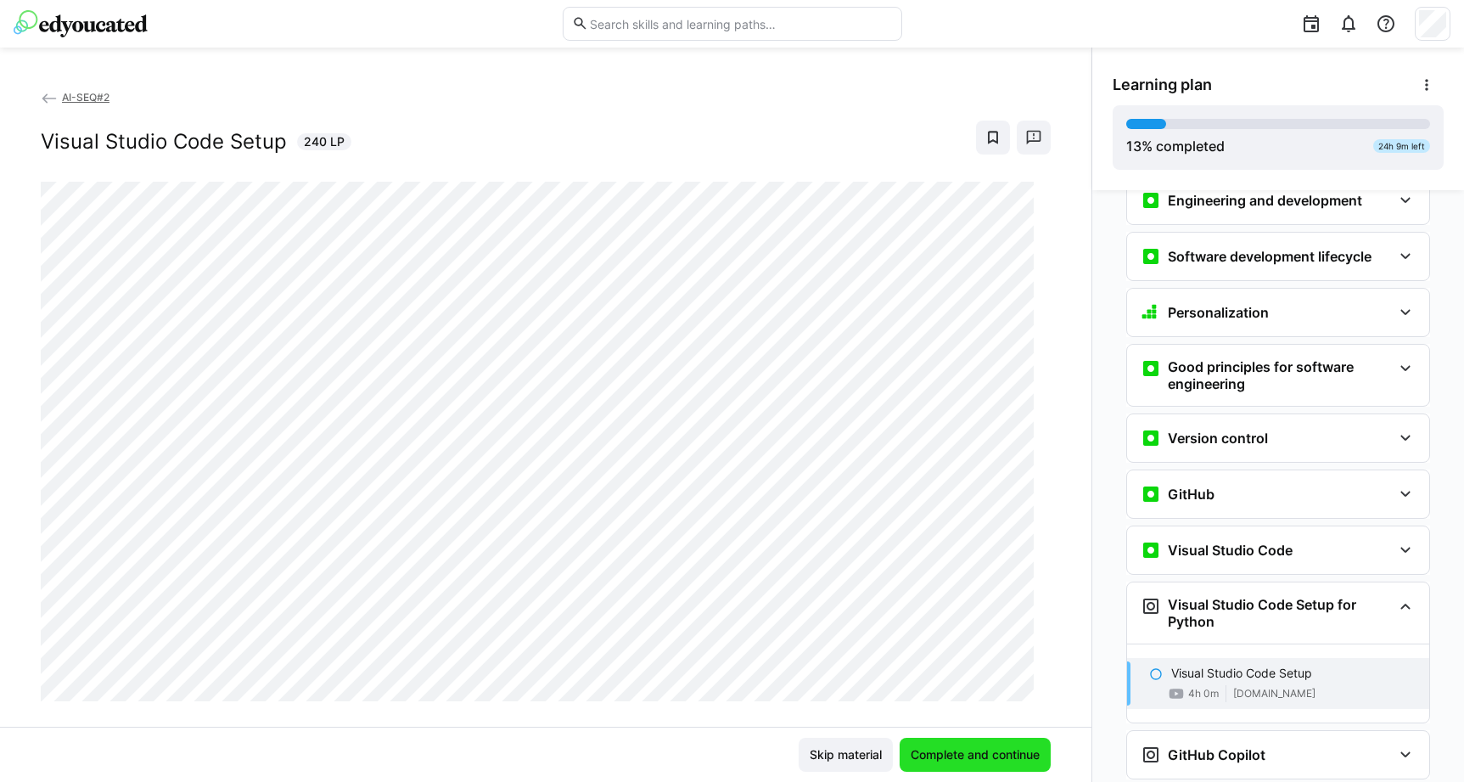
click at [950, 753] on span "Complete and continue" at bounding box center [975, 754] width 134 height 17
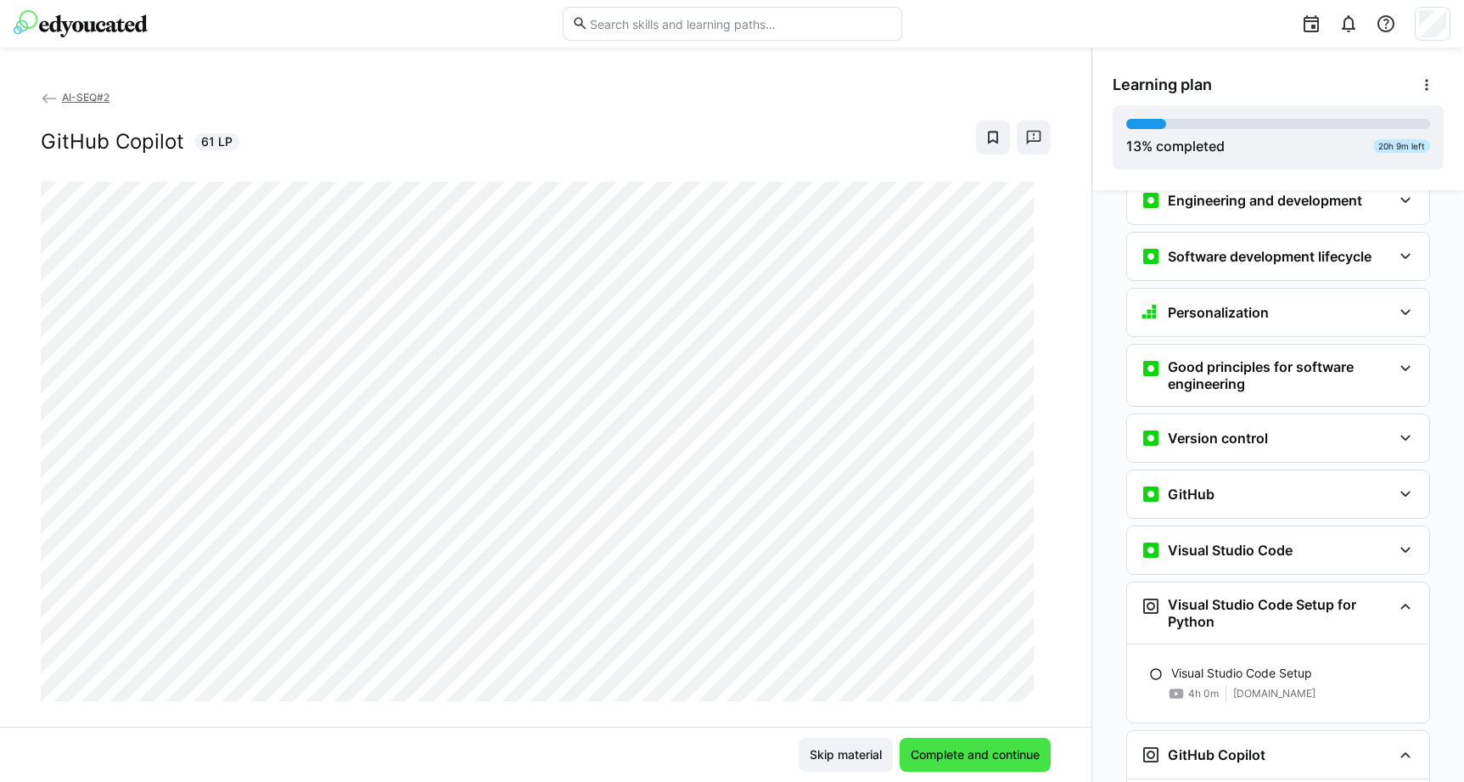
scroll to position [372, 0]
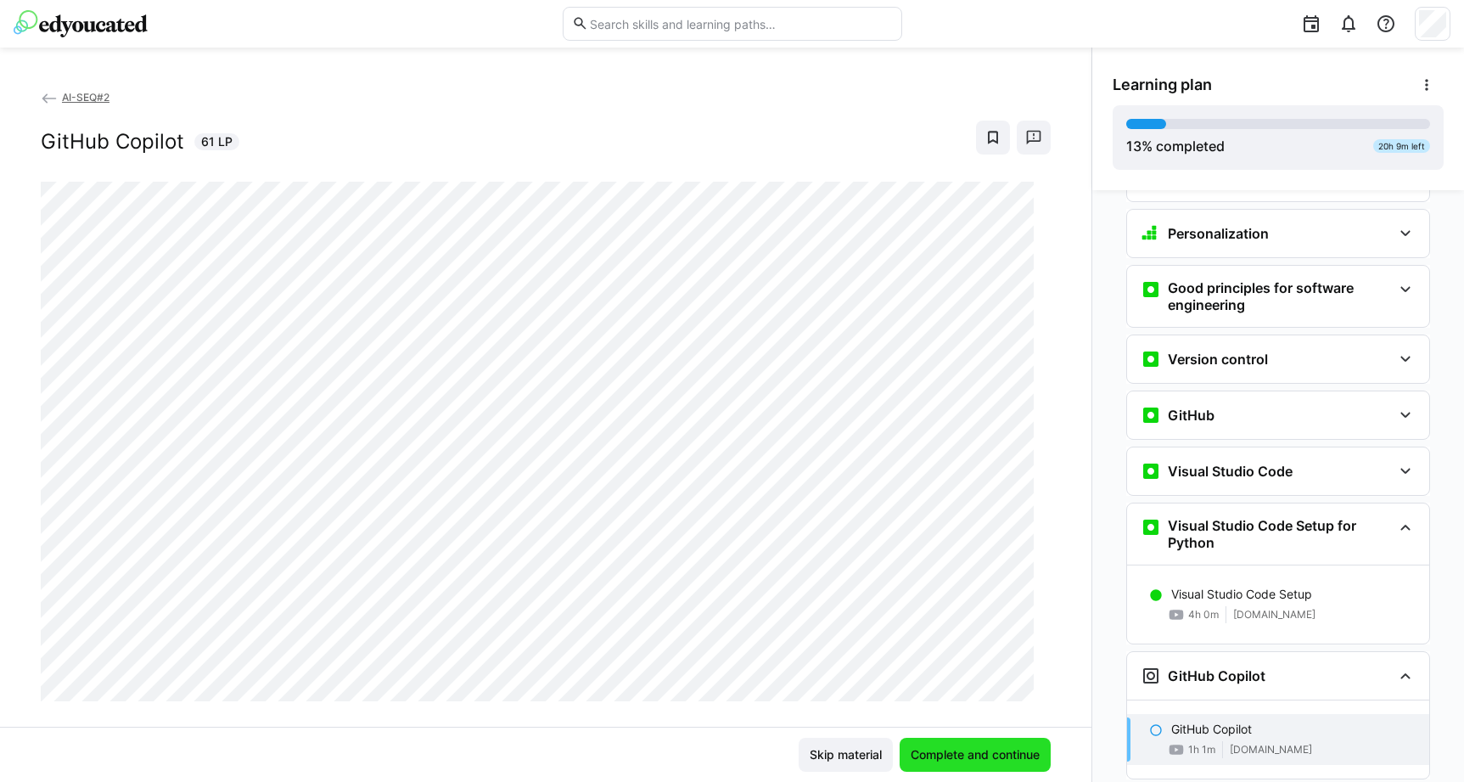
click at [930, 755] on span "Complete and continue" at bounding box center [975, 754] width 134 height 17
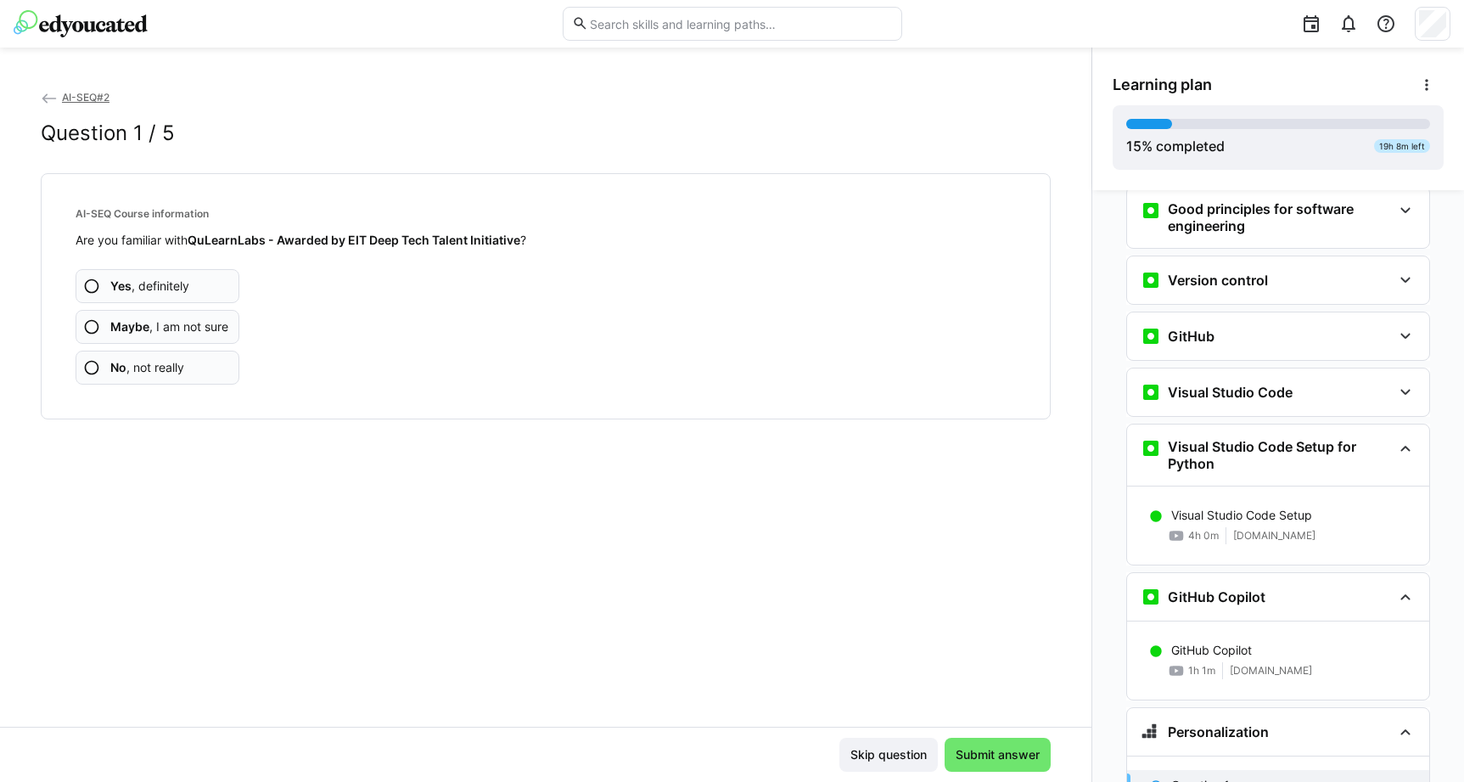
scroll to position [90, 0]
